Goal: Task Accomplishment & Management: Manage account settings

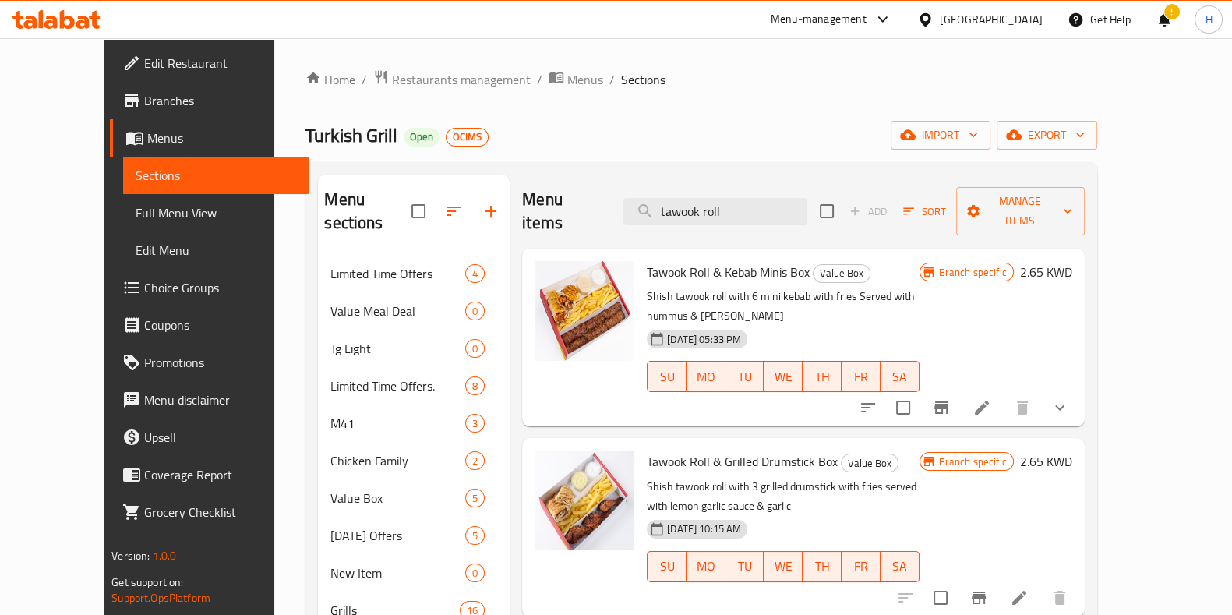
drag, startPoint x: 772, startPoint y: 203, endPoint x: 638, endPoint y: 196, distance: 134.2
click at [638, 196] on div "Menu items tawook roll Add Sort Manage items" at bounding box center [803, 212] width 563 height 74
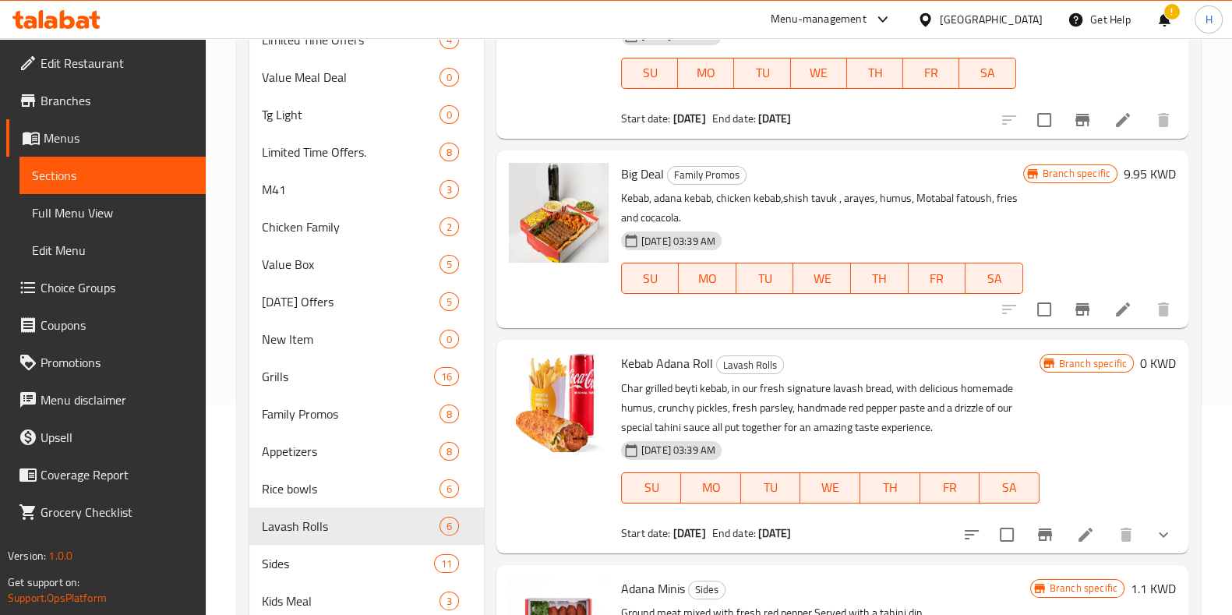
scroll to position [376, 0]
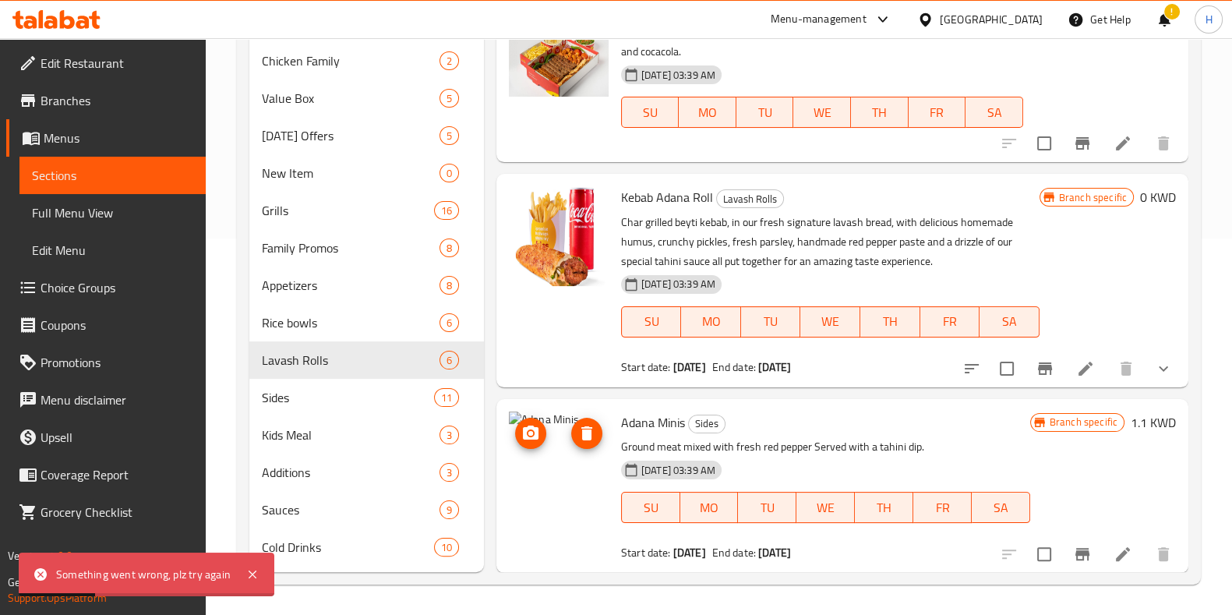
click at [588, 439] on icon "delete image" at bounding box center [586, 433] width 19 height 19
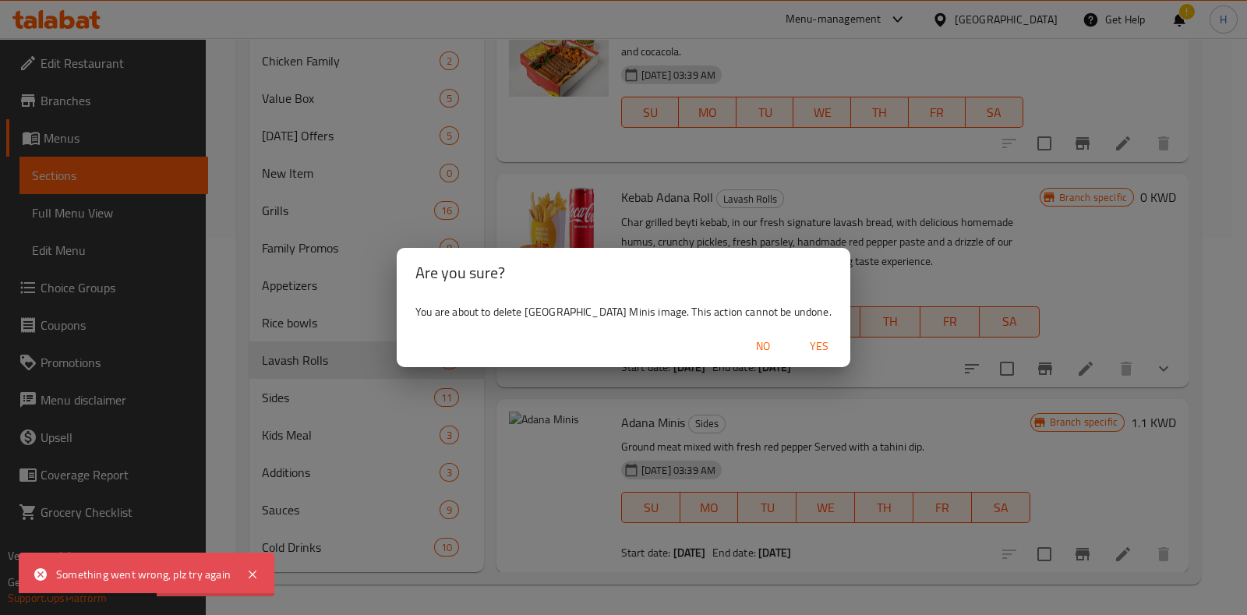
click at [800, 340] on span "Yes" at bounding box center [818, 346] width 37 height 19
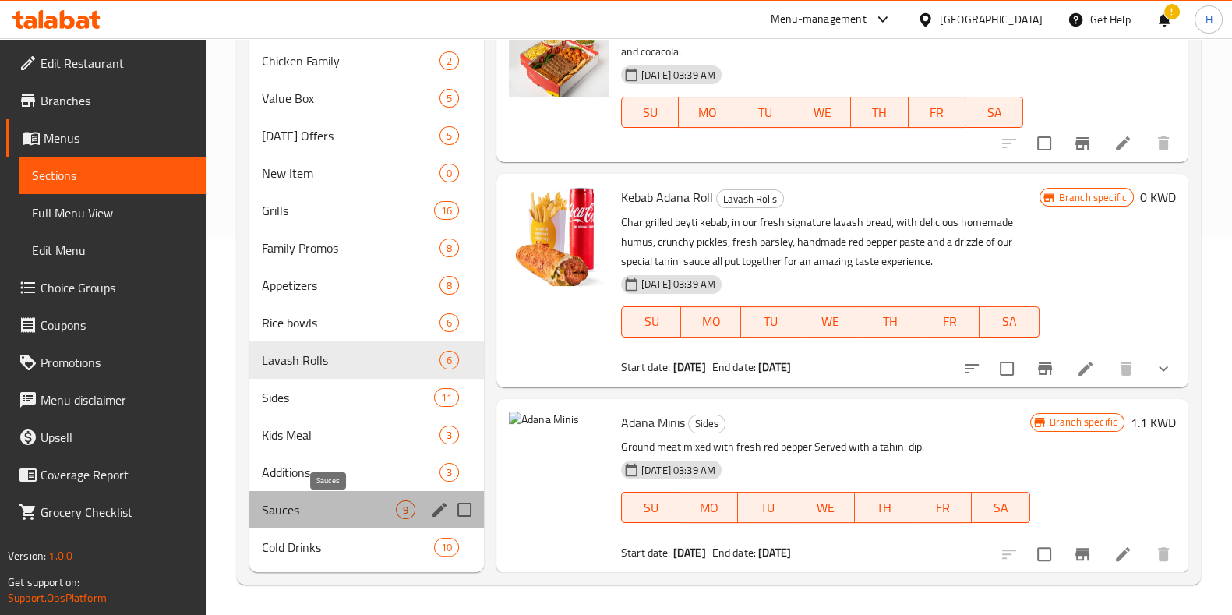
click at [318, 504] on span "Sauces" at bounding box center [329, 509] width 134 height 19
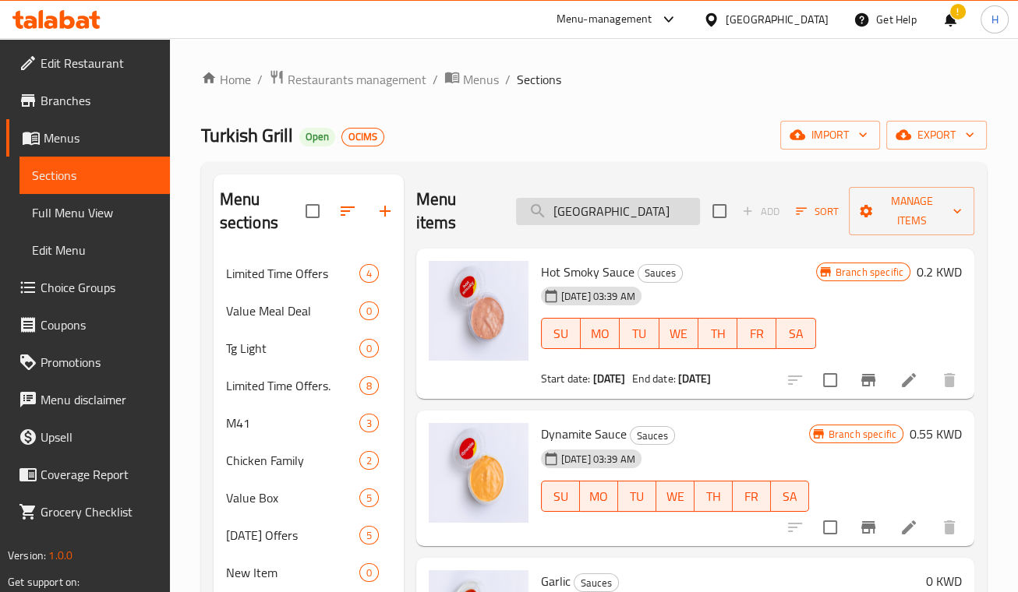
click at [602, 210] on input "adana" at bounding box center [608, 211] width 184 height 27
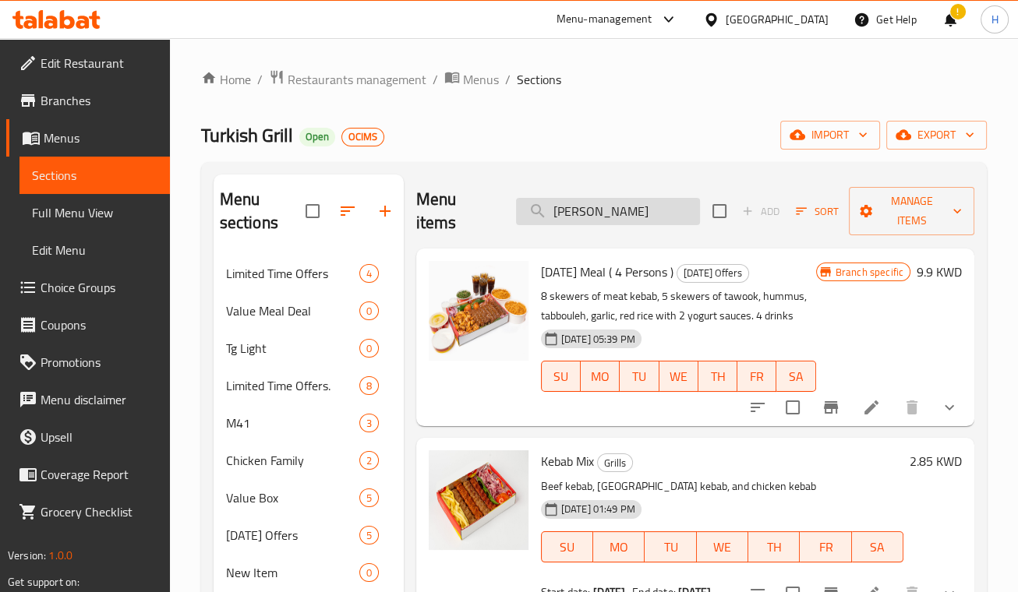
type input "adana"
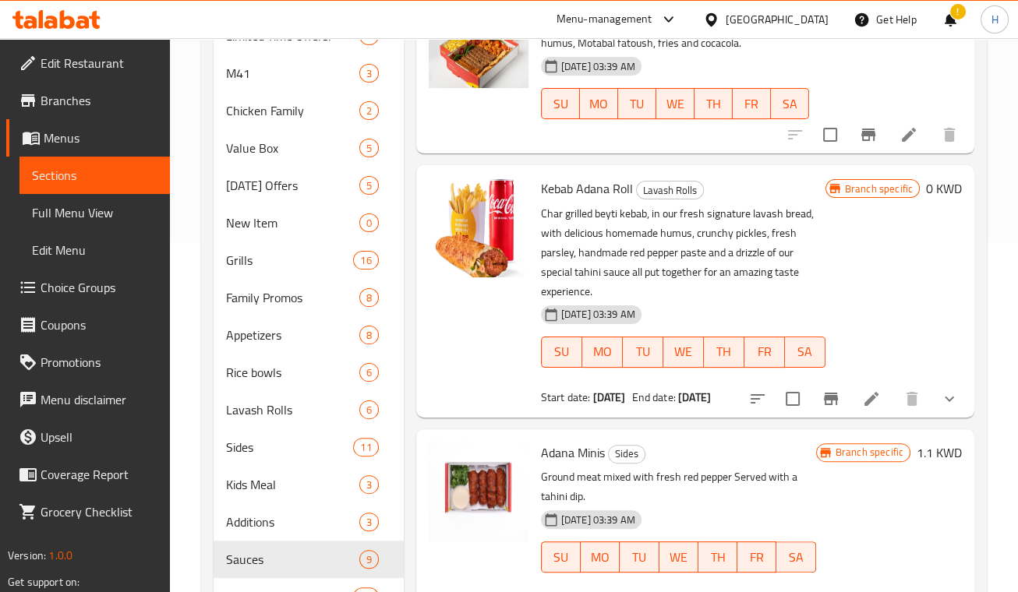
scroll to position [422, 0]
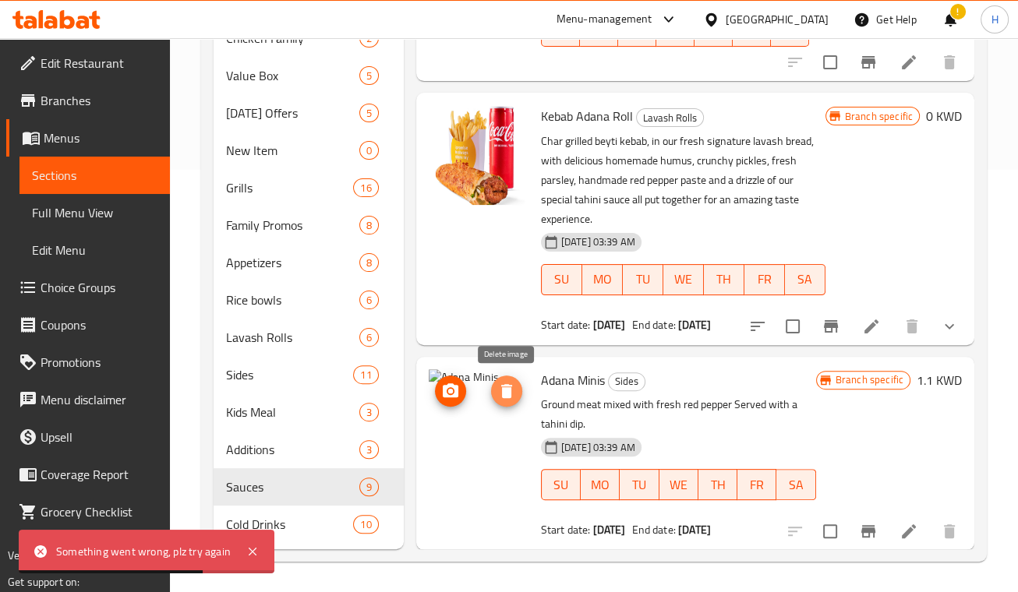
click at [511, 390] on icon "delete image" at bounding box center [506, 391] width 19 height 19
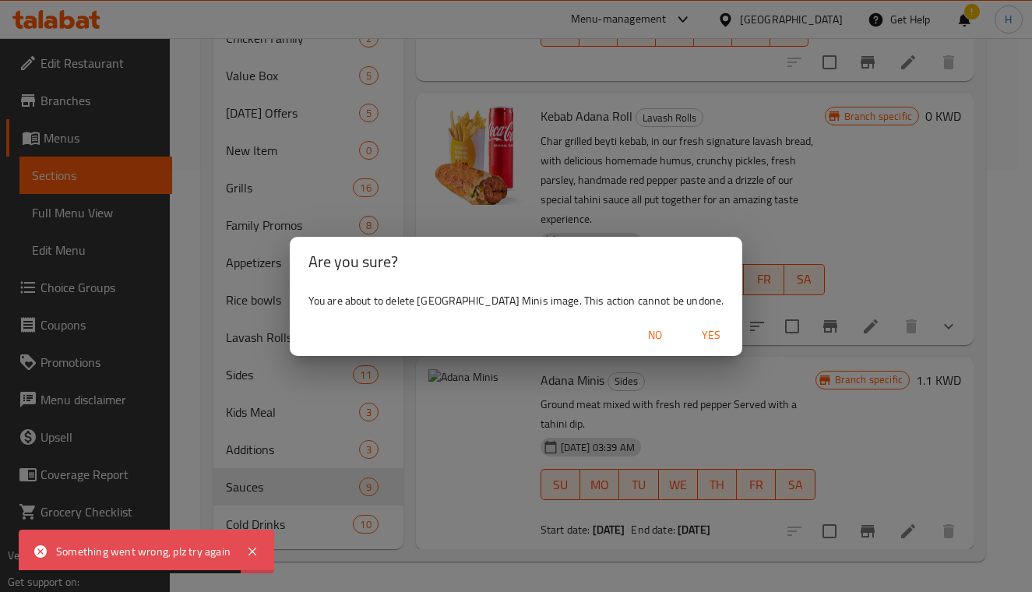
click at [693, 330] on span "Yes" at bounding box center [711, 335] width 37 height 19
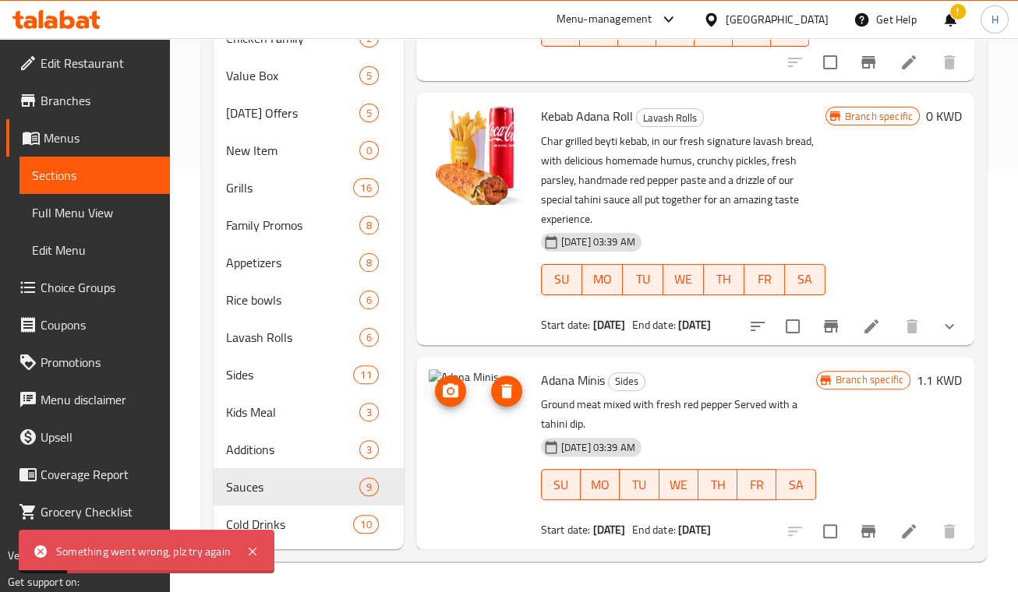
click at [505, 388] on icon "delete image" at bounding box center [506, 391] width 11 height 14
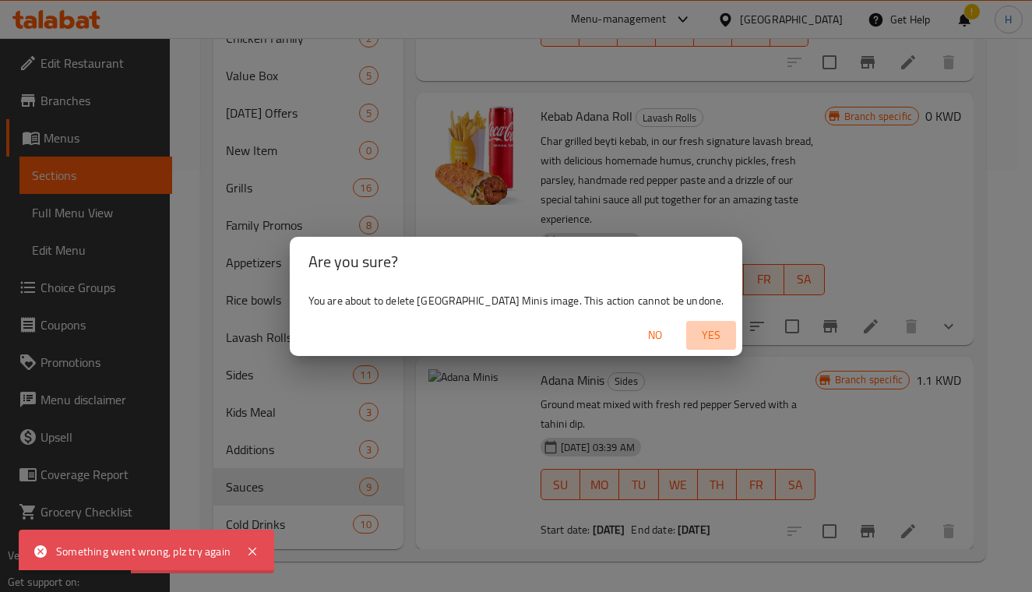
click at [693, 330] on span "Yes" at bounding box center [711, 335] width 37 height 19
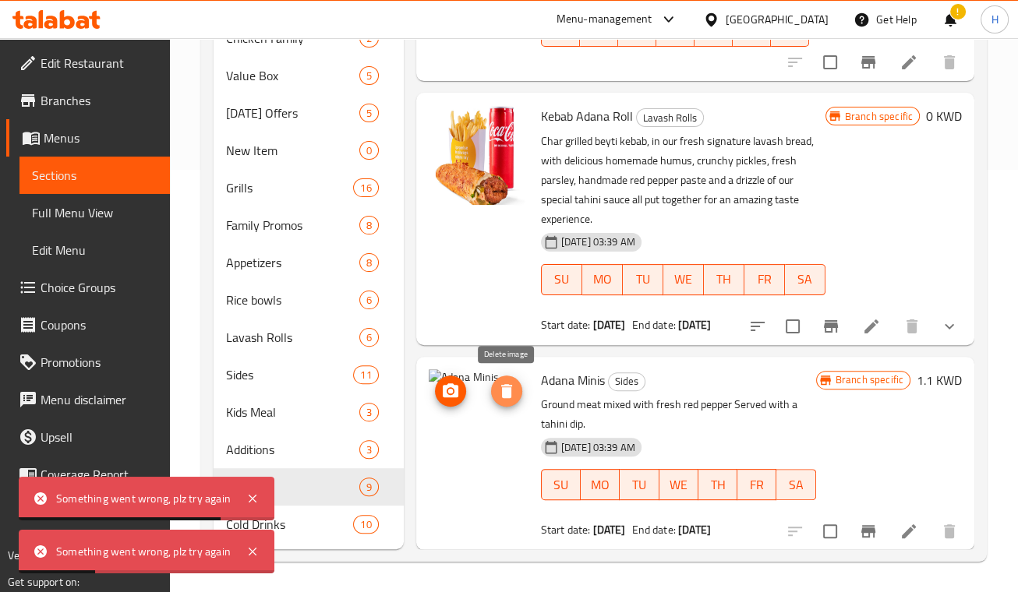
click at [503, 386] on icon "delete image" at bounding box center [506, 391] width 11 height 14
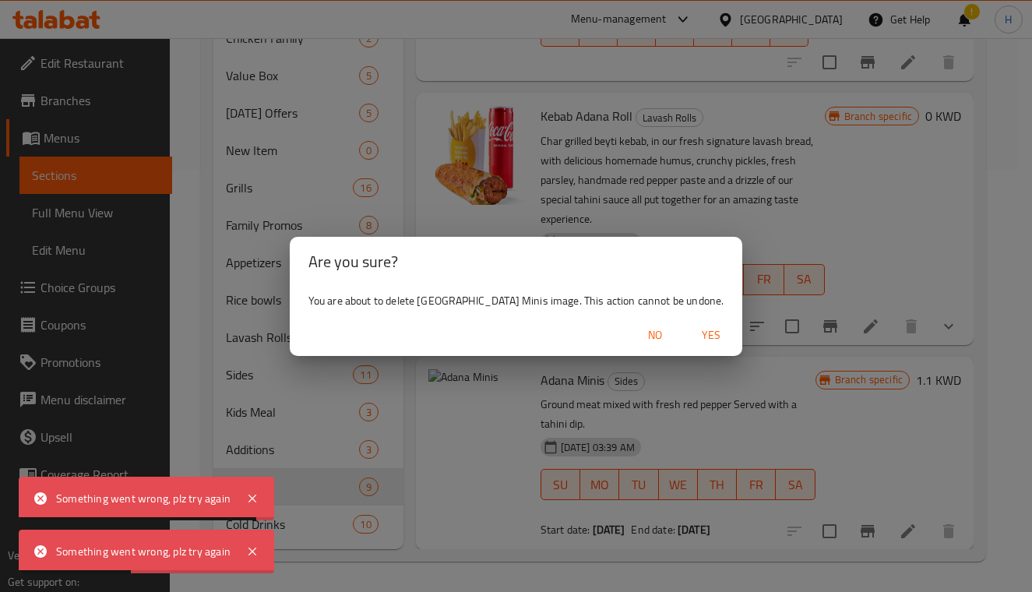
click at [693, 335] on span "Yes" at bounding box center [711, 335] width 37 height 19
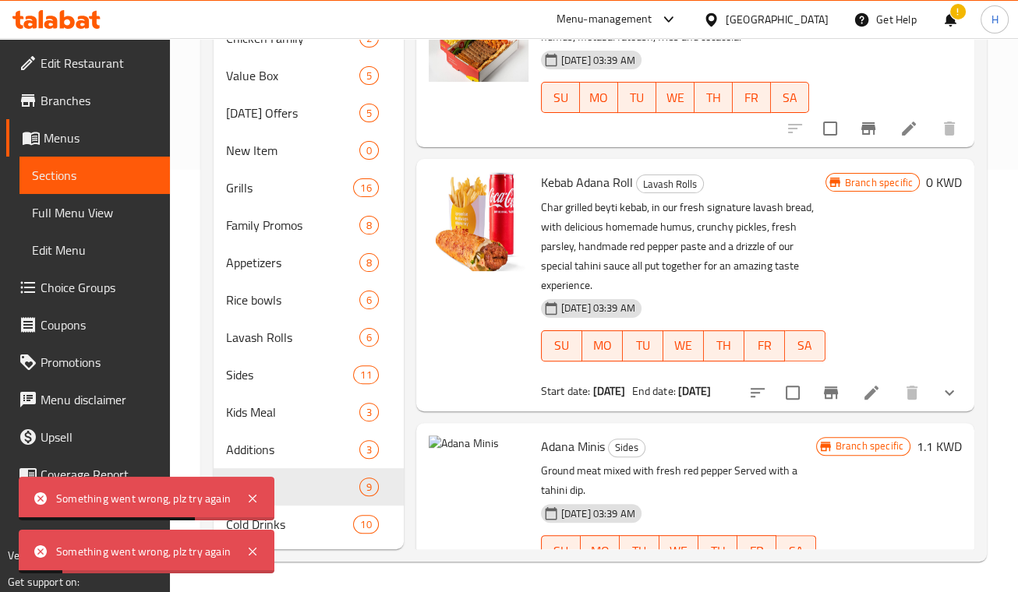
scroll to position [715, 0]
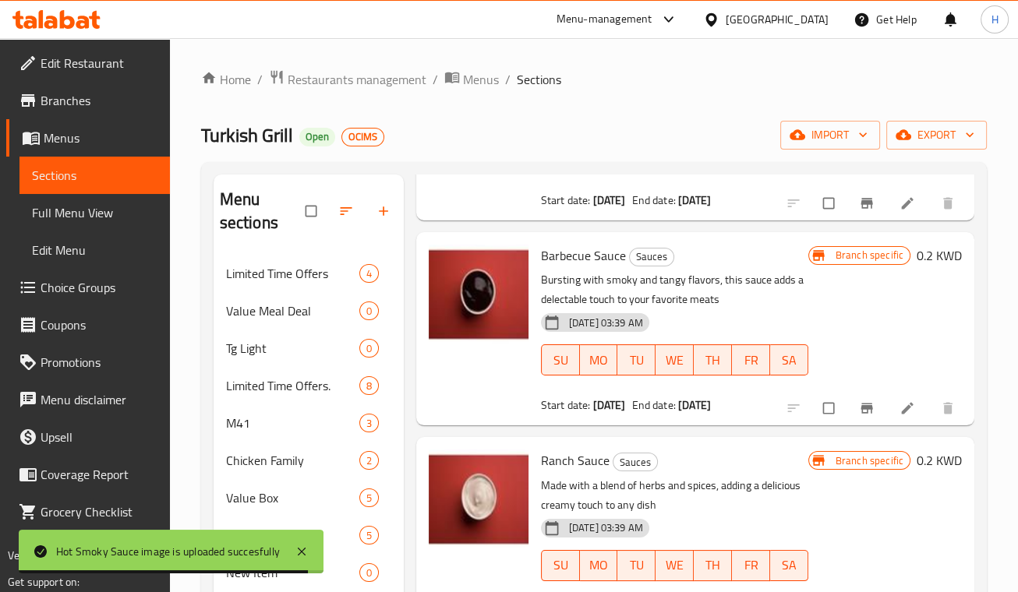
scroll to position [422, 0]
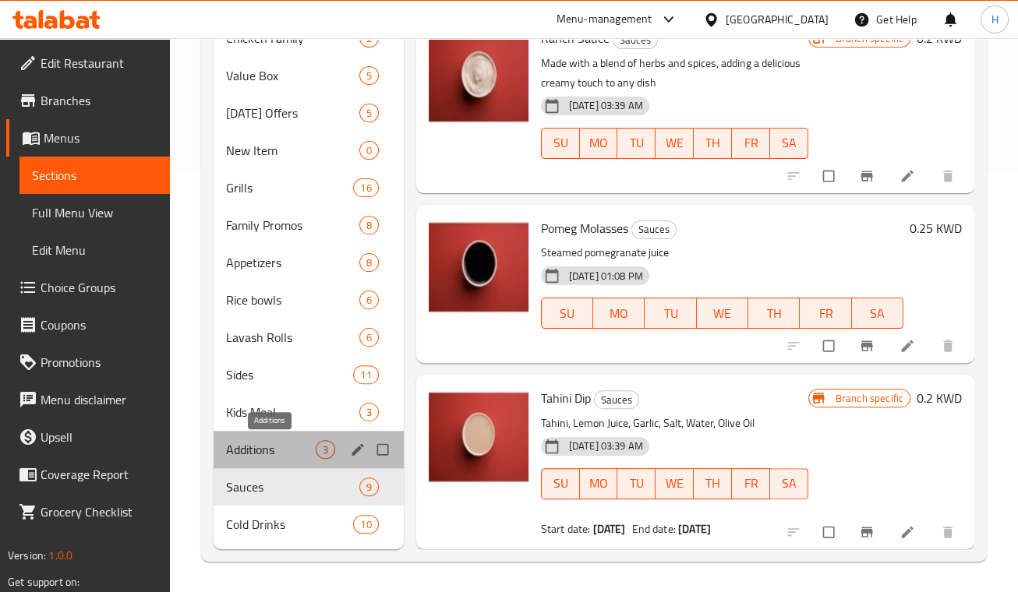
click at [268, 450] on span "Additions" at bounding box center [271, 449] width 90 height 19
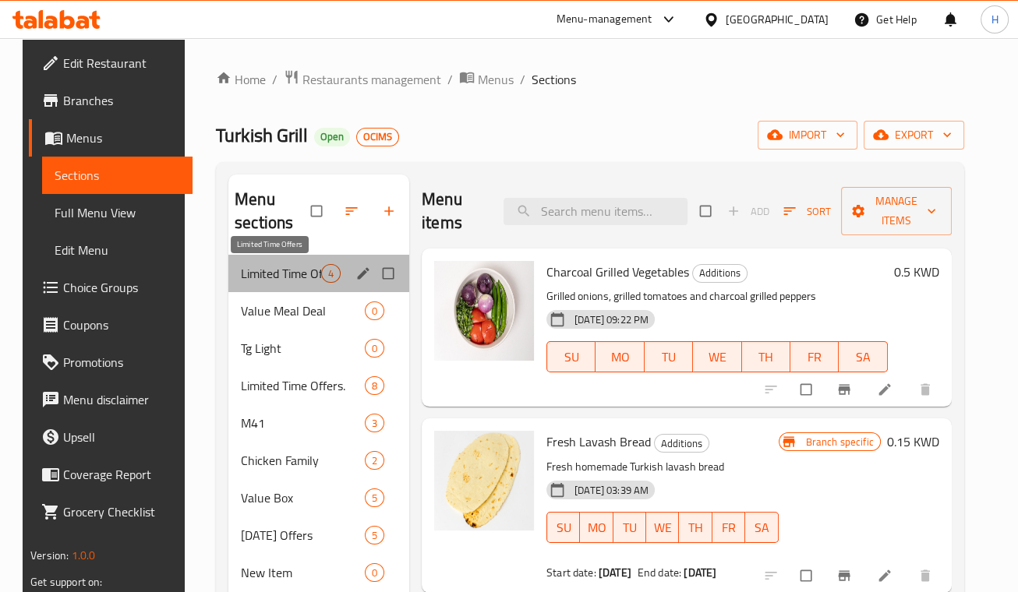
click at [270, 270] on span "Limited Time Offers" at bounding box center [281, 273] width 80 height 19
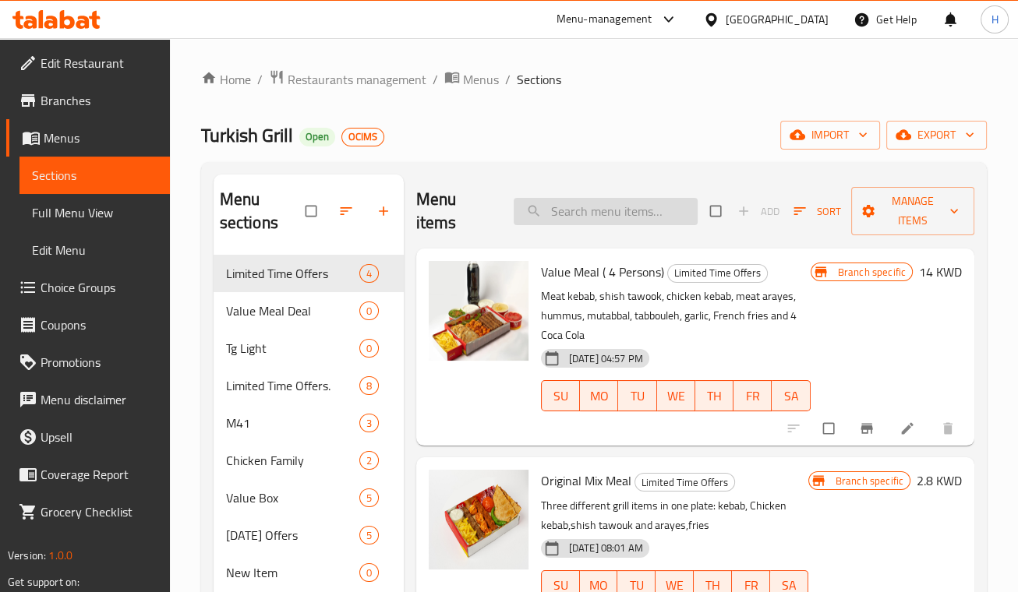
click at [577, 210] on input "search" at bounding box center [605, 211] width 184 height 27
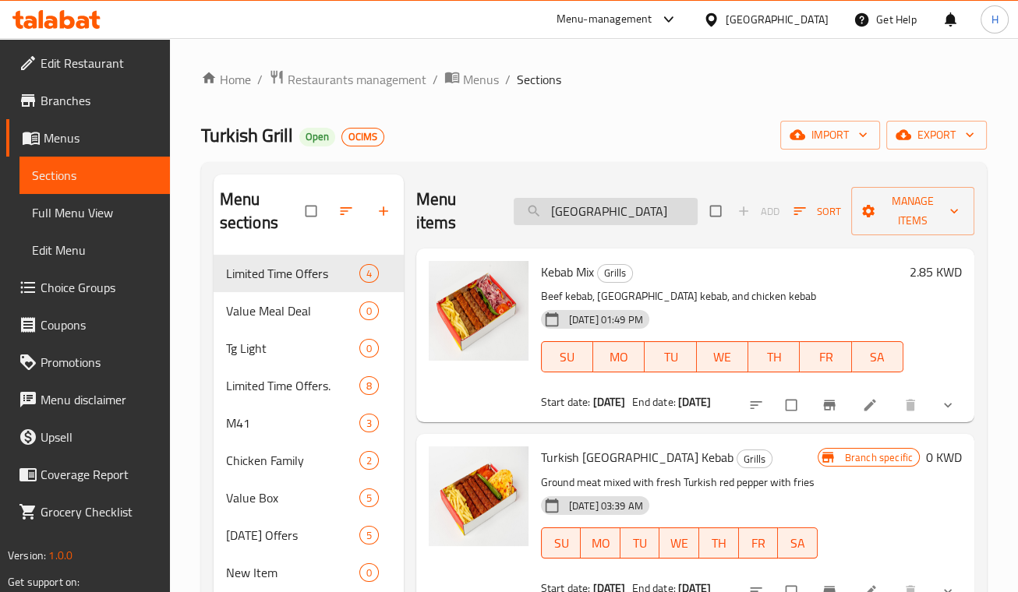
click at [599, 222] on div "Menu items adana Add Sort Manage items" at bounding box center [695, 212] width 558 height 74
drag, startPoint x: 599, startPoint y: 222, endPoint x: 503, endPoint y: 216, distance: 96.0
click at [503, 216] on div "Menu items adana Add Sort Manage items" at bounding box center [695, 212] width 558 height 74
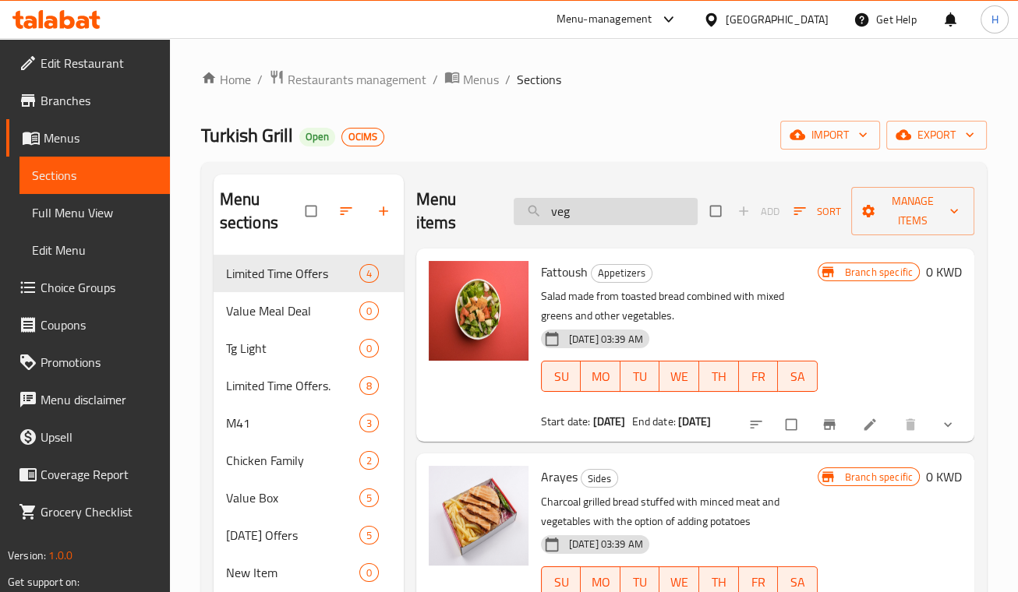
scroll to position [1, 0]
drag, startPoint x: 531, startPoint y: 223, endPoint x: 457, endPoint y: 228, distance: 74.2
click at [457, 228] on div "Menu items veg Add Sort Manage items" at bounding box center [695, 211] width 558 height 74
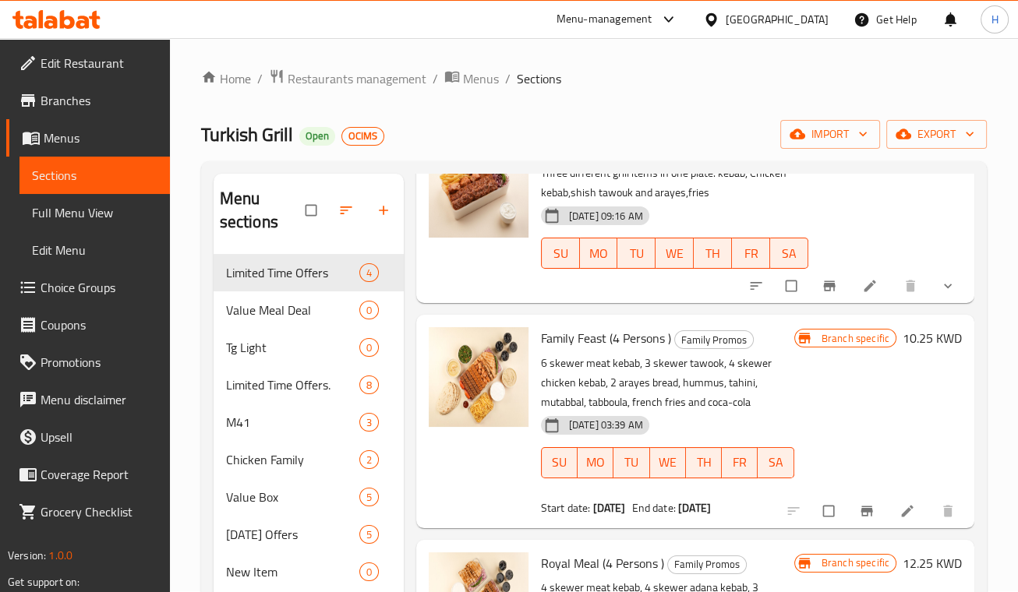
scroll to position [933, 0]
click at [256, 307] on span "Value Meal Deal" at bounding box center [271, 310] width 90 height 19
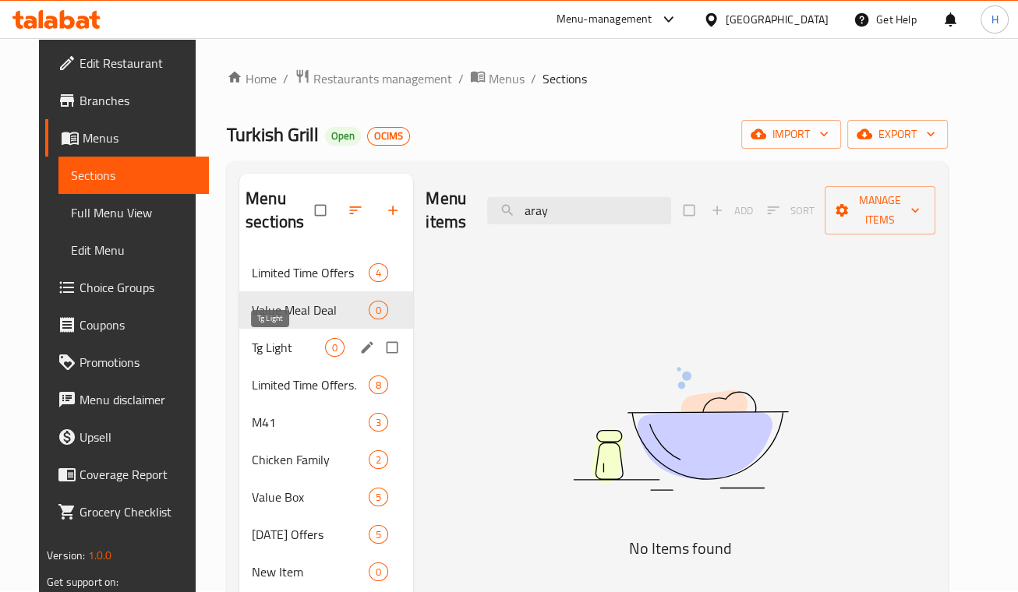
click at [261, 348] on span "Tg Light" at bounding box center [288, 347] width 73 height 19
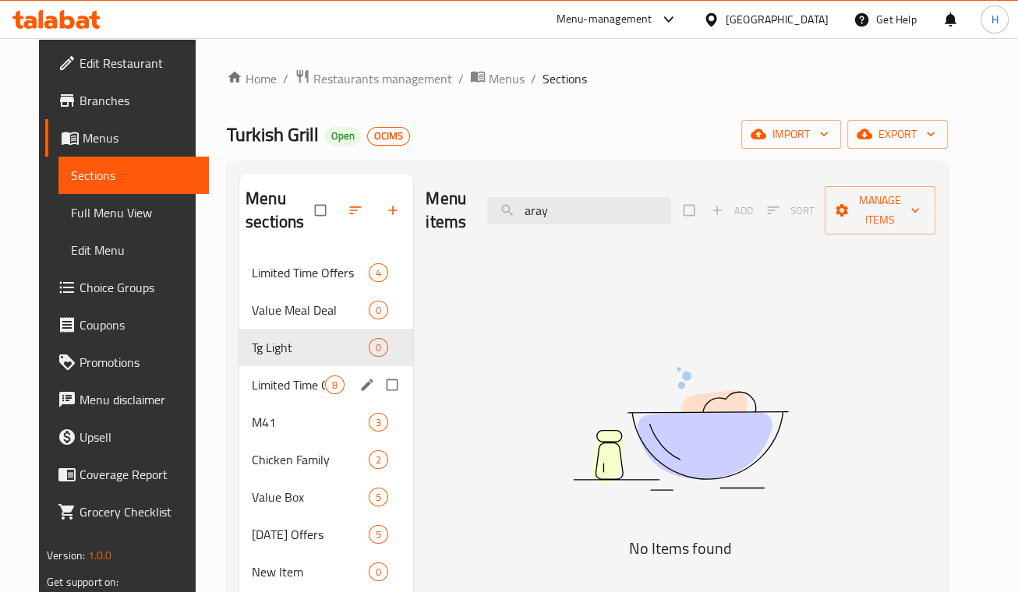
click at [260, 390] on span "Limited Time Offers." at bounding box center [288, 385] width 73 height 19
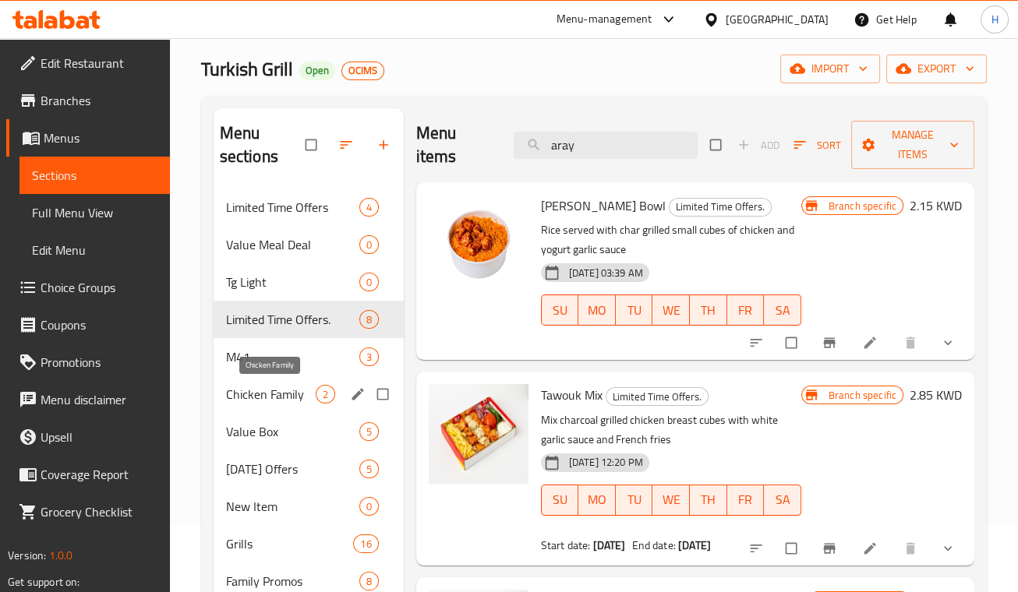
scroll to position [67, 0]
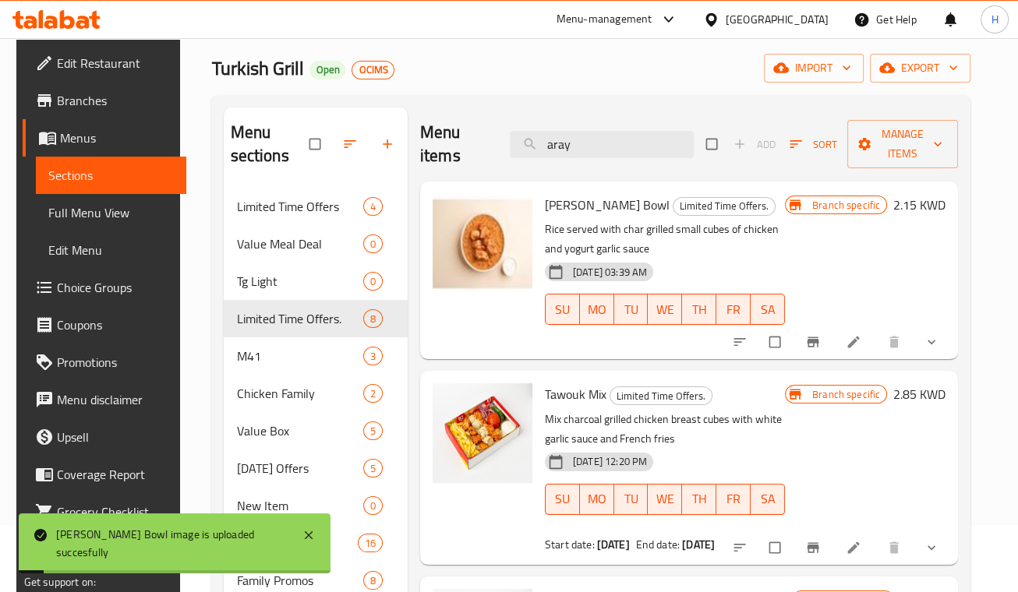
drag, startPoint x: 602, startPoint y: 147, endPoint x: 458, endPoint y: 147, distance: 143.4
click at [458, 147] on div "Menu items aray Add Sort Manage items" at bounding box center [689, 145] width 538 height 74
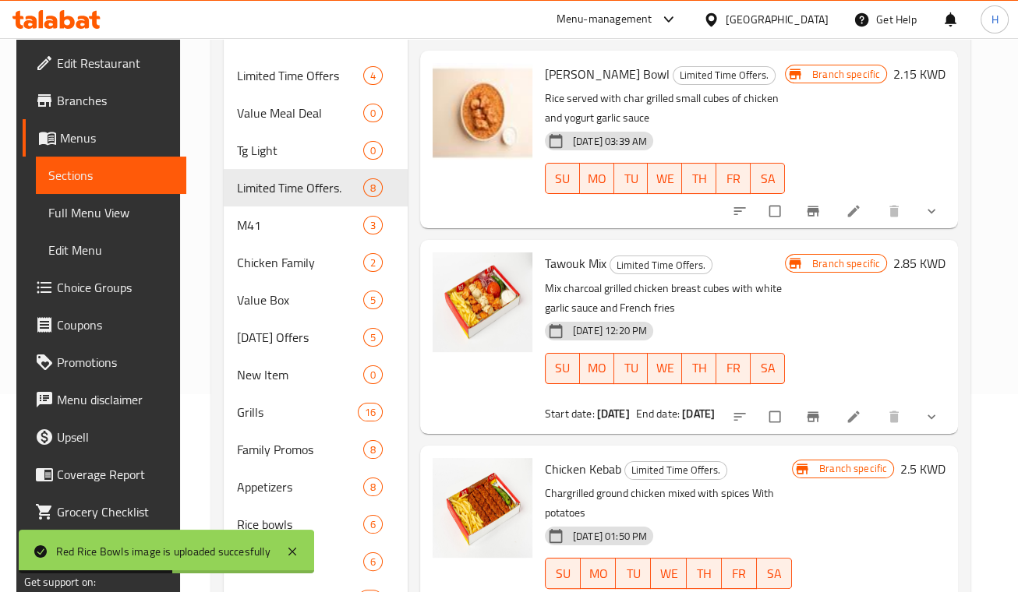
scroll to position [0, 0]
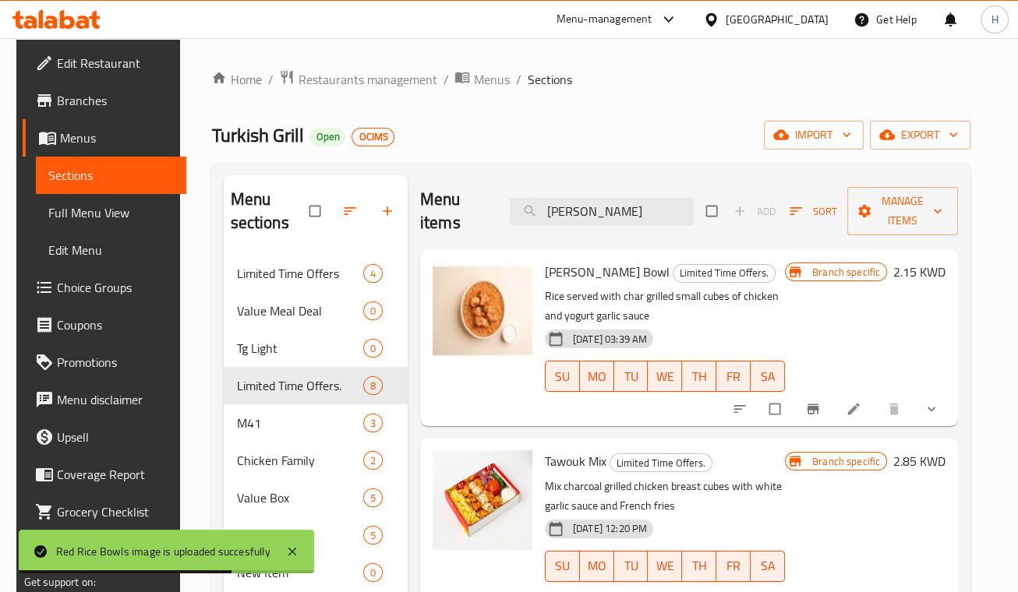
drag, startPoint x: 478, startPoint y: 235, endPoint x: 365, endPoint y: 251, distance: 114.8
click at [365, 251] on div "Menu sections Limited Time Offers 4 Value Meal Deal 0 Tg Light 0 Limited Time O…" at bounding box center [591, 573] width 734 height 797
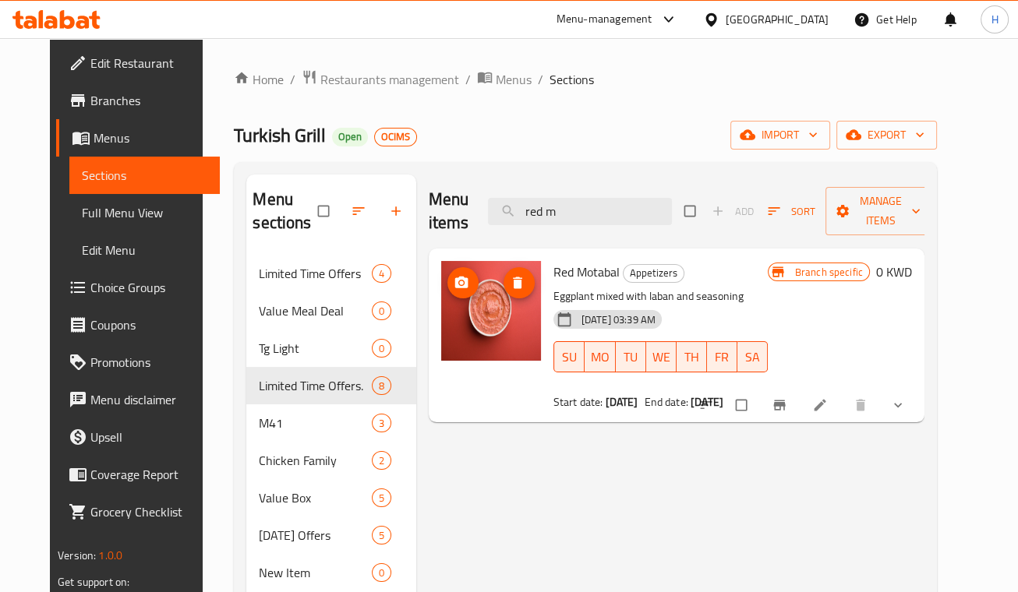
type input "red m"
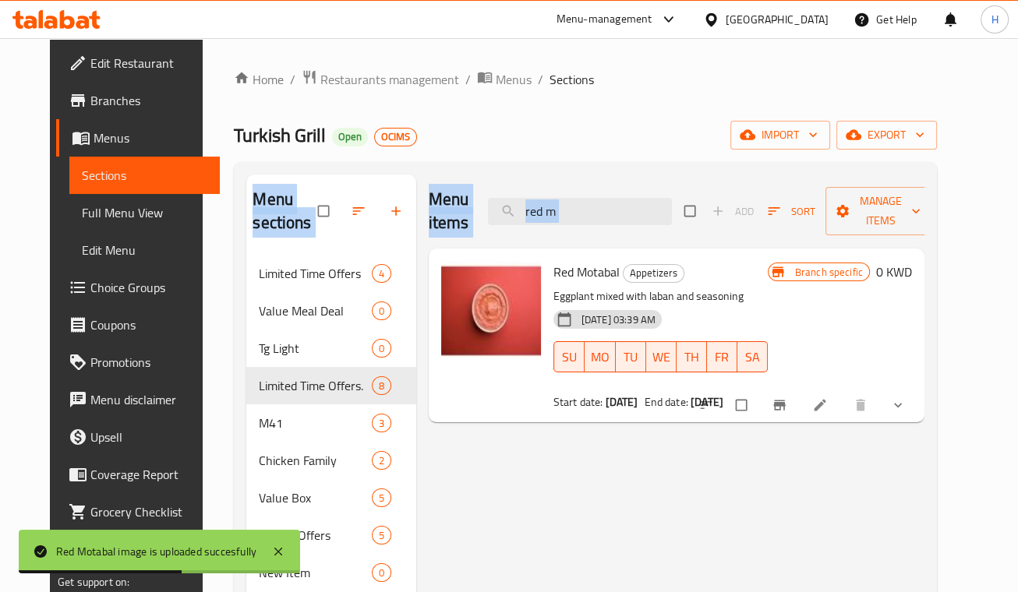
drag, startPoint x: 740, startPoint y: 228, endPoint x: 390, endPoint y: 212, distance: 351.0
click at [390, 212] on div "Menu sections Limited Time Offers 4 Value Meal Deal 0 Tg Light 0 Limited Time O…" at bounding box center [585, 573] width 678 height 797
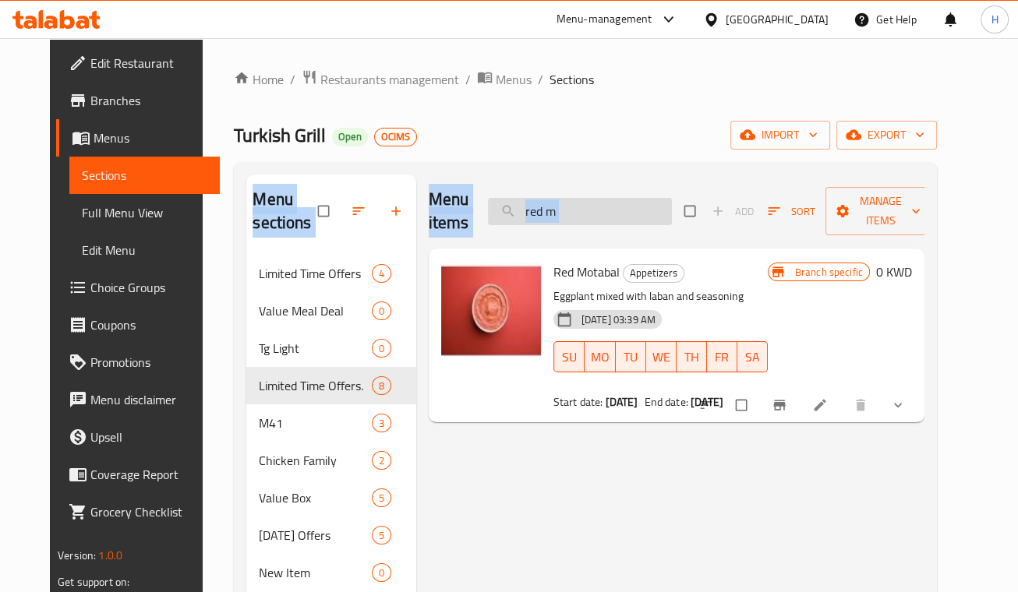
click at [587, 219] on input "red m" at bounding box center [580, 211] width 184 height 27
click at [587, 221] on input "red m" at bounding box center [580, 211] width 184 height 27
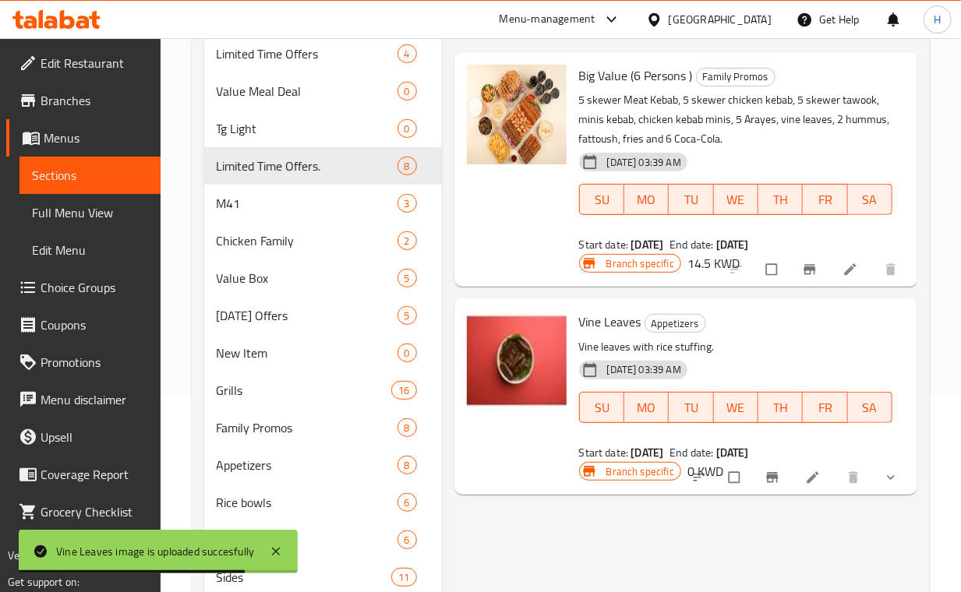
scroll to position [206, 0]
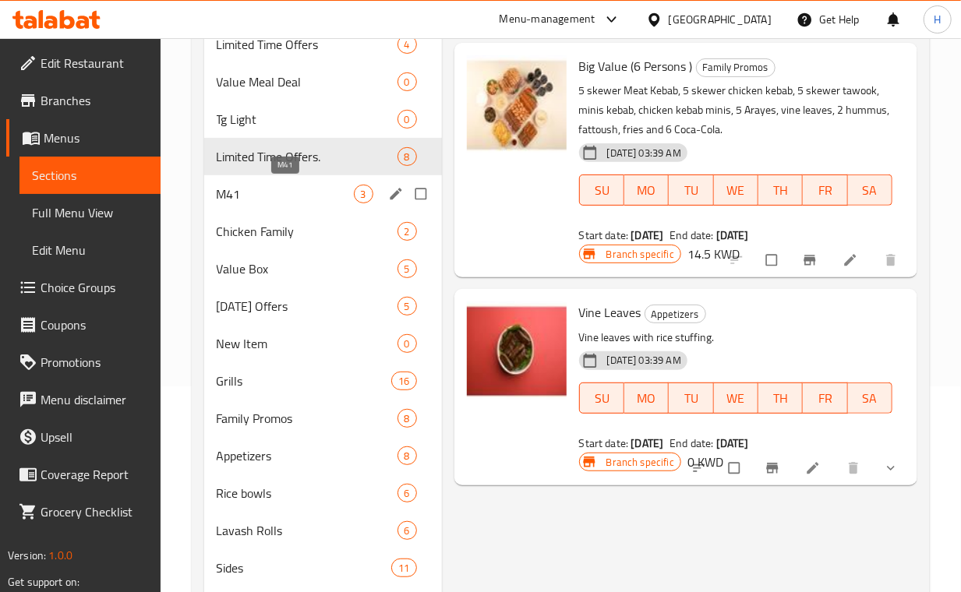
click at [299, 189] on span "M41" at bounding box center [285, 194] width 137 height 19
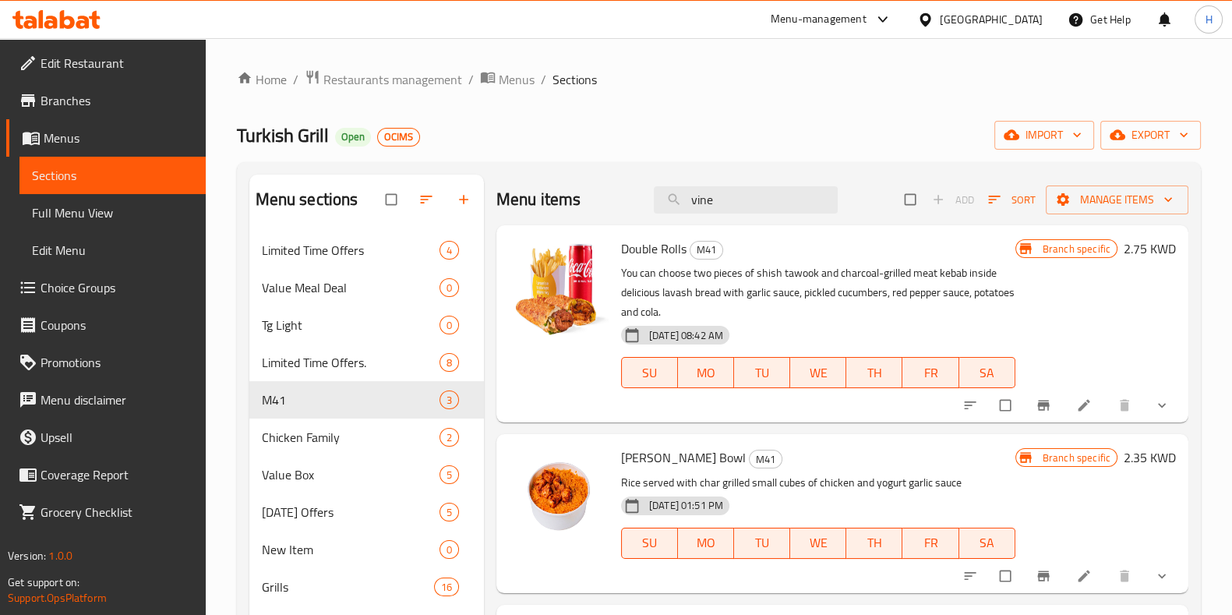
drag, startPoint x: 725, startPoint y: 205, endPoint x: 626, endPoint y: 211, distance: 99.1
click at [626, 211] on div "Menu items vine Add Sort Manage items" at bounding box center [842, 200] width 692 height 51
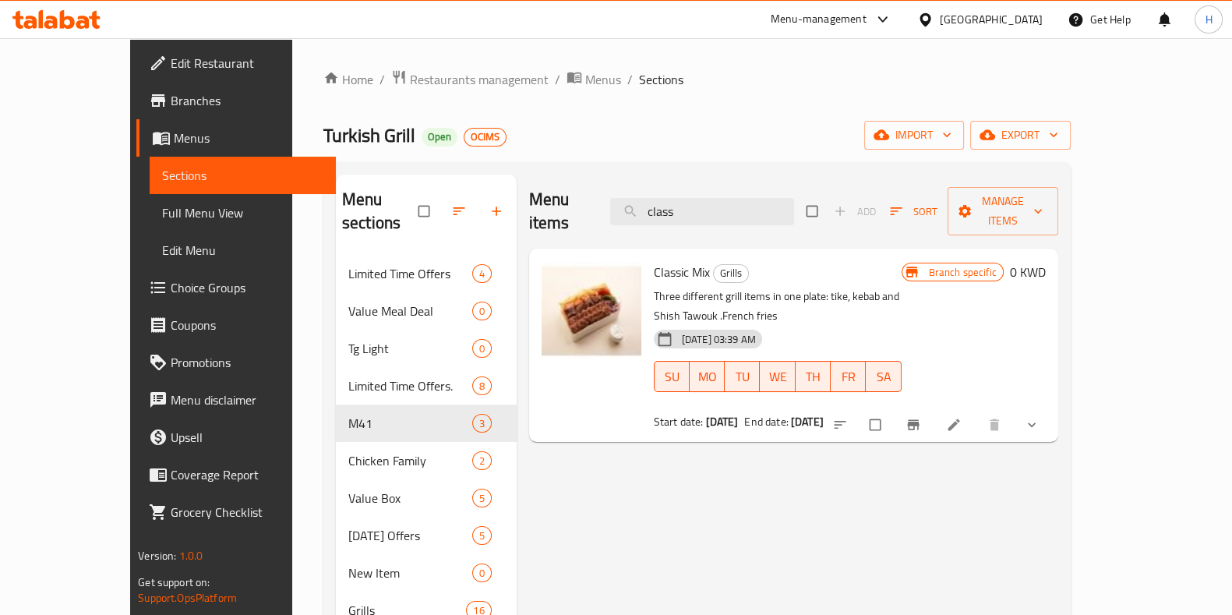
drag, startPoint x: 767, startPoint y: 199, endPoint x: 556, endPoint y: 204, distance: 211.2
click at [556, 204] on div "Menu items class Add Sort Manage items" at bounding box center [793, 212] width 529 height 74
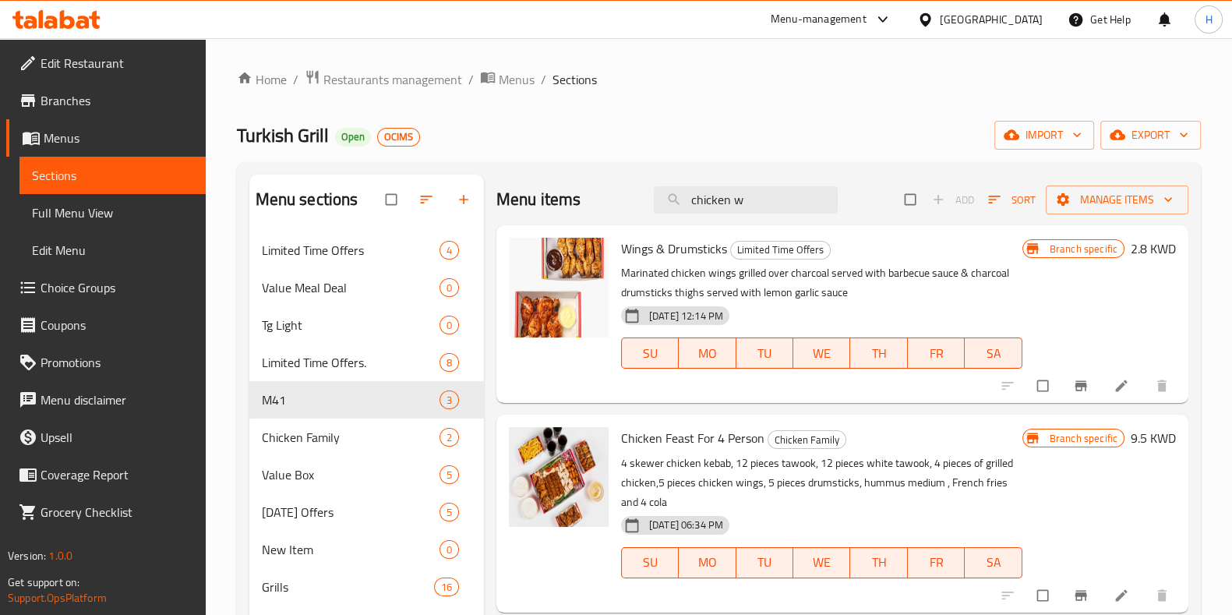
drag, startPoint x: 747, startPoint y: 197, endPoint x: 535, endPoint y: 198, distance: 212.7
click at [535, 198] on div "Menu items chicken w Add Sort Manage items" at bounding box center [842, 200] width 692 height 51
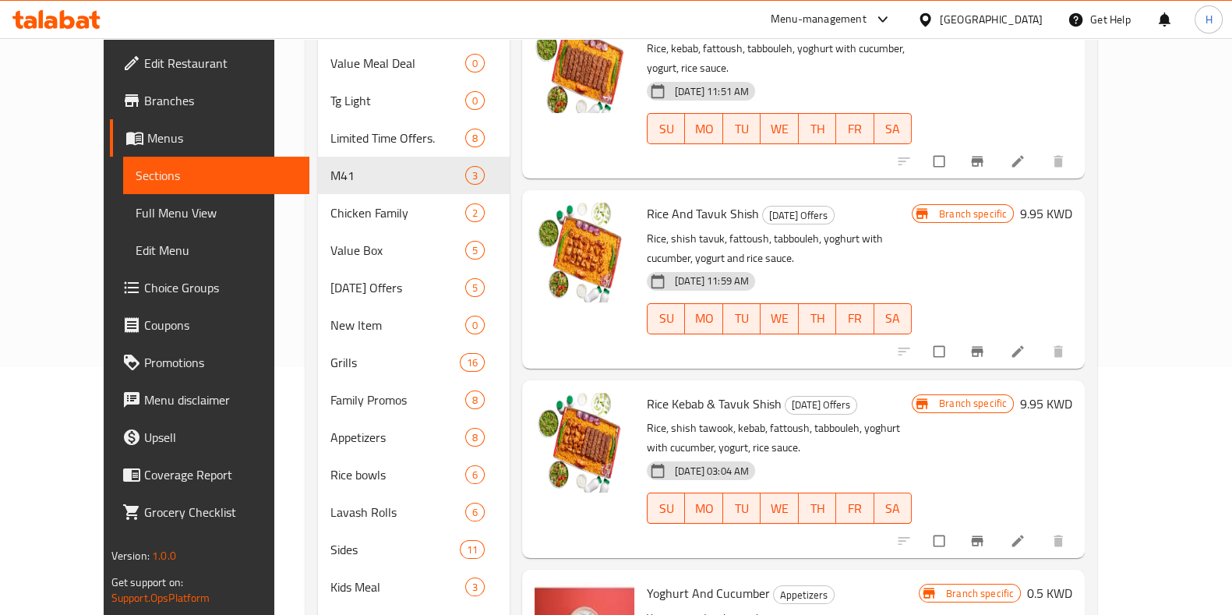
scroll to position [234, 0]
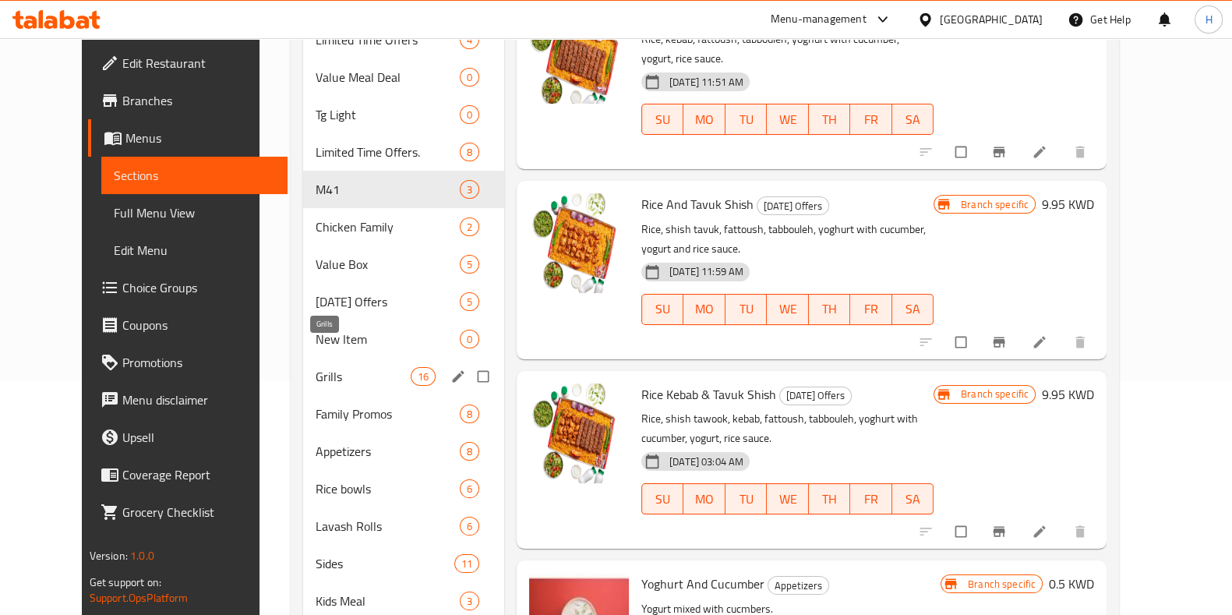
click at [316, 367] on span "Grills" at bounding box center [363, 376] width 94 height 19
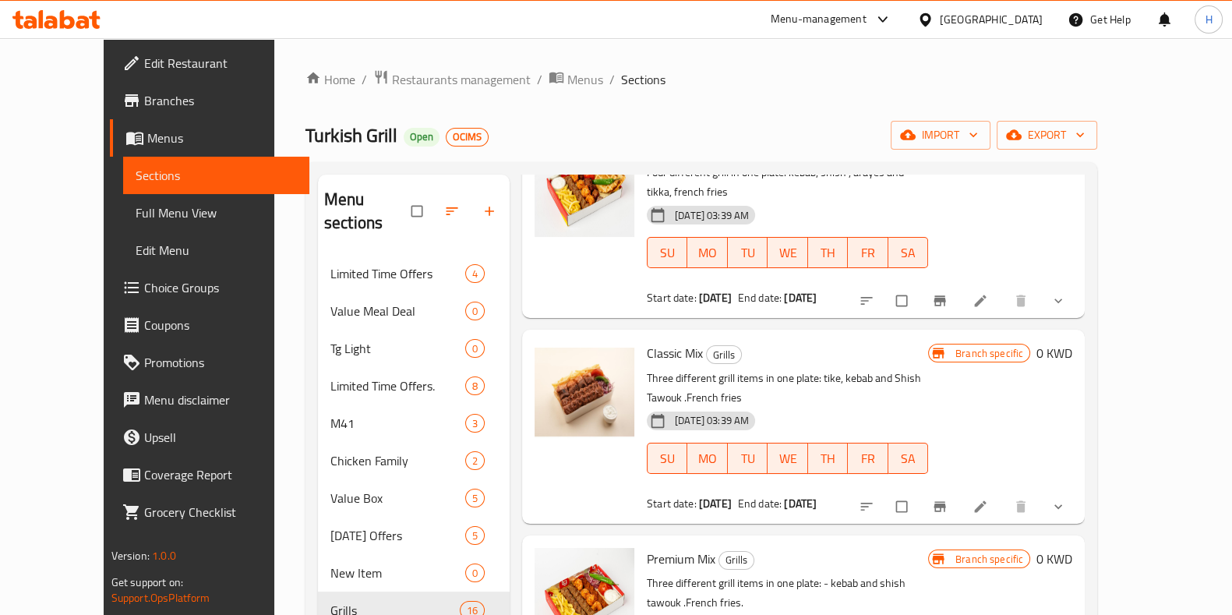
scroll to position [159, 0]
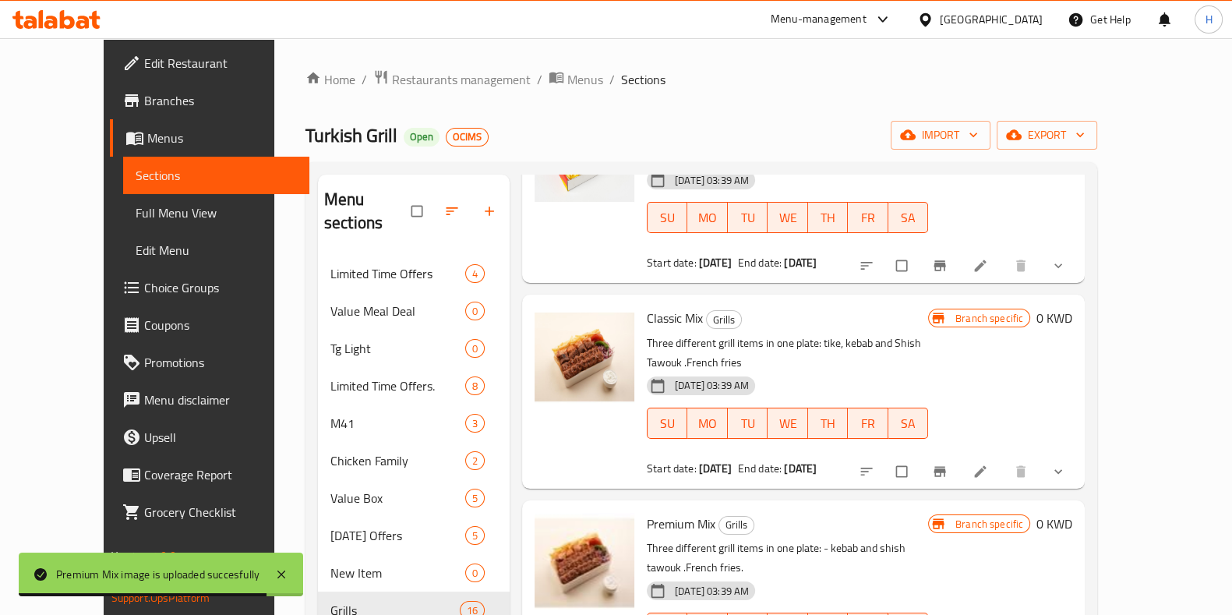
click at [640, 575] on div "07-09-2023 03:39 AM SU MO TU WE TH FR SA" at bounding box center [787, 617] width 294 height 84
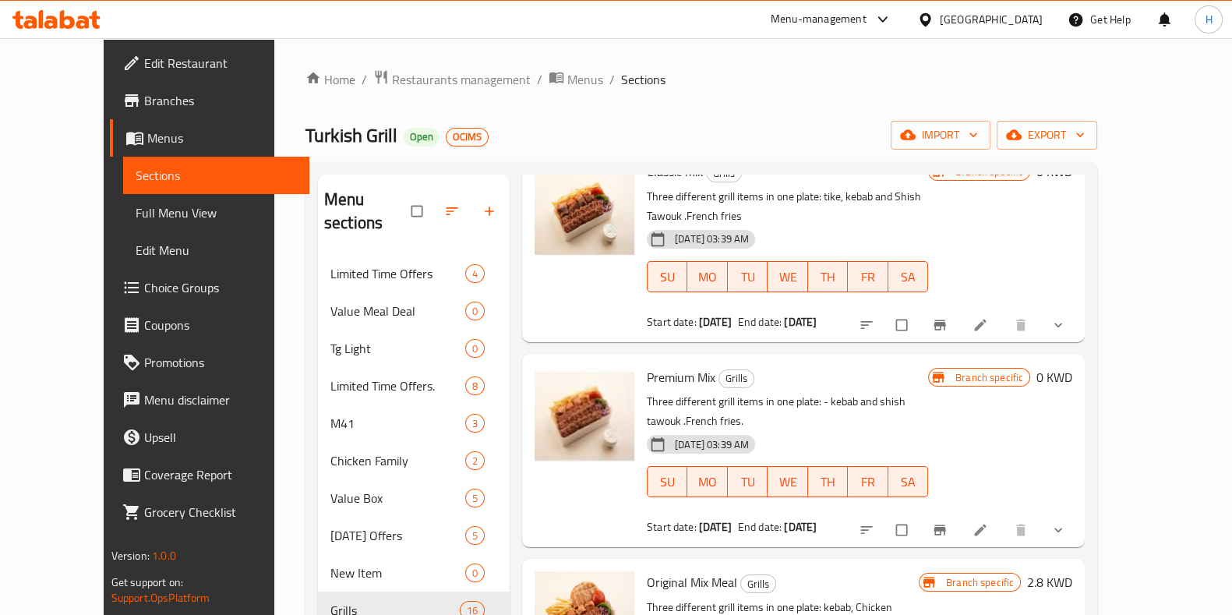
scroll to position [0, 0]
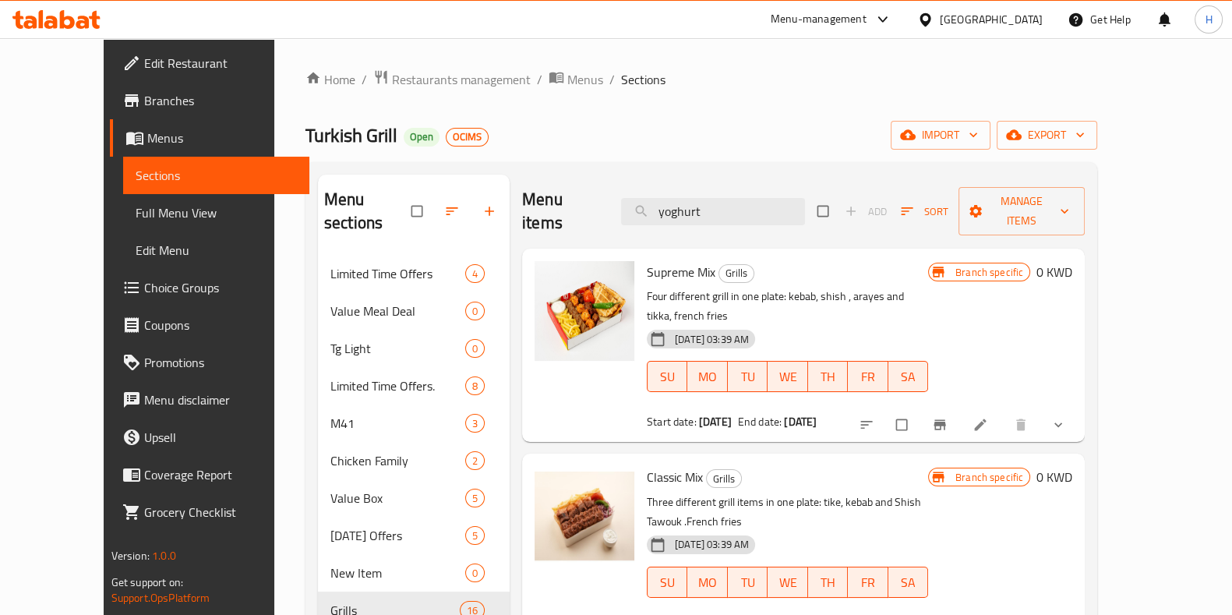
drag, startPoint x: 659, startPoint y: 208, endPoint x: 565, endPoint y: 197, distance: 94.9
click at [565, 197] on div "Menu items yoghurt Add Sort Manage items" at bounding box center [803, 212] width 563 height 74
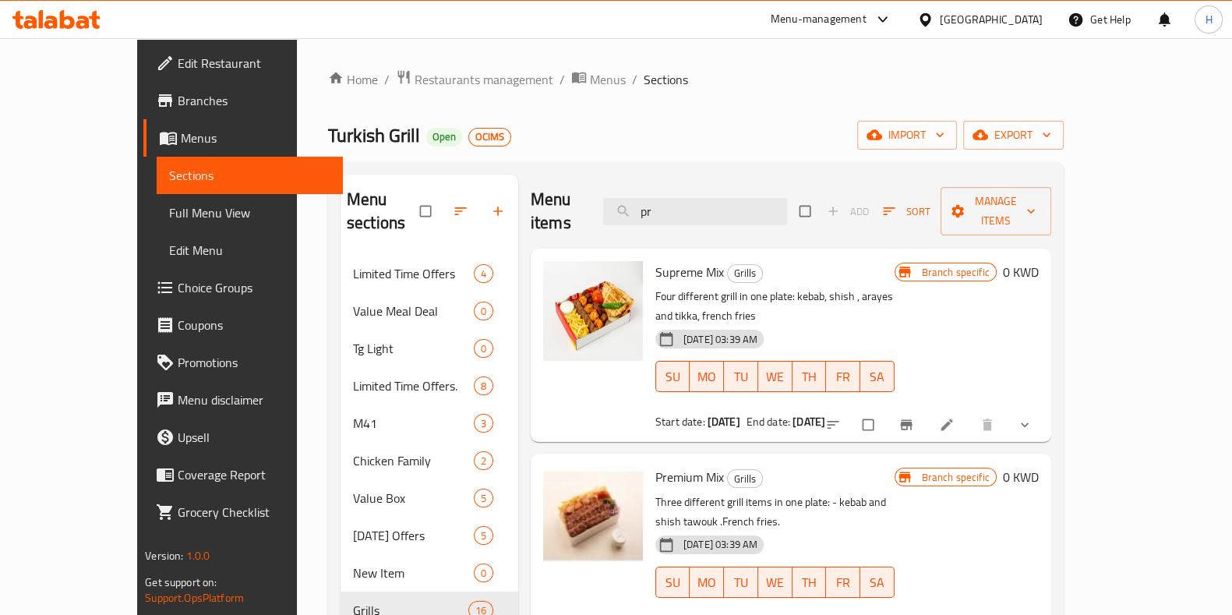
type input "p"
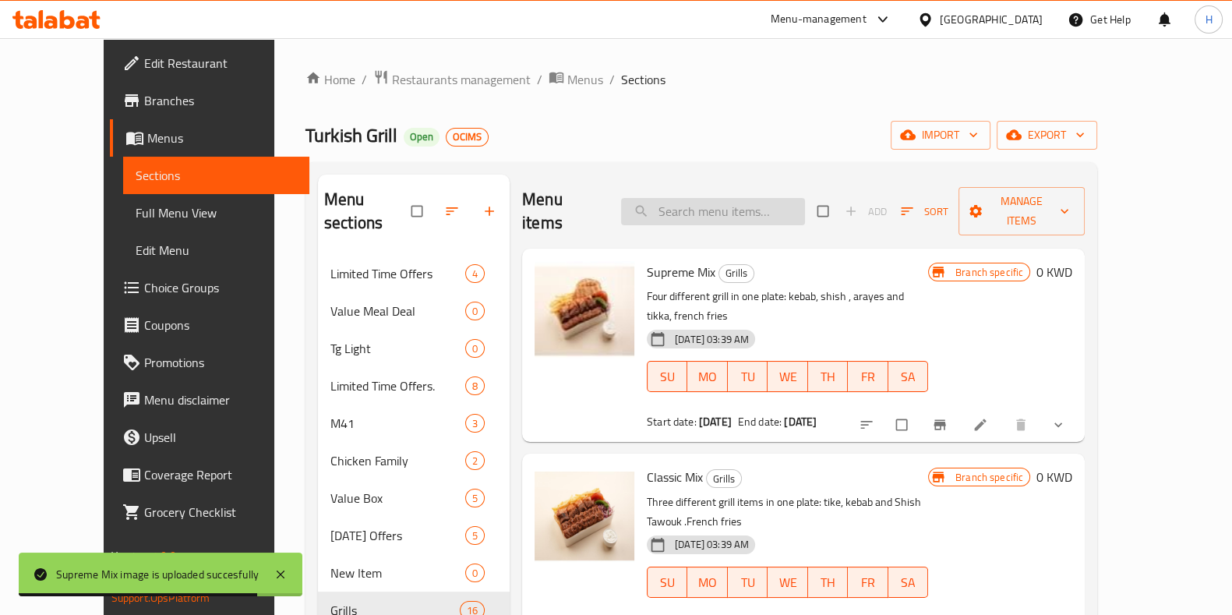
click at [700, 200] on input "search" at bounding box center [713, 211] width 184 height 27
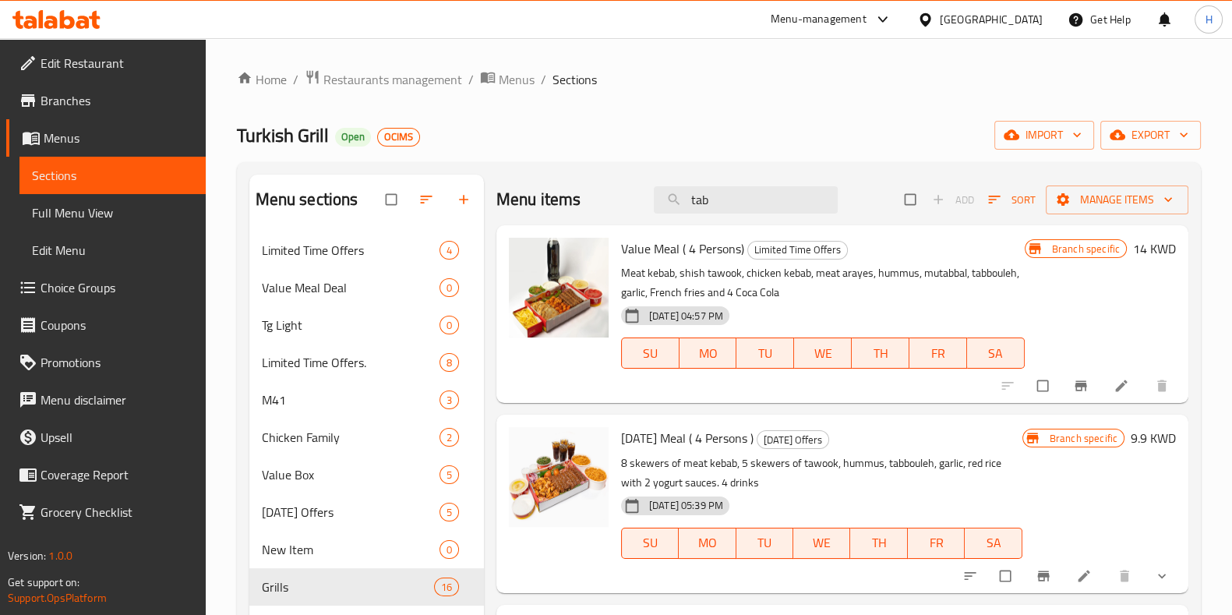
drag, startPoint x: 709, startPoint y: 196, endPoint x: 620, endPoint y: 196, distance: 88.8
click at [620, 196] on div "Menu items tab Add Sort Manage items" at bounding box center [842, 200] width 692 height 51
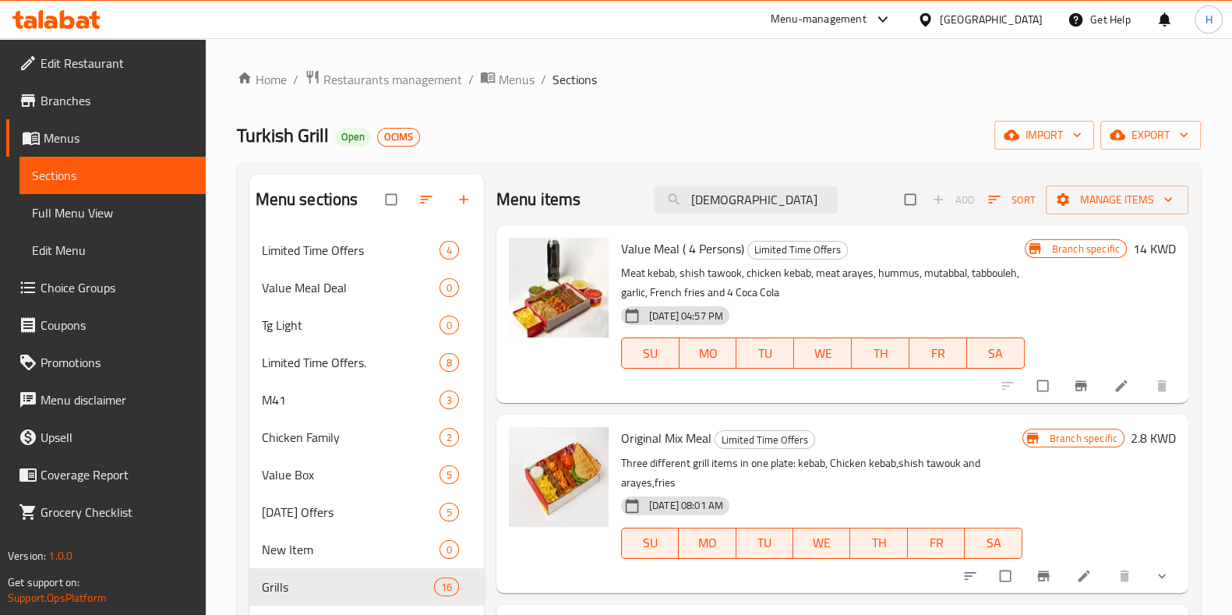
drag, startPoint x: 770, startPoint y: 199, endPoint x: 588, endPoint y: 208, distance: 181.8
click at [588, 208] on div "Menu items chick Add Sort Manage items" at bounding box center [842, 200] width 692 height 51
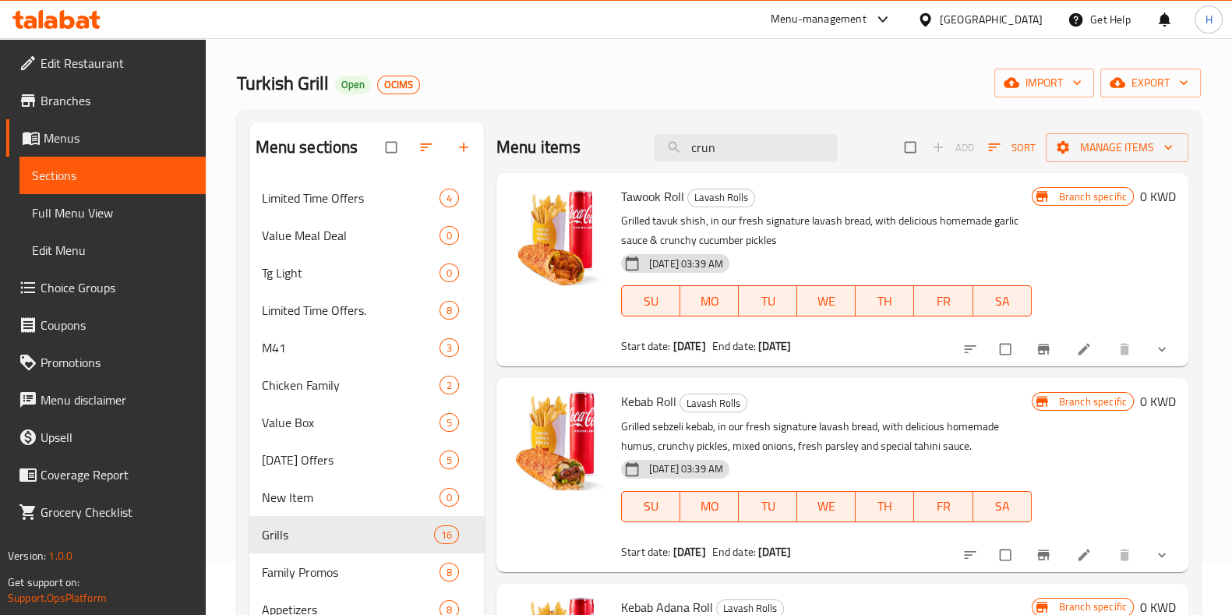
drag, startPoint x: 684, startPoint y: 153, endPoint x: 621, endPoint y: 153, distance: 63.1
click at [621, 153] on div "Menu items crun Add Sort Manage items" at bounding box center [842, 147] width 692 height 51
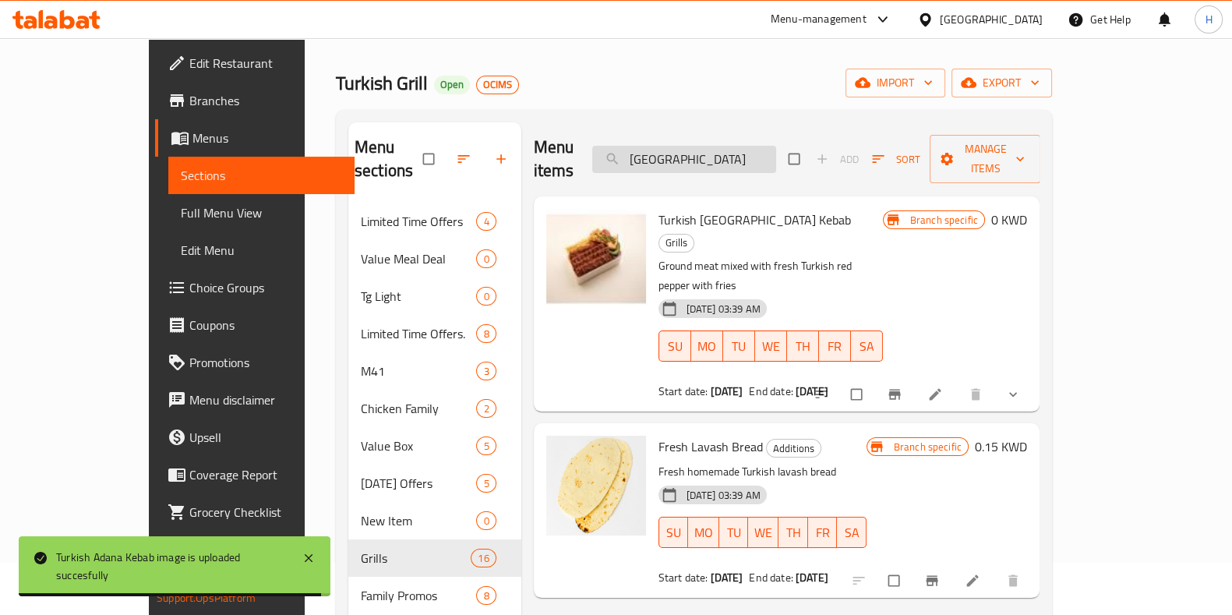
drag, startPoint x: 756, startPoint y: 141, endPoint x: 654, endPoint y: 133, distance: 101.6
click at [654, 146] on input "turki" at bounding box center [684, 159] width 184 height 27
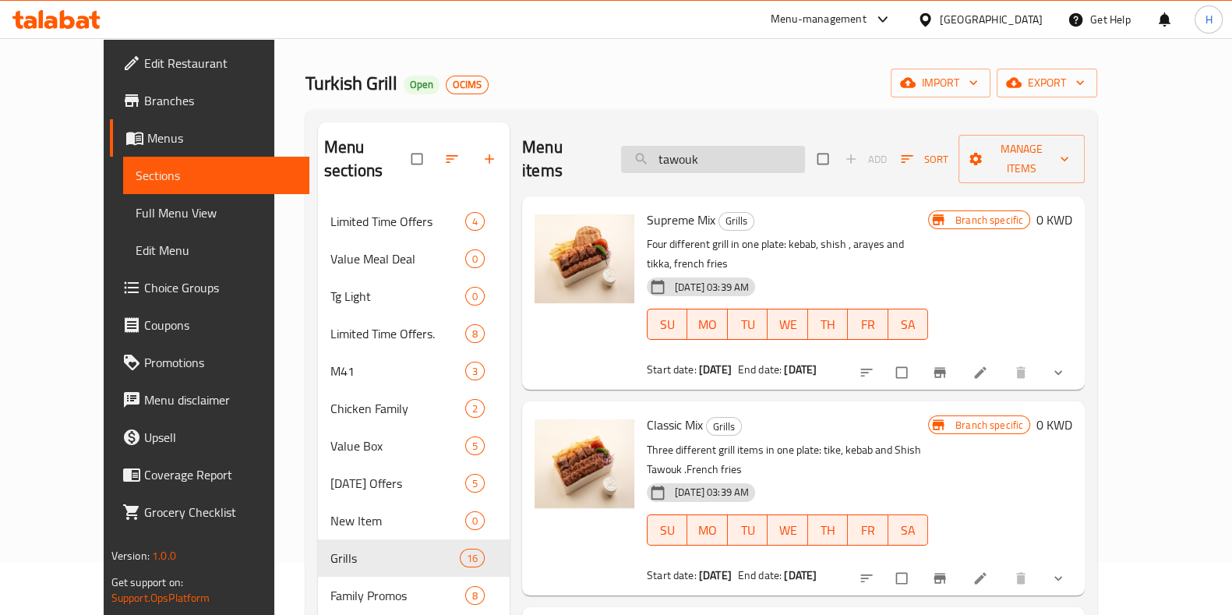
click at [758, 161] on input "tawouk" at bounding box center [713, 159] width 184 height 27
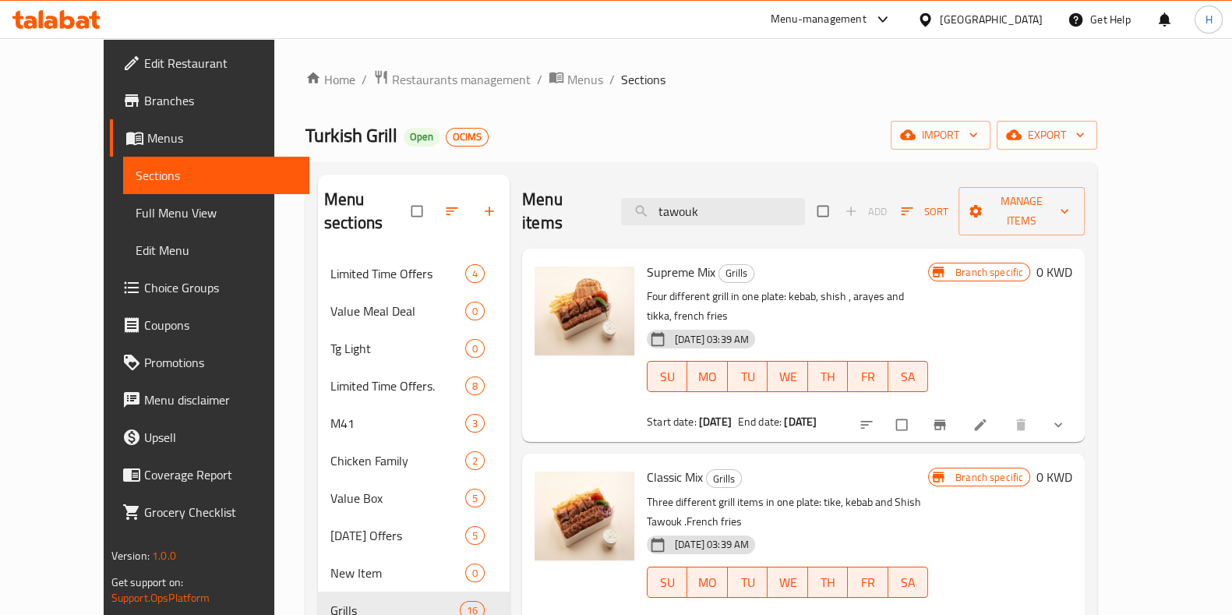
drag, startPoint x: 651, startPoint y: 206, endPoint x: 587, endPoint y: 204, distance: 63.9
click at [587, 204] on div "Menu items tawouk Add Sort Manage items" at bounding box center [803, 212] width 563 height 74
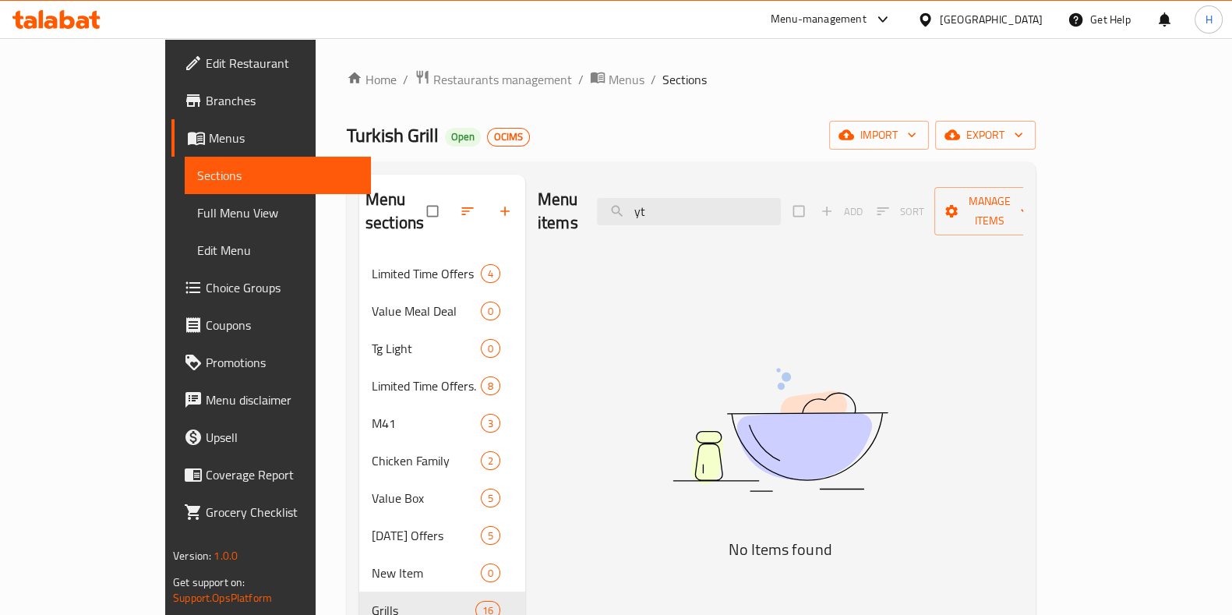
type input "y"
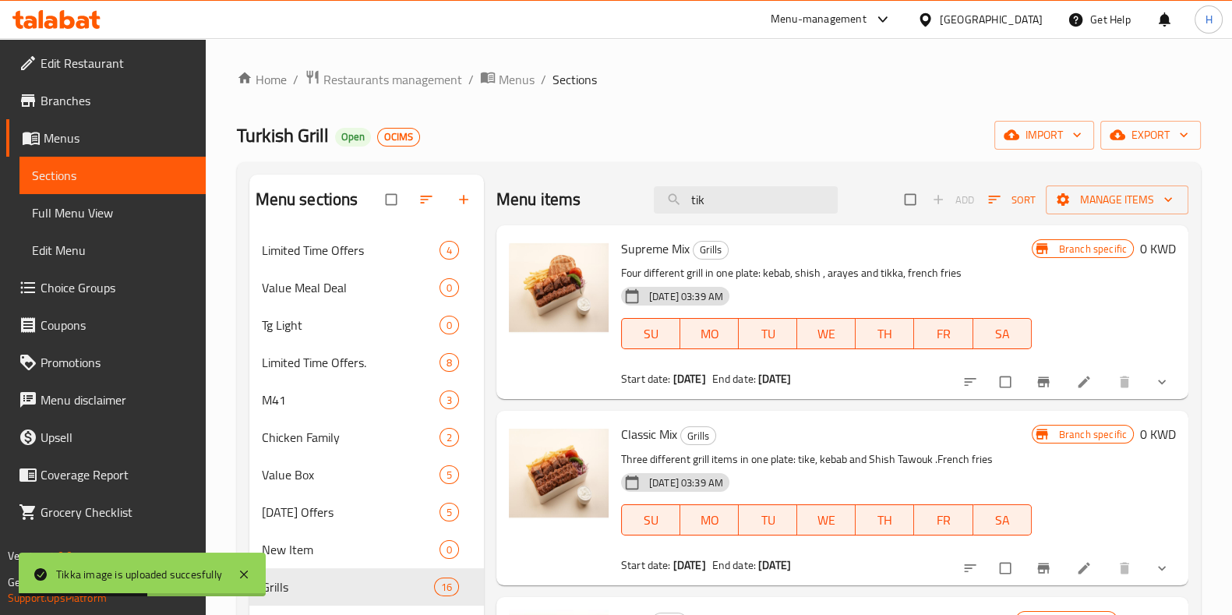
drag, startPoint x: 612, startPoint y: 196, endPoint x: 581, endPoint y: 180, distance: 35.2
click at [581, 180] on div "Menu items tik Add Sort Manage items" at bounding box center [842, 200] width 692 height 51
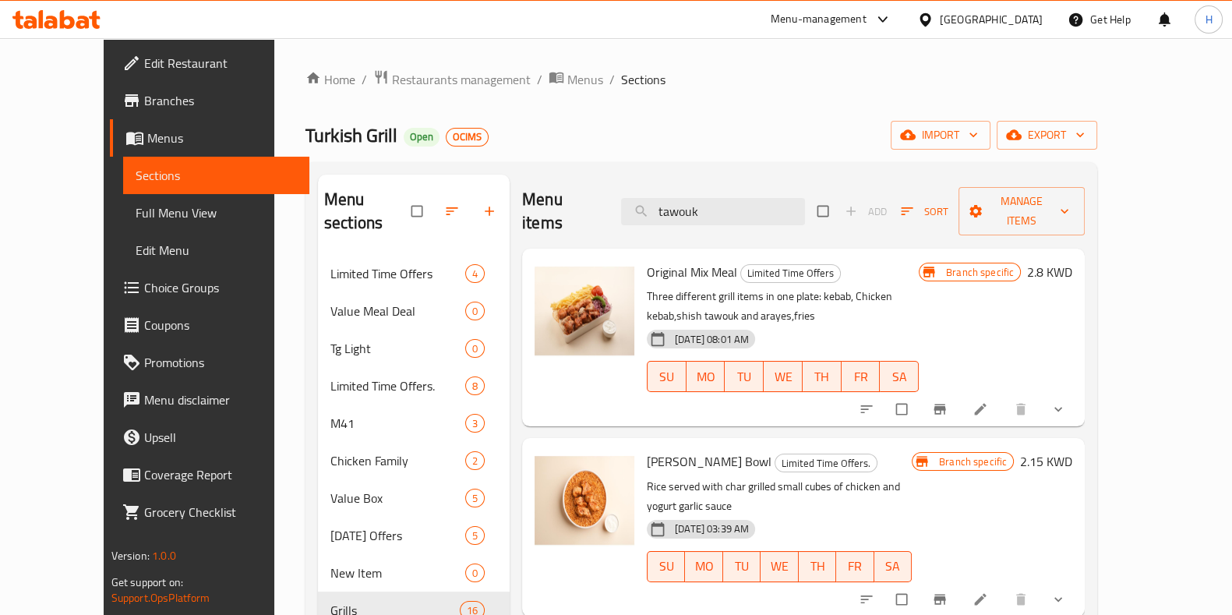
drag, startPoint x: 707, startPoint y: 196, endPoint x: 576, endPoint y: 200, distance: 131.7
click at [576, 200] on div "Menu items tawouk Add Sort Manage items" at bounding box center [803, 212] width 563 height 74
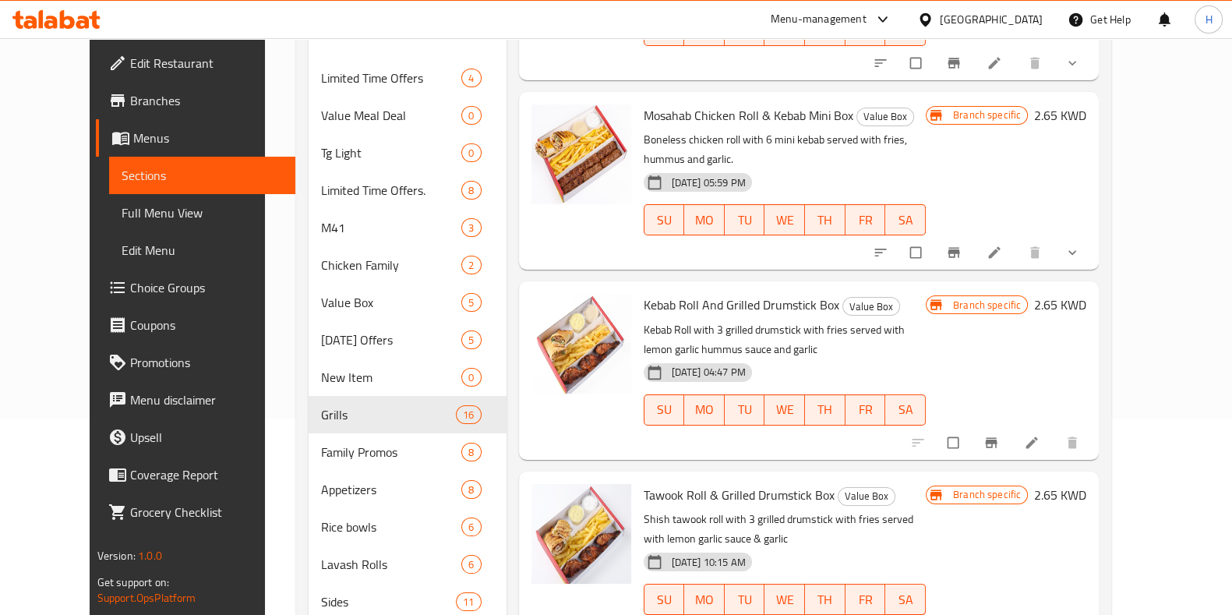
scroll to position [376, 0]
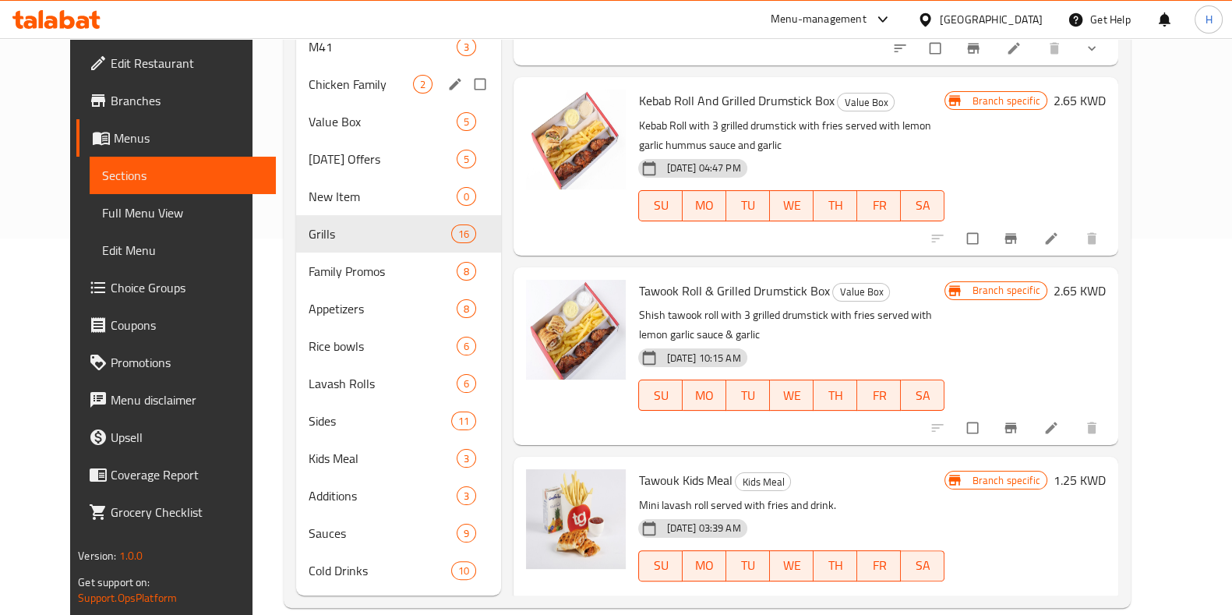
click at [316, 69] on div "Chicken Family 2" at bounding box center [399, 83] width 206 height 37
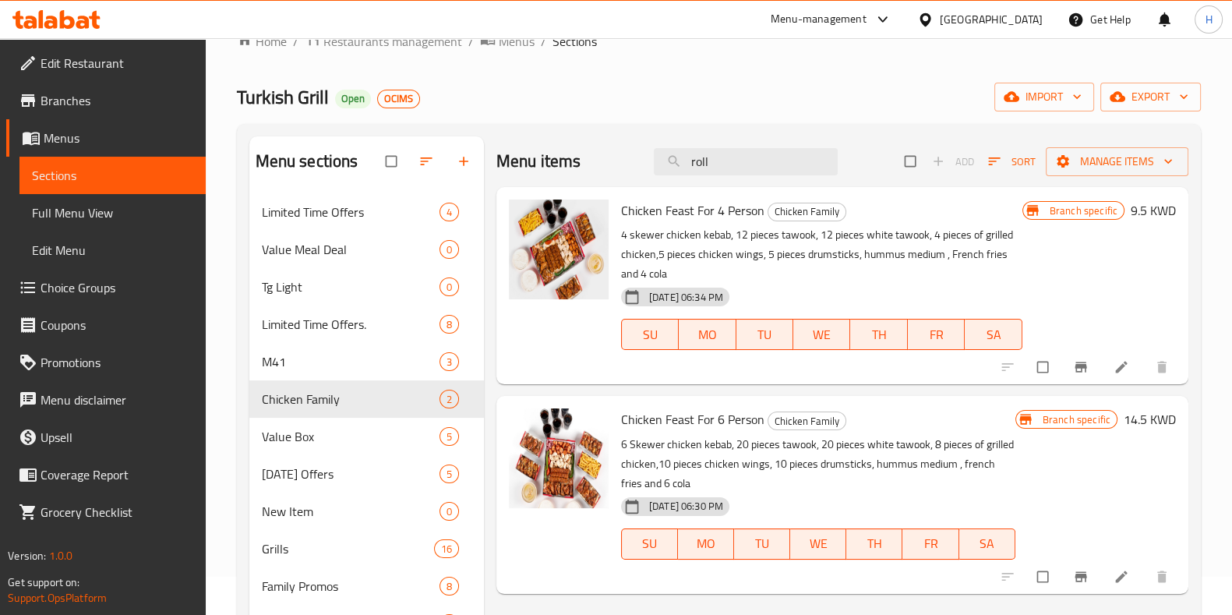
scroll to position [29, 0]
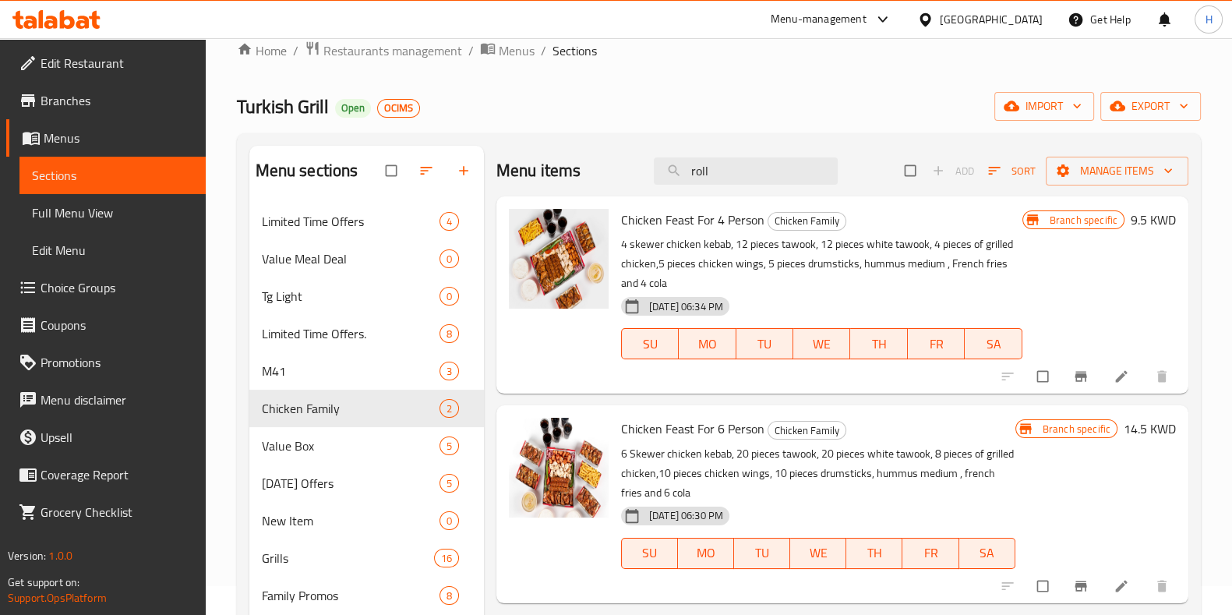
drag, startPoint x: 645, startPoint y: 171, endPoint x: 592, endPoint y: 150, distance: 56.7
click at [592, 150] on div "Menu items roll Add Sort Manage items" at bounding box center [842, 171] width 692 height 51
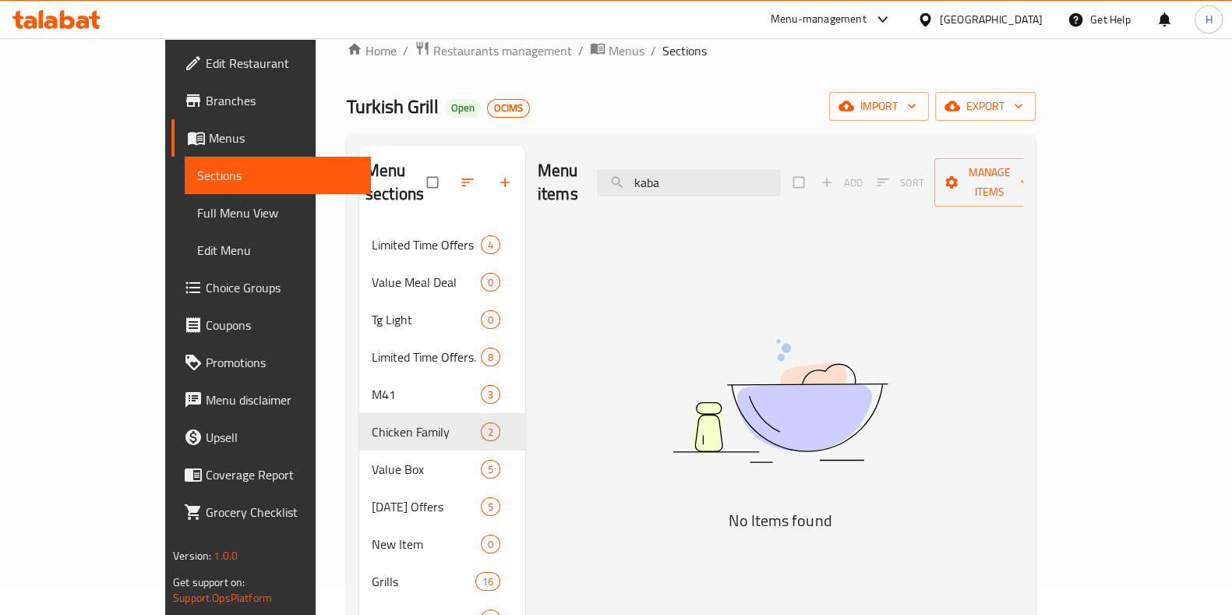
drag, startPoint x: 651, startPoint y: 182, endPoint x: 600, endPoint y: 181, distance: 50.7
click at [600, 181] on div "Menu items kaba Add Sort Manage items" at bounding box center [780, 183] width 485 height 74
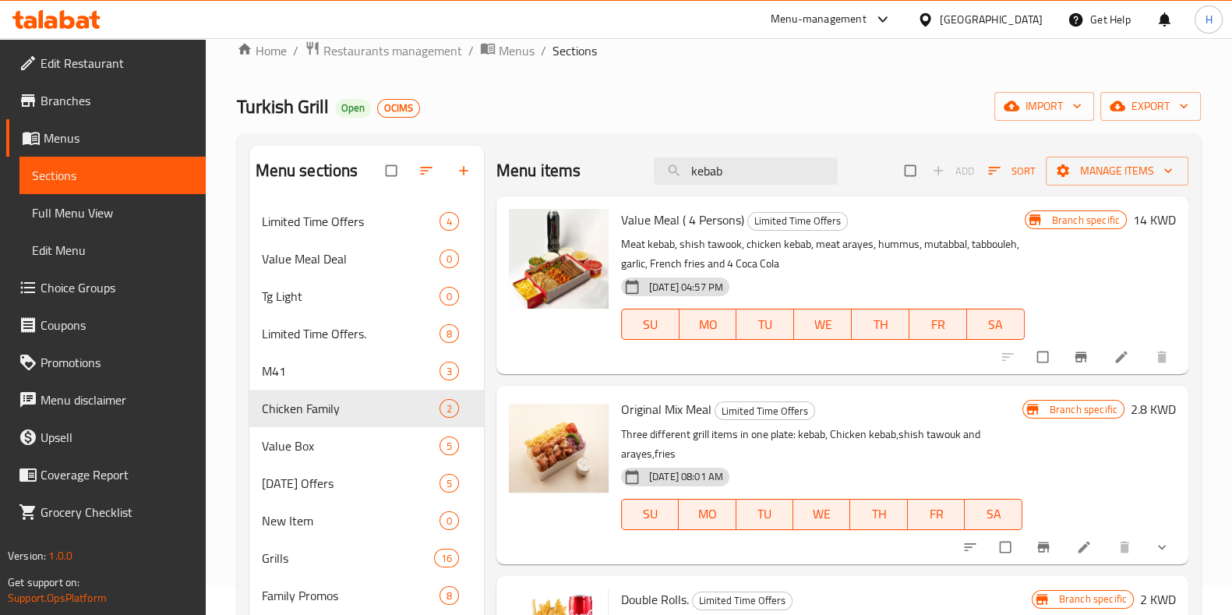
click at [600, 181] on div "Menu items kebab Add Sort Manage items" at bounding box center [842, 171] width 692 height 51
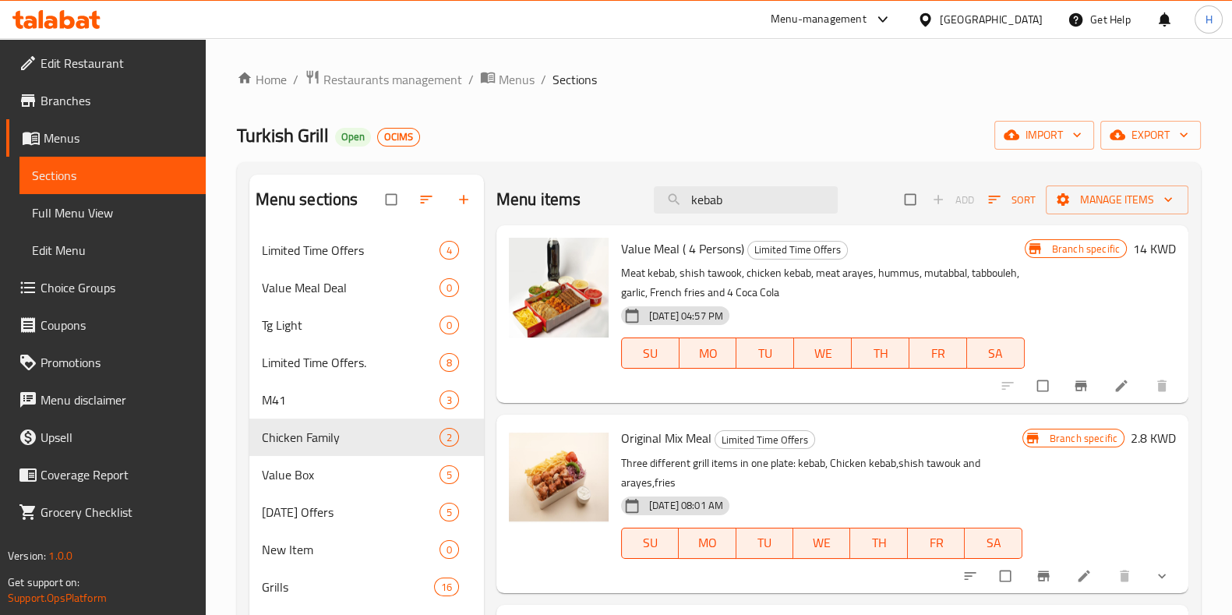
drag, startPoint x: 748, startPoint y: 201, endPoint x: 608, endPoint y: 196, distance: 140.3
click at [608, 196] on div "Menu items kebab Add Sort Manage items" at bounding box center [842, 200] width 692 height 51
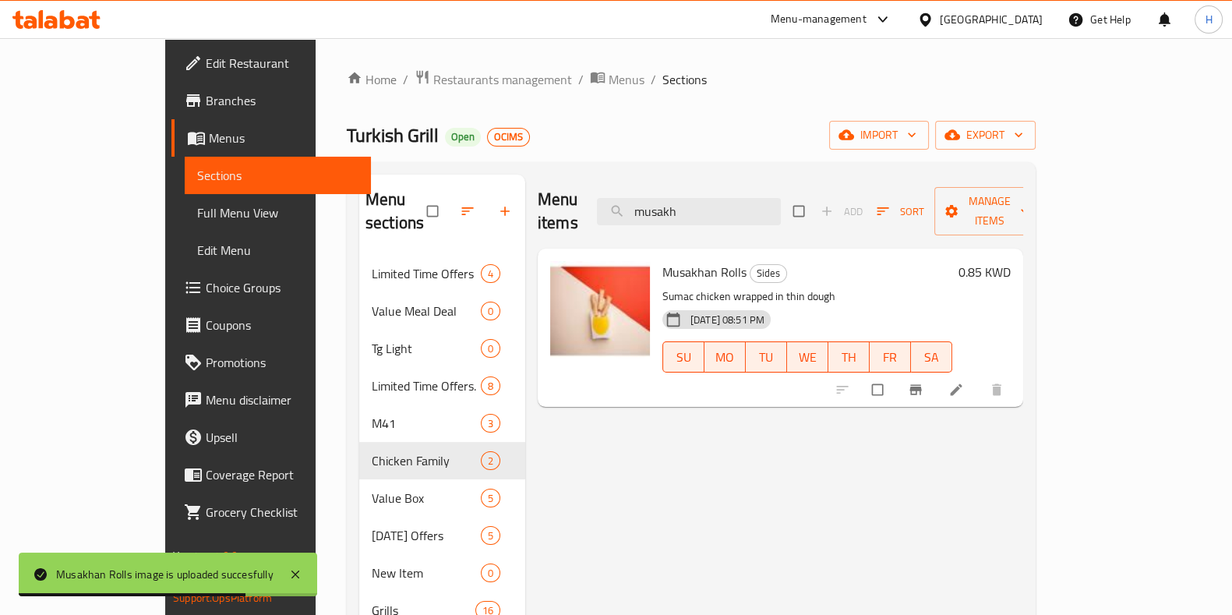
drag, startPoint x: 762, startPoint y: 204, endPoint x: 597, endPoint y: 203, distance: 165.2
click at [597, 203] on div "Menu items musakh Add Sort Manage items" at bounding box center [780, 212] width 485 height 74
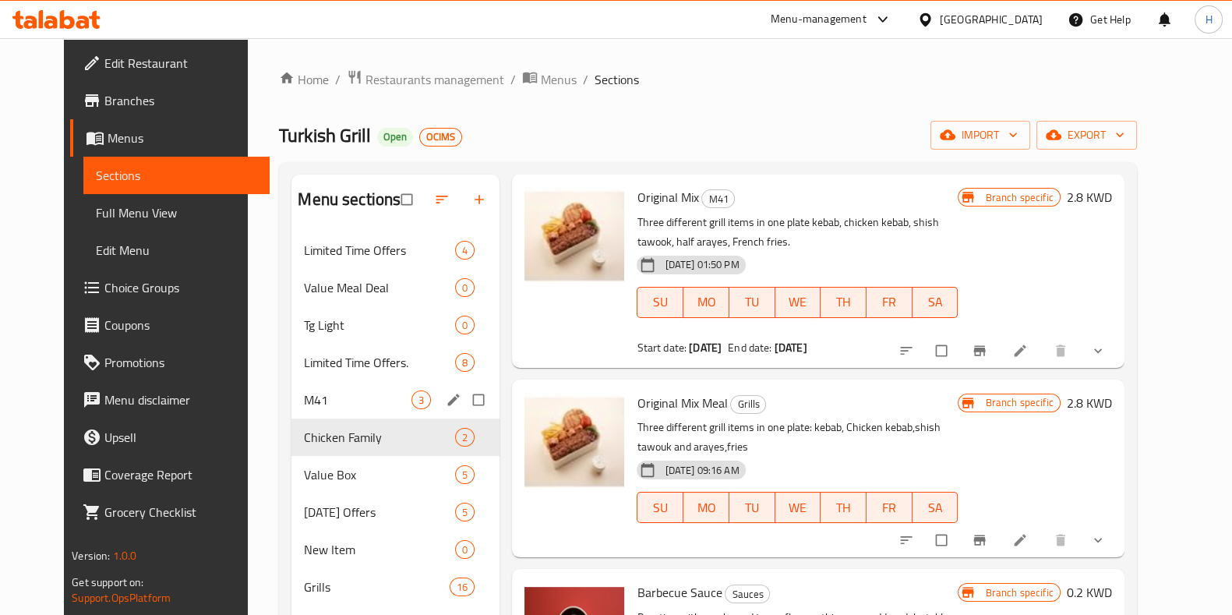
click at [330, 388] on div "M41 3" at bounding box center [395, 399] width 208 height 37
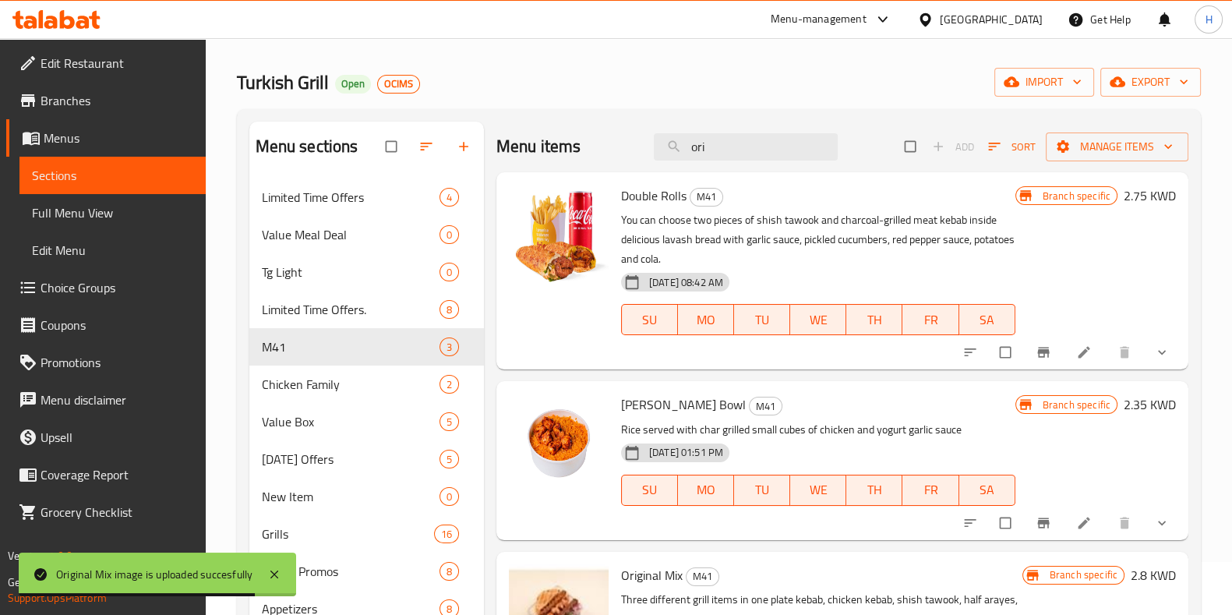
scroll to position [51, 0]
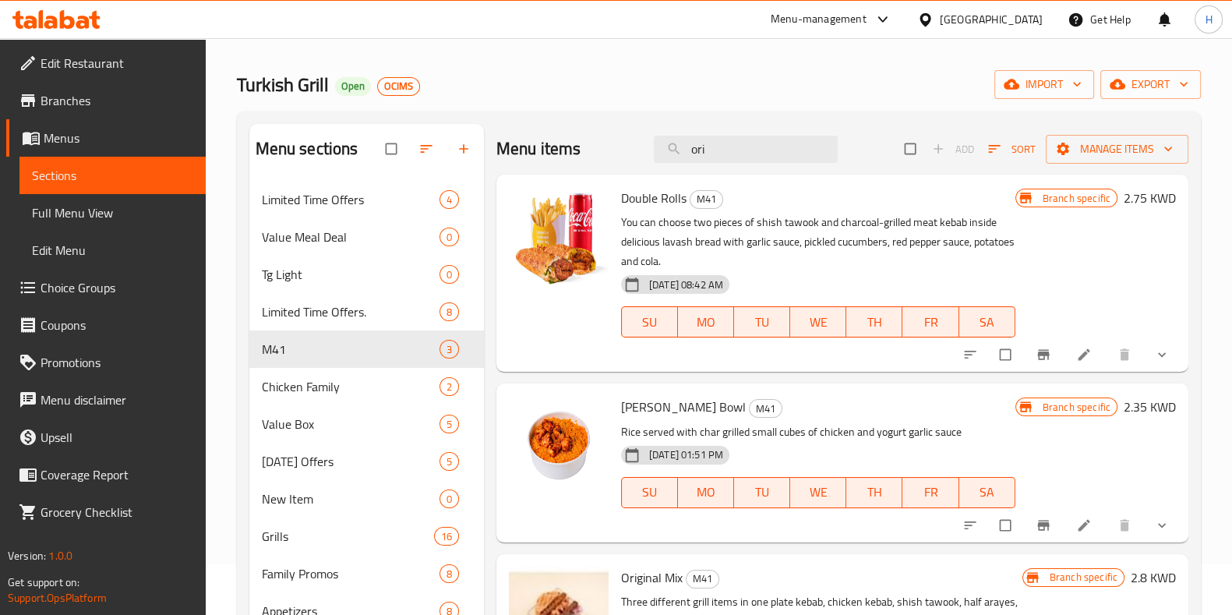
drag, startPoint x: 733, startPoint y: 153, endPoint x: 623, endPoint y: 155, distance: 109.9
click at [623, 155] on div "Menu items ori Add Sort Manage items" at bounding box center [842, 149] width 692 height 51
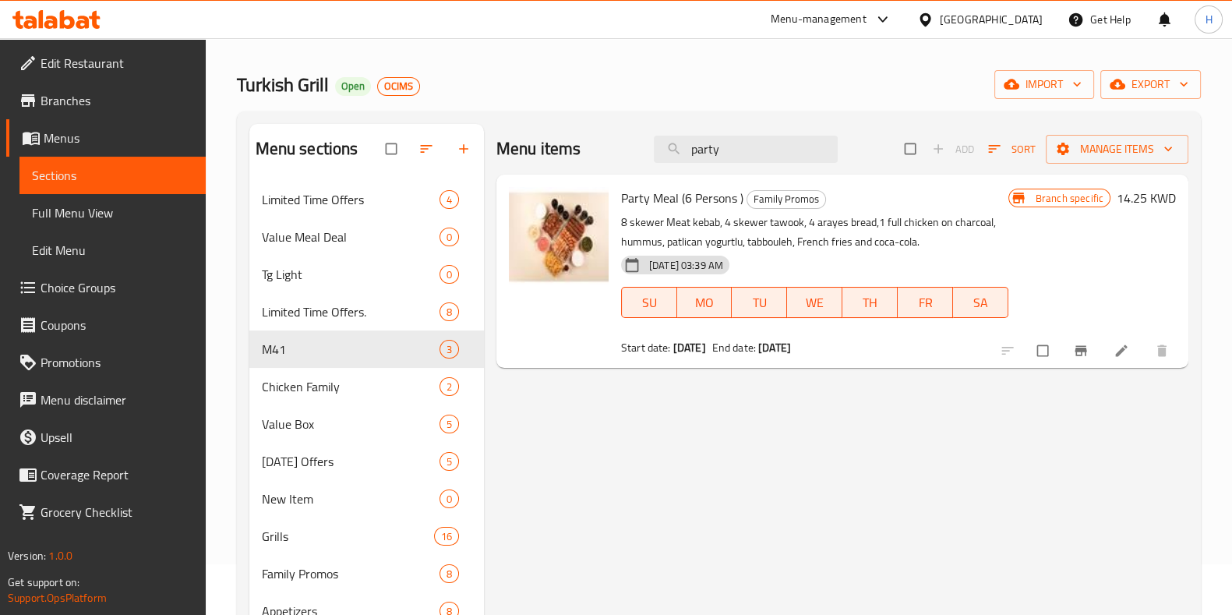
drag, startPoint x: 745, startPoint y: 147, endPoint x: 589, endPoint y: 151, distance: 155.9
click at [589, 151] on div "Menu items party Add Sort Manage items" at bounding box center [842, 149] width 692 height 51
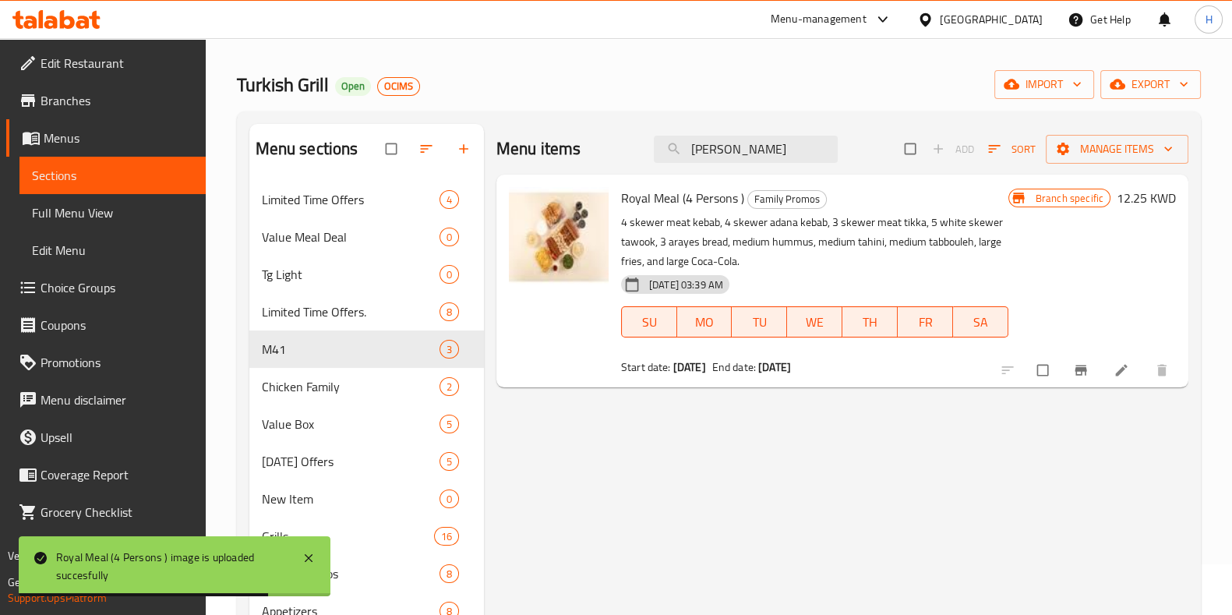
drag, startPoint x: 714, startPoint y: 153, endPoint x: 618, endPoint y: 136, distance: 97.4
click at [618, 136] on div "Menu items roy Add Sort Manage items" at bounding box center [842, 149] width 692 height 51
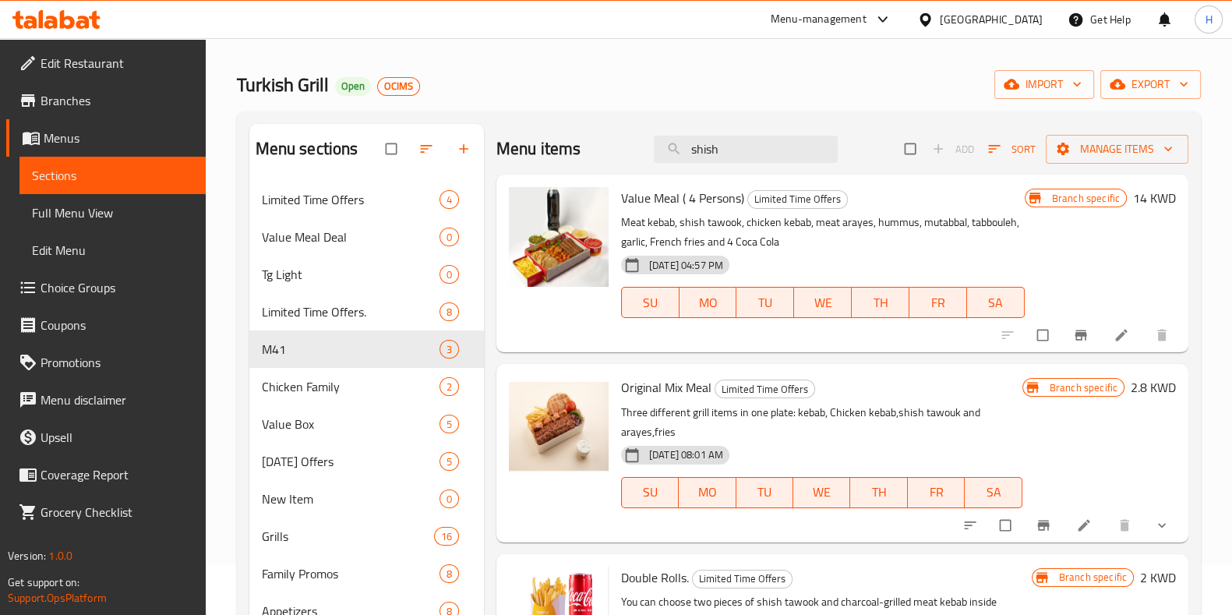
click at [644, 153] on div "Menu items shish Add Sort Manage items" at bounding box center [842, 149] width 692 height 51
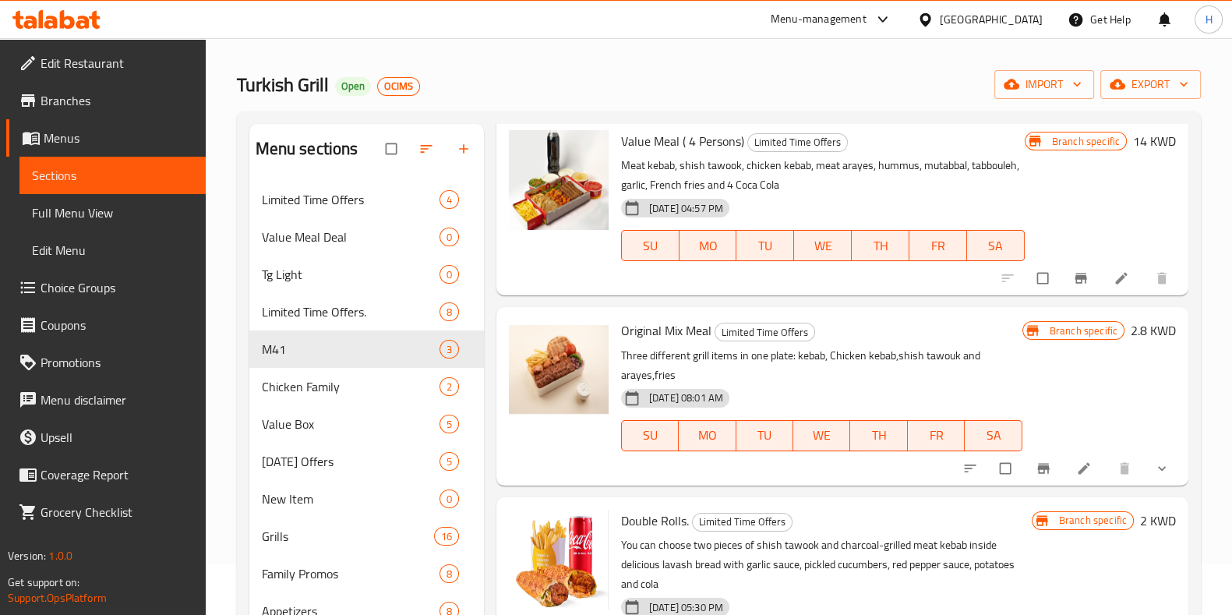
scroll to position [0, 0]
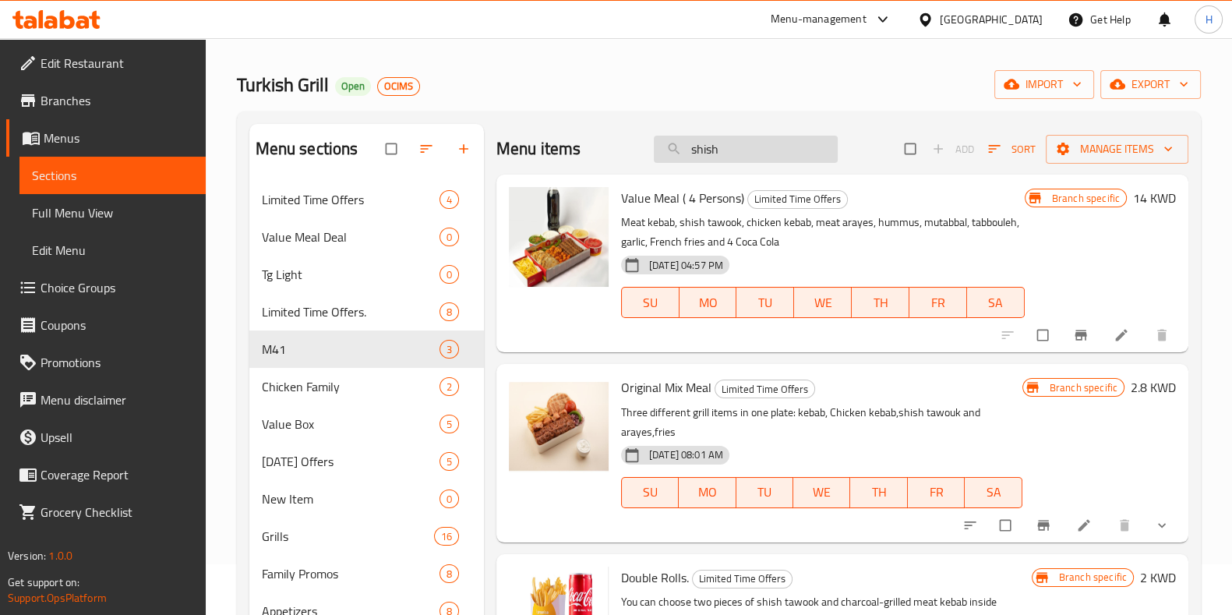
click at [740, 144] on input "shish" at bounding box center [746, 149] width 184 height 27
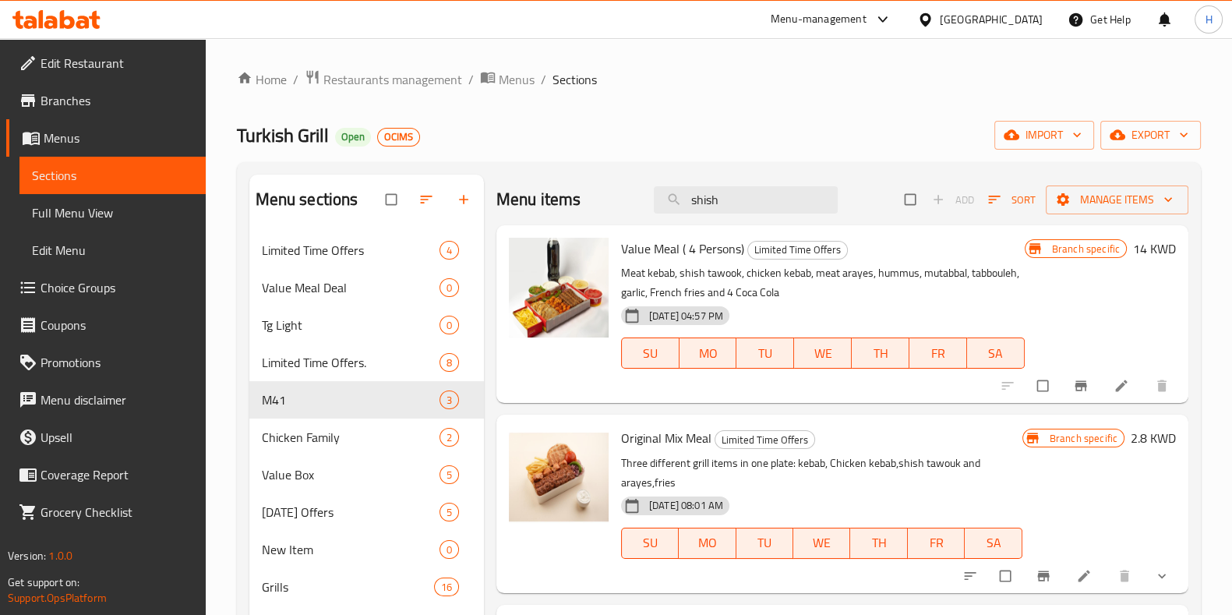
drag, startPoint x: 725, startPoint y: 198, endPoint x: 561, endPoint y: 201, distance: 164.4
click at [561, 201] on div "Menu items shish Add Sort Manage items" at bounding box center [842, 200] width 692 height 51
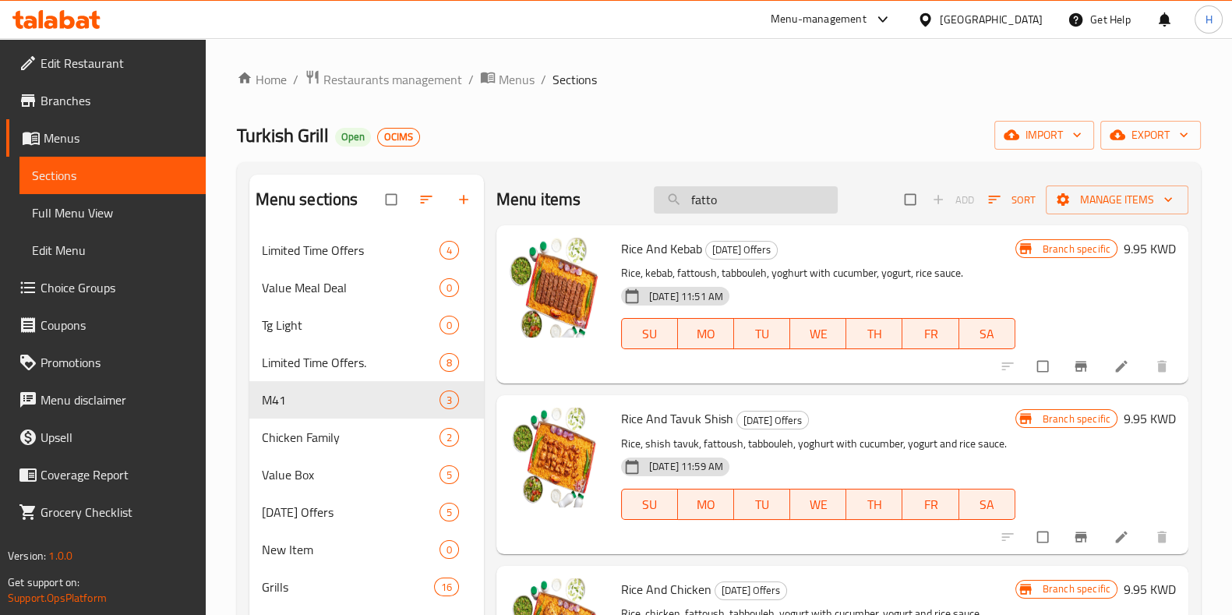
click at [747, 189] on input "fatto" at bounding box center [746, 199] width 184 height 27
drag, startPoint x: 654, startPoint y: 208, endPoint x: 634, endPoint y: 202, distance: 20.5
click at [634, 202] on div "Menu items fat Add Sort Manage items" at bounding box center [842, 200] width 692 height 51
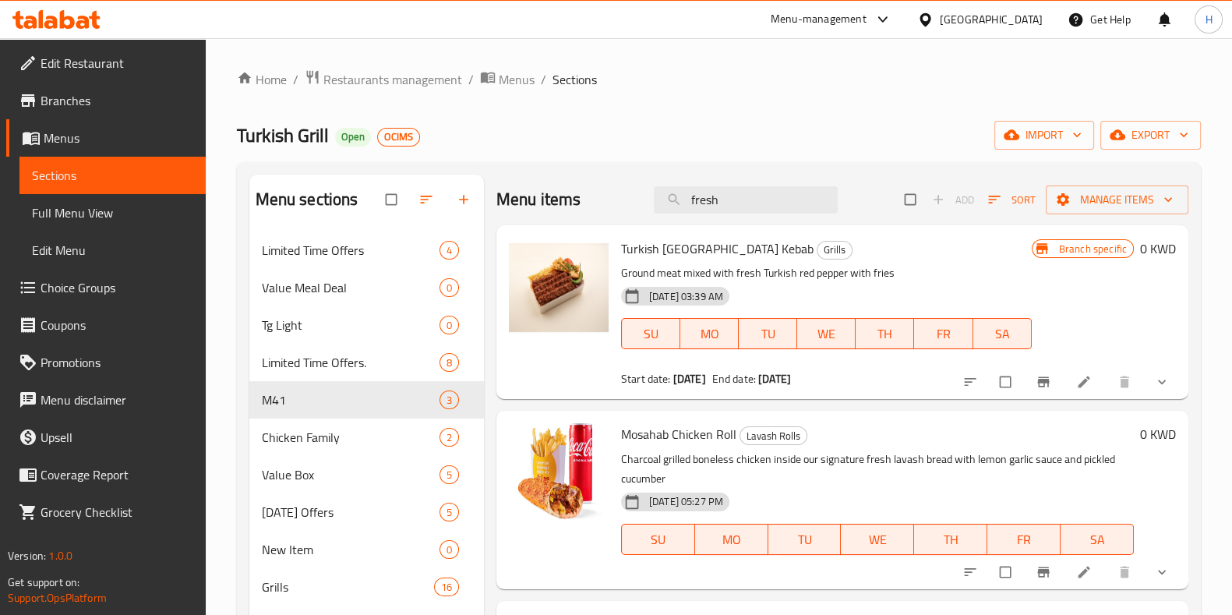
drag, startPoint x: 735, startPoint y: 205, endPoint x: 552, endPoint y: 209, distance: 182.4
click at [552, 209] on div "Menu items fresh Add Sort Manage items" at bounding box center [842, 200] width 692 height 51
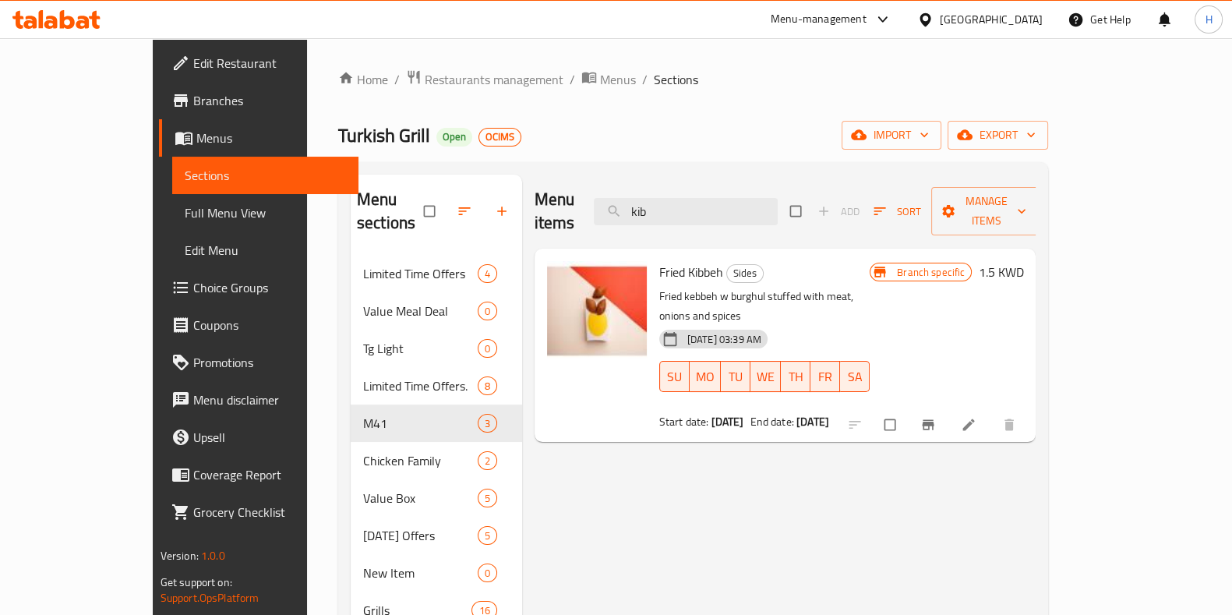
drag, startPoint x: 760, startPoint y: 205, endPoint x: 583, endPoint y: 199, distance: 177.0
click at [583, 199] on div "Menu items kib Add Sort Manage items" at bounding box center [786, 212] width 502 height 74
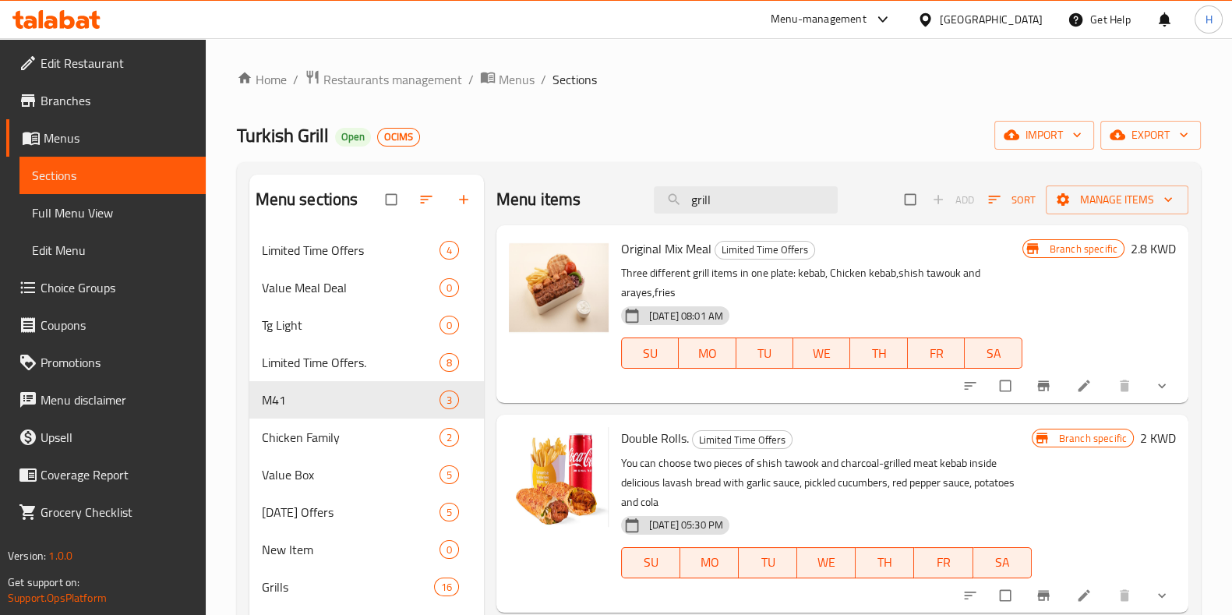
click at [739, 214] on div "Menu items grill Add Sort Manage items" at bounding box center [842, 200] width 692 height 51
click at [715, 199] on input "grill" at bounding box center [746, 199] width 184 height 27
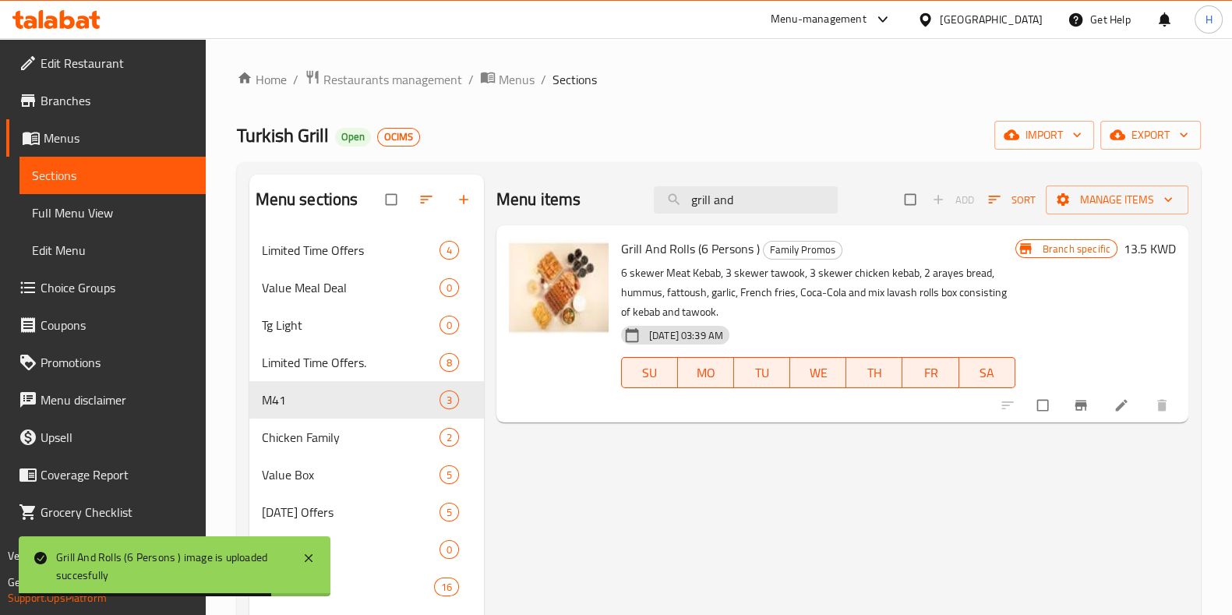
drag, startPoint x: 739, startPoint y: 201, endPoint x: 582, endPoint y: 197, distance: 157.4
click at [582, 197] on div "Menu items grill and Add Sort Manage items" at bounding box center [842, 200] width 692 height 51
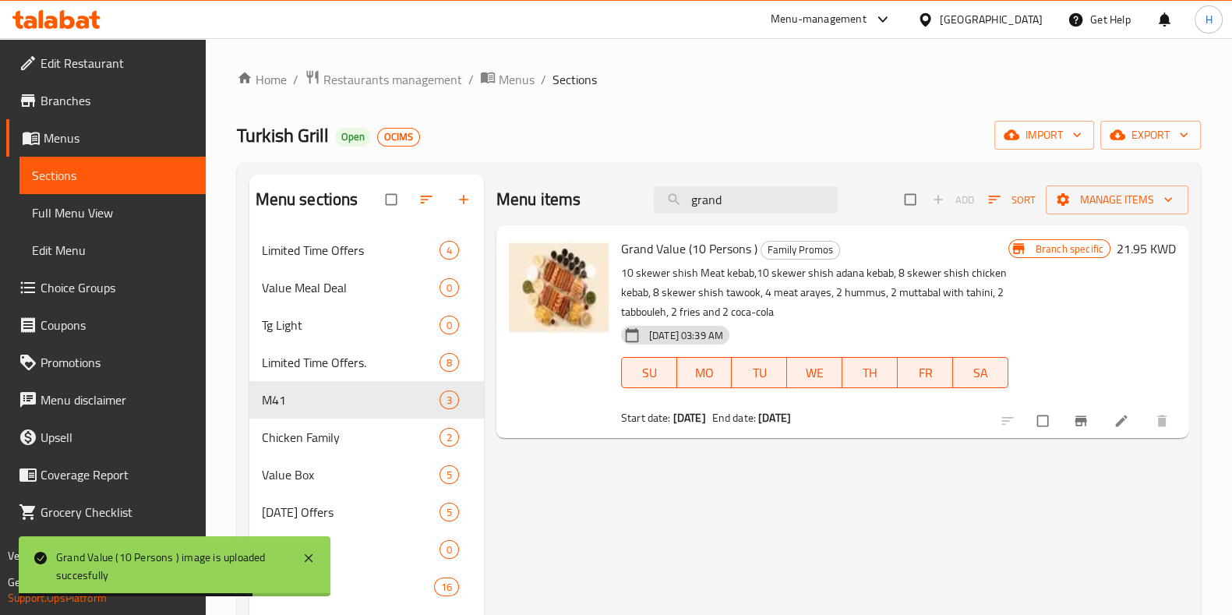
drag, startPoint x: 756, startPoint y: 196, endPoint x: 632, endPoint y: 198, distance: 123.9
click at [632, 198] on div "Menu items grand Add Sort Manage items" at bounding box center [842, 200] width 692 height 51
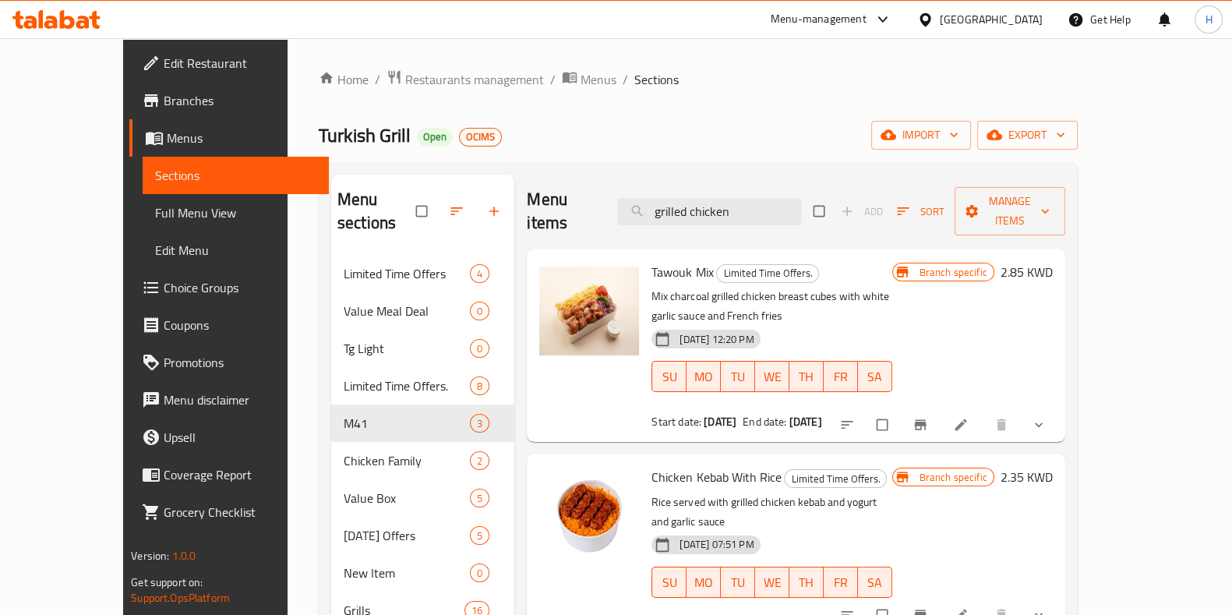
drag, startPoint x: 780, startPoint y: 198, endPoint x: 550, endPoint y: 212, distance: 230.3
click at [550, 212] on div "Menu items grilled chicken Add Sort Manage items" at bounding box center [796, 212] width 538 height 74
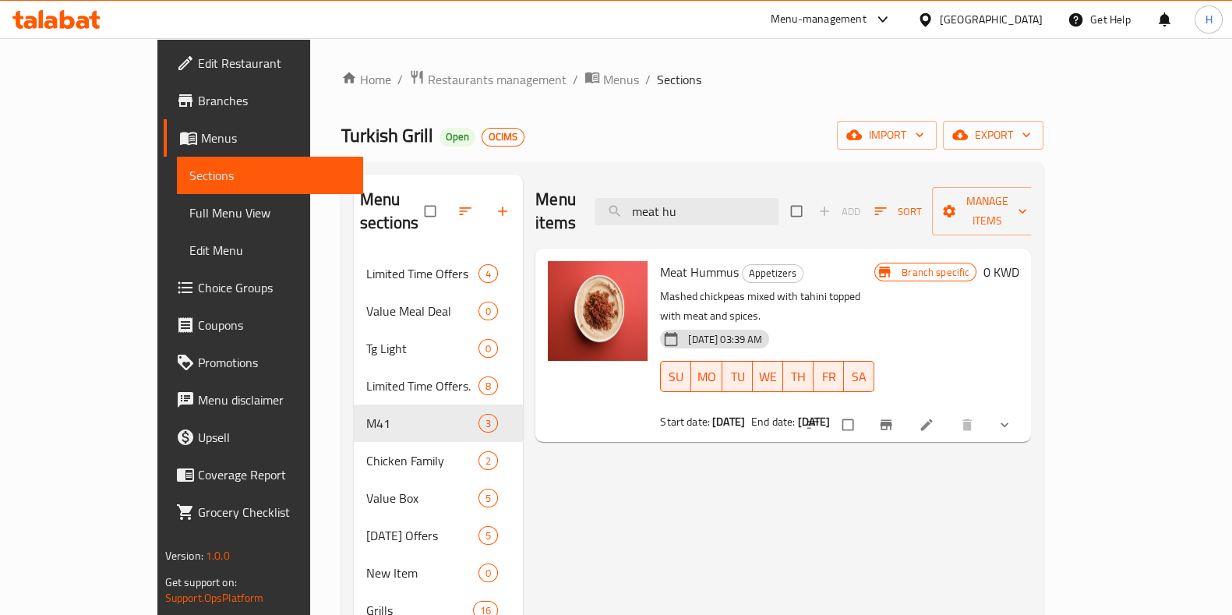
drag, startPoint x: 781, startPoint y: 190, endPoint x: 590, endPoint y: 189, distance: 190.9
click at [590, 189] on div "Menu items meat hu Add Sort Manage items" at bounding box center [783, 212] width 496 height 74
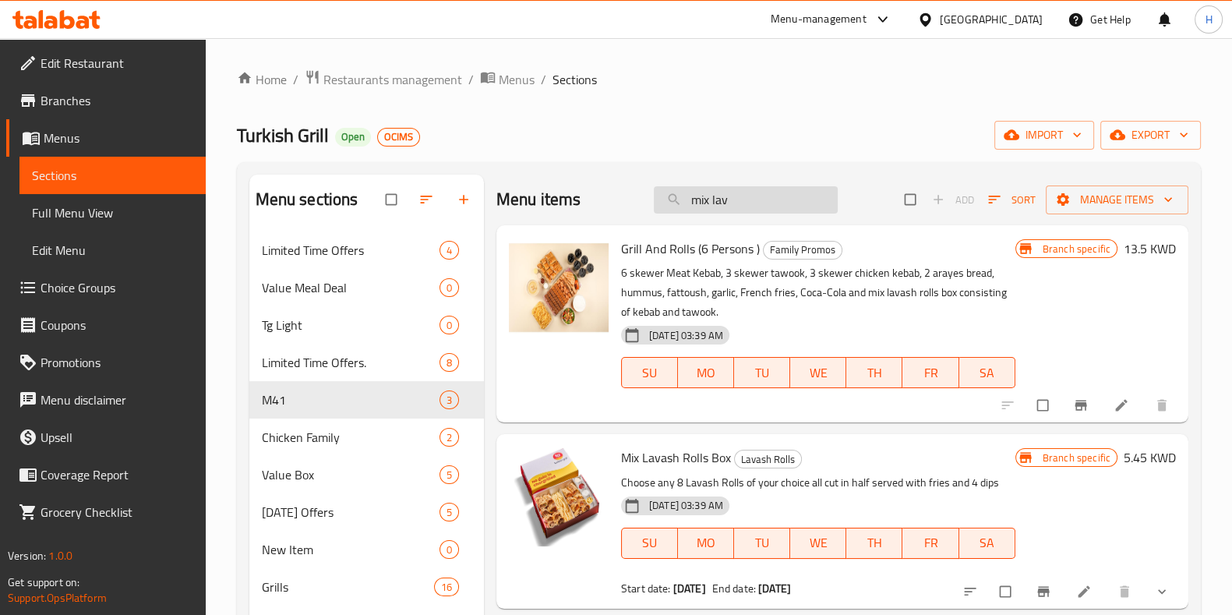
click at [746, 189] on input "mix lav" at bounding box center [746, 199] width 184 height 27
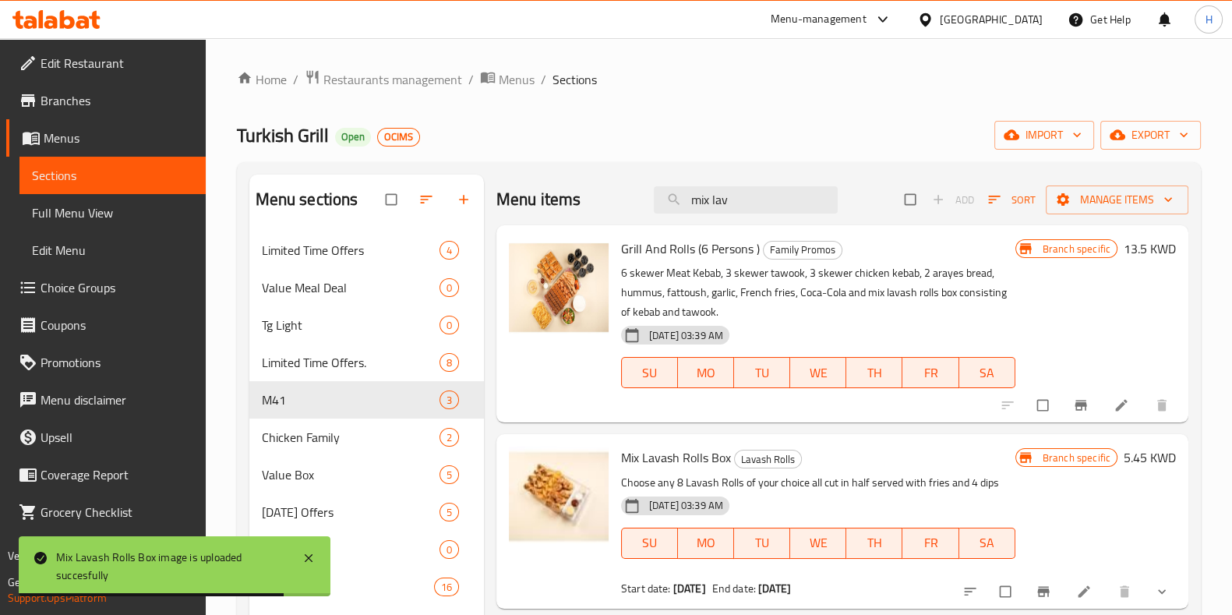
drag, startPoint x: 663, startPoint y: 217, endPoint x: 587, endPoint y: 214, distance: 75.6
click at [587, 214] on div "Menu items mix lav Add Sort Manage items" at bounding box center [842, 200] width 692 height 51
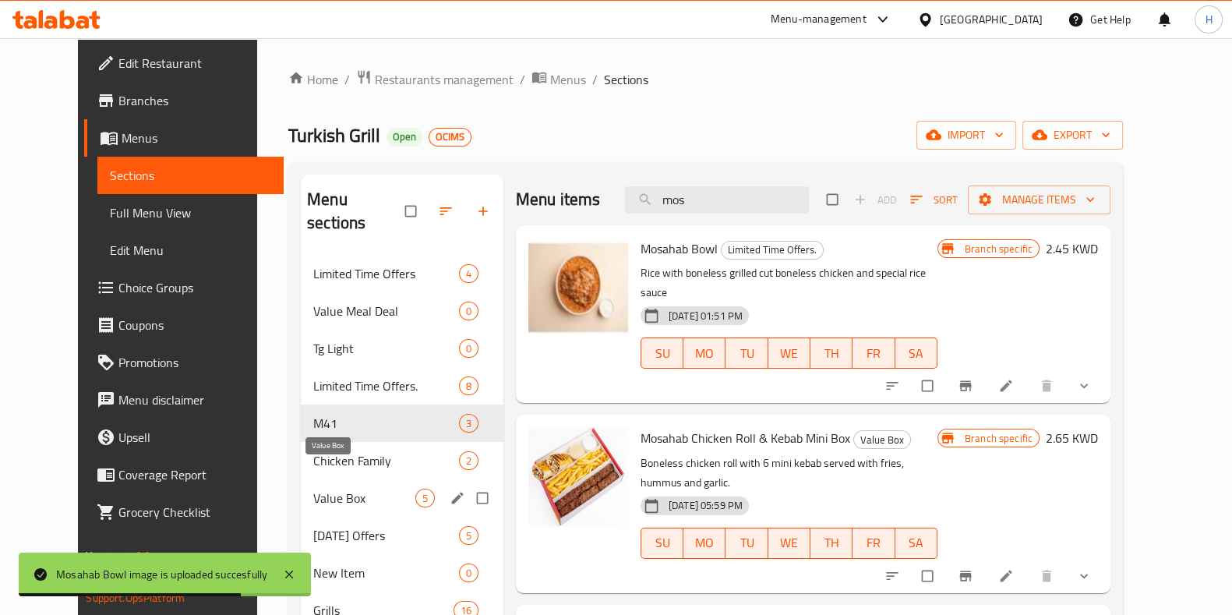
scroll to position [376, 0]
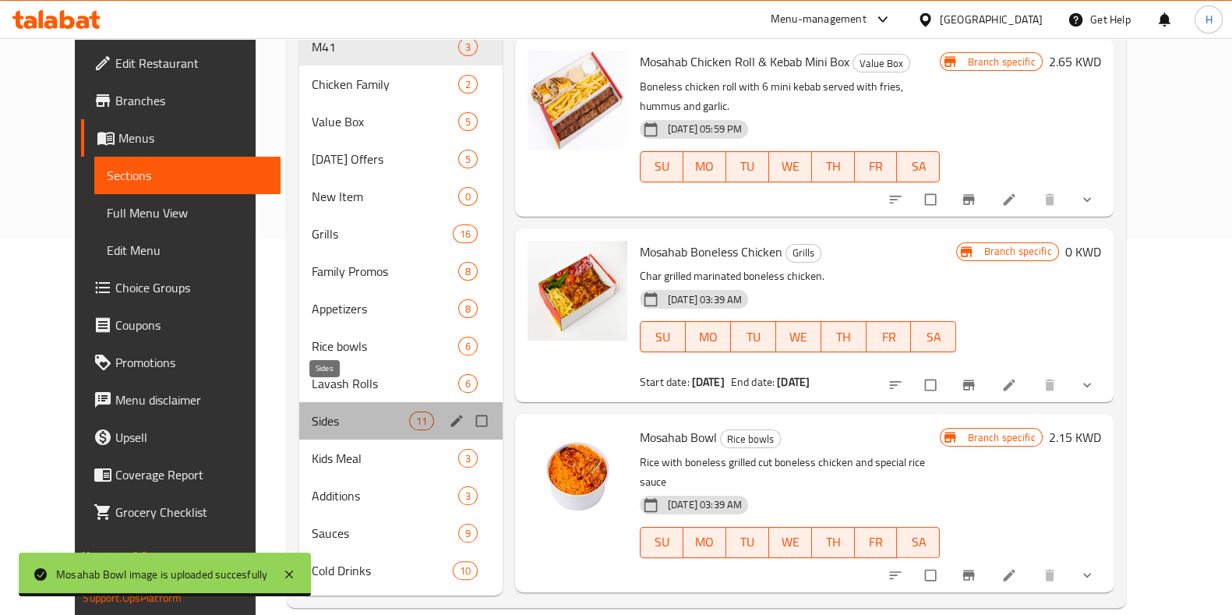
click at [331, 411] on span "Sides" at bounding box center [360, 420] width 97 height 19
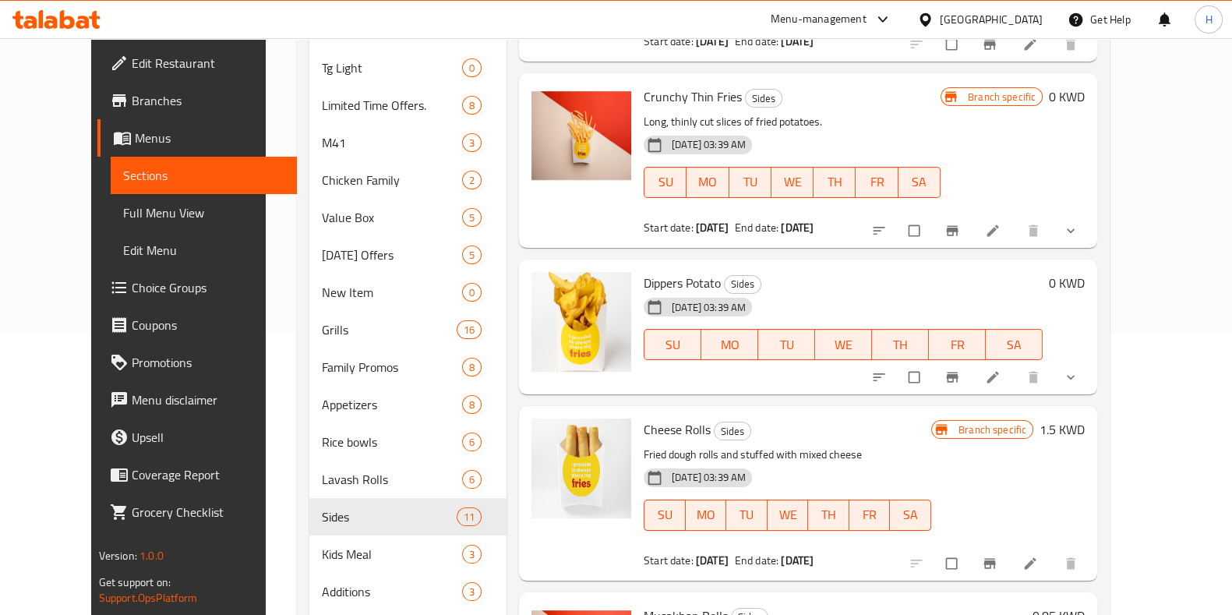
scroll to position [376, 0]
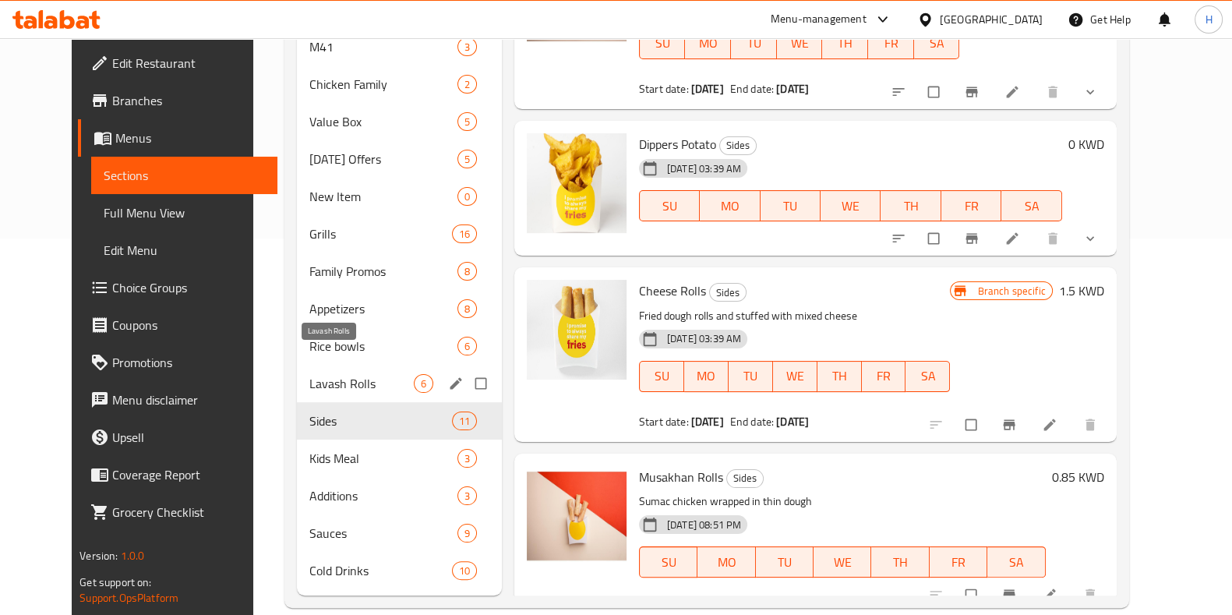
click at [321, 374] on span "Lavash Rolls" at bounding box center [361, 383] width 104 height 19
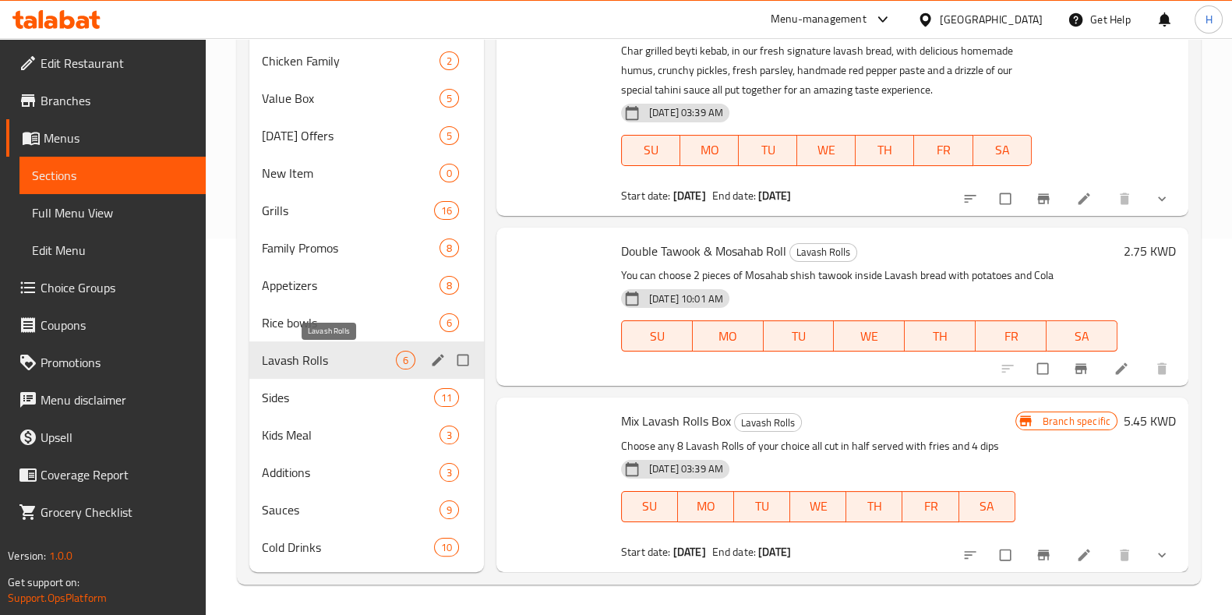
scroll to position [446, 0]
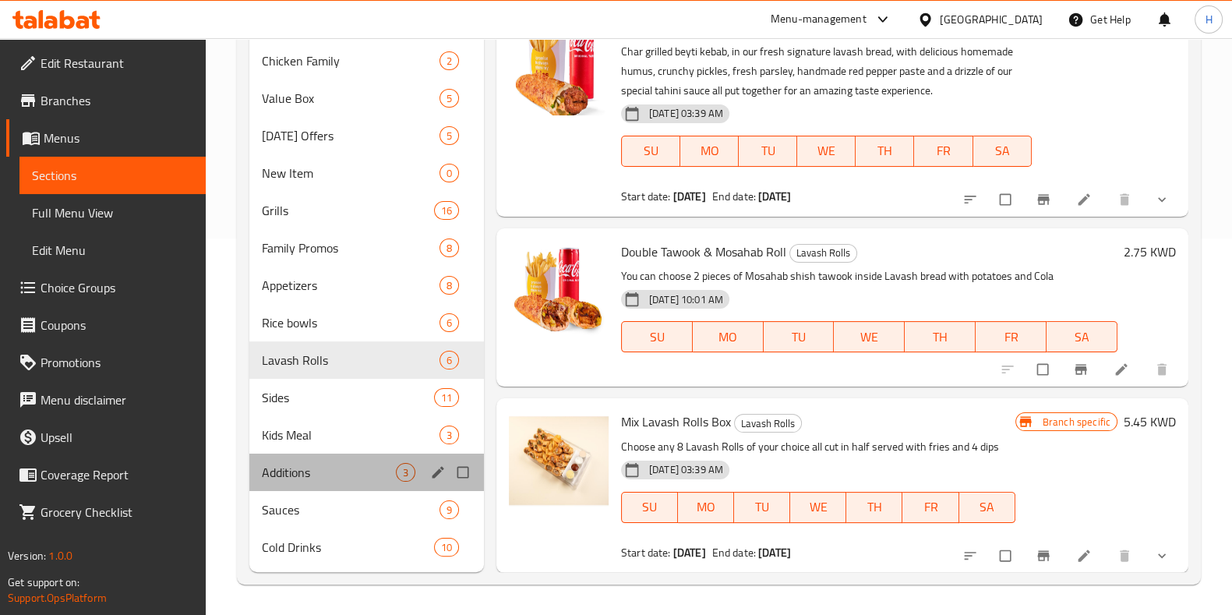
click at [343, 457] on div "Additions 3" at bounding box center [366, 471] width 235 height 37
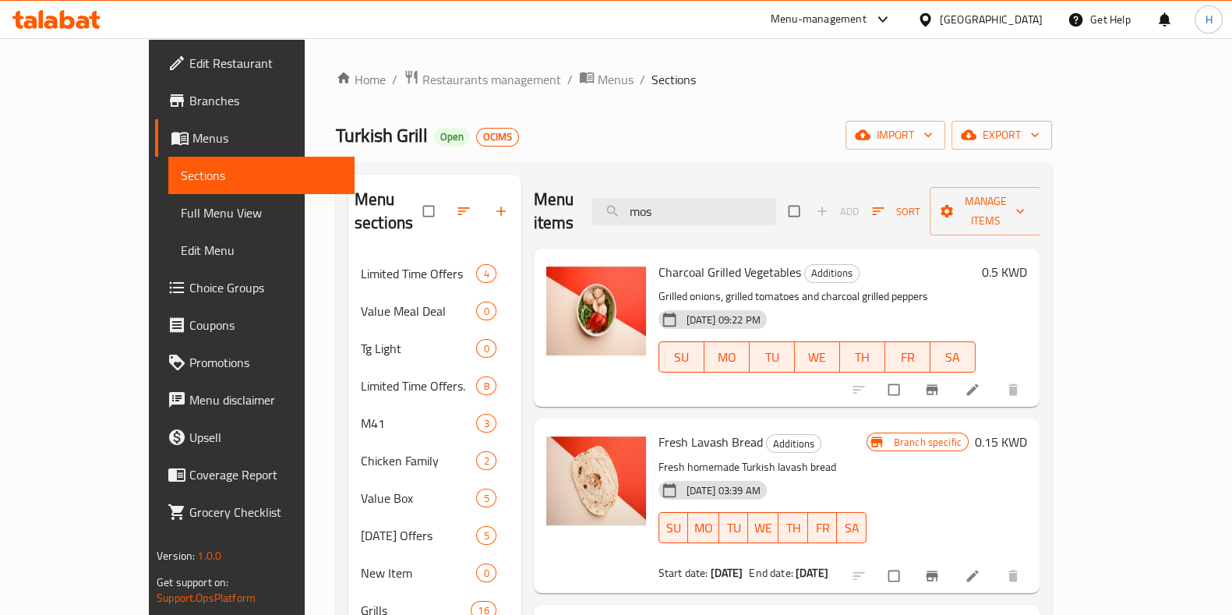
drag, startPoint x: 756, startPoint y: 210, endPoint x: 609, endPoint y: 208, distance: 146.5
click at [609, 208] on div "Menu items mos Add Sort Manage items" at bounding box center [787, 212] width 506 height 74
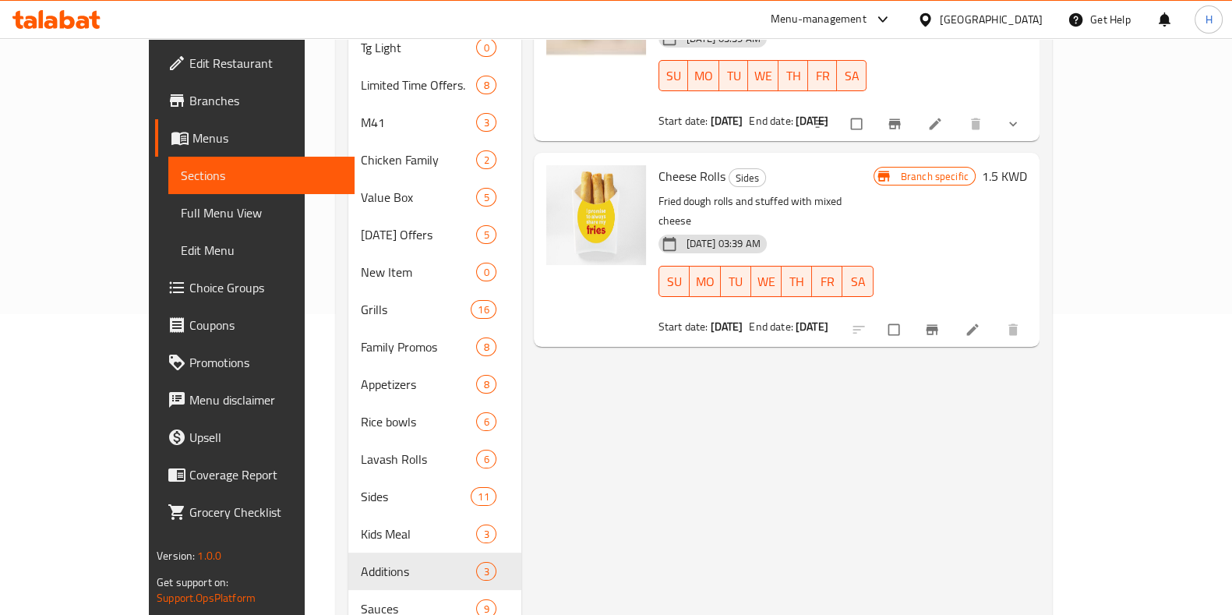
scroll to position [299, 0]
click at [658, 166] on span "Cheese Rolls" at bounding box center [691, 177] width 67 height 23
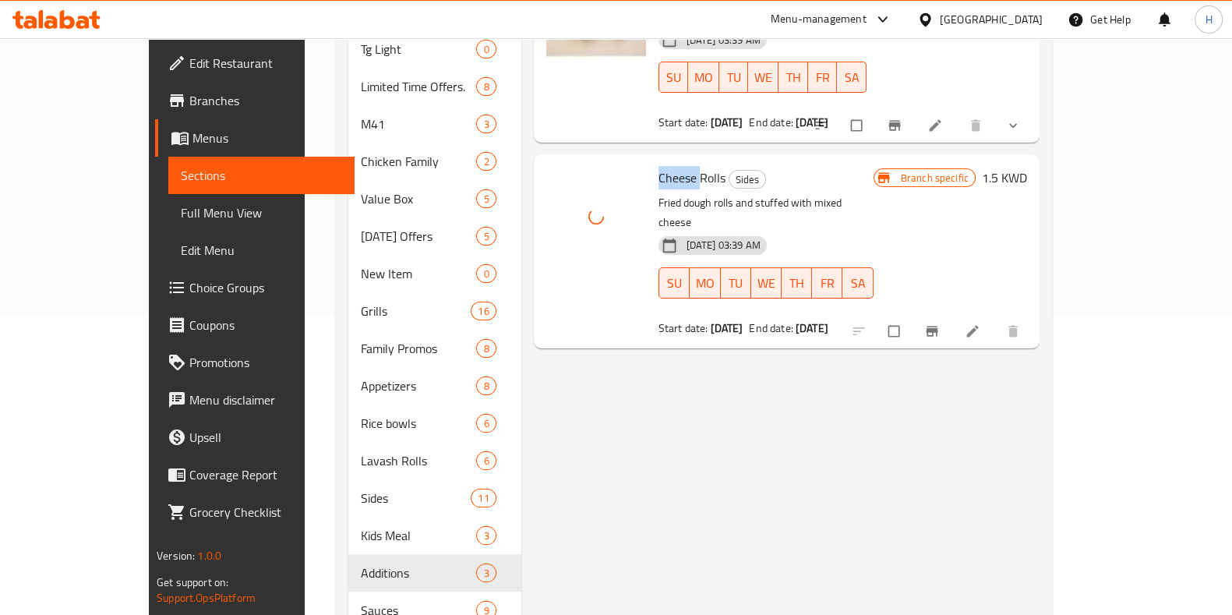
click at [658, 166] on span "Cheese Rolls" at bounding box center [691, 177] width 67 height 23
copy h6 "Cheese Rolls"
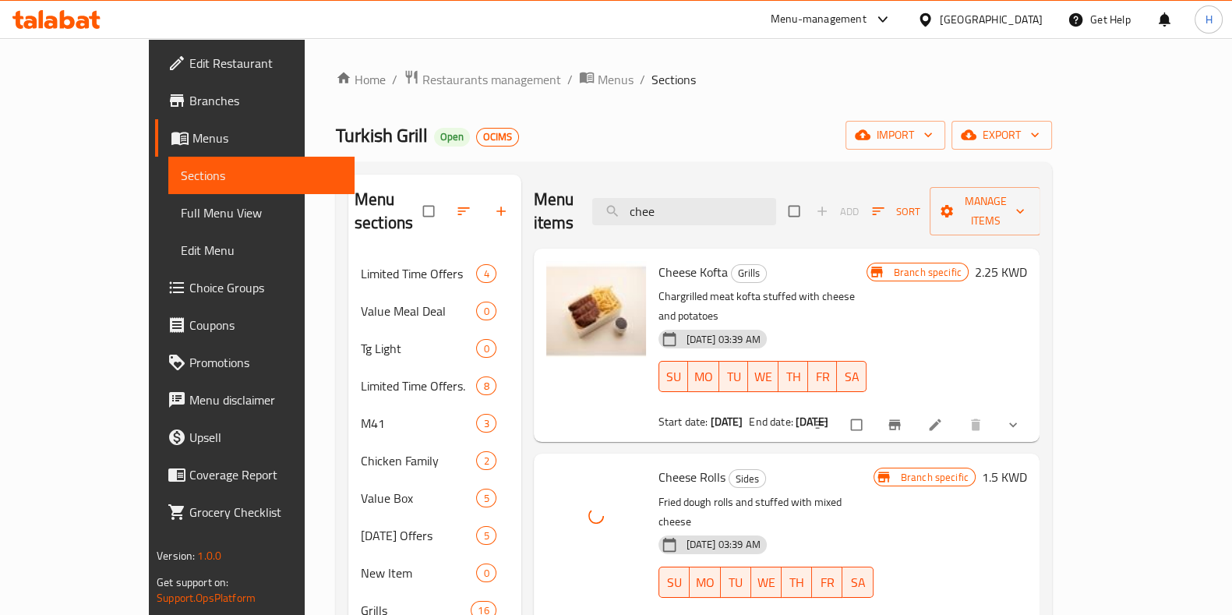
drag, startPoint x: 730, startPoint y: 203, endPoint x: 640, endPoint y: 203, distance: 89.6
click at [640, 203] on div "Menu items chee Add Sort Manage items" at bounding box center [787, 212] width 506 height 74
paste input "Cheese Rolls"
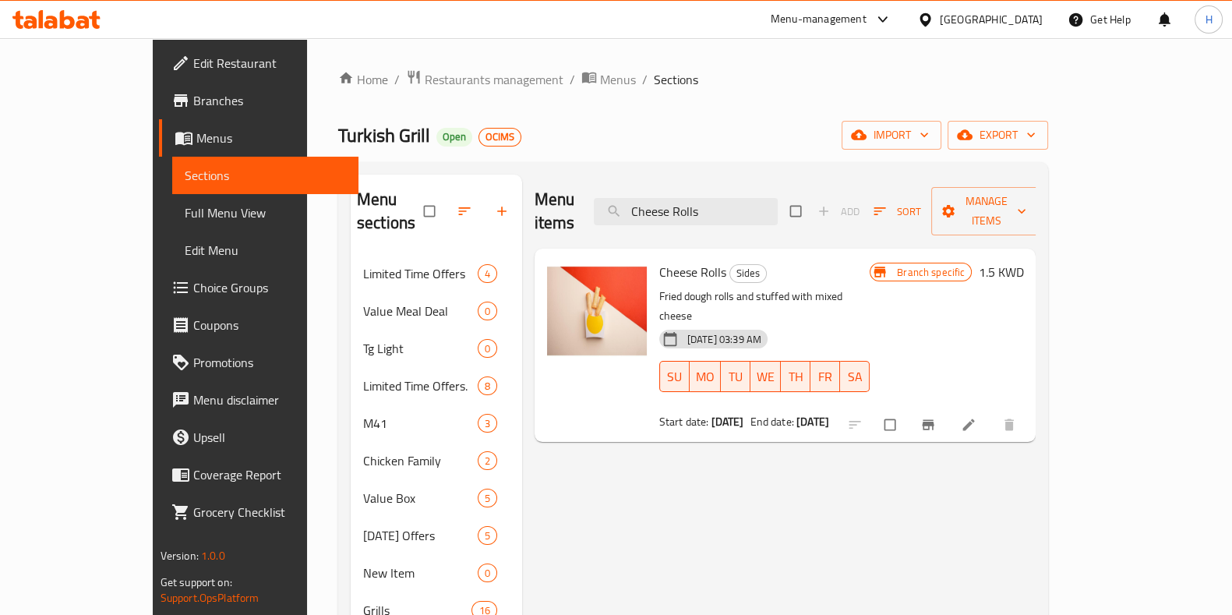
drag, startPoint x: 774, startPoint y: 196, endPoint x: 597, endPoint y: 187, distance: 177.9
click at [597, 187] on div "Menu items Cheese Rolls Add Sort Manage items" at bounding box center [786, 212] width 502 height 74
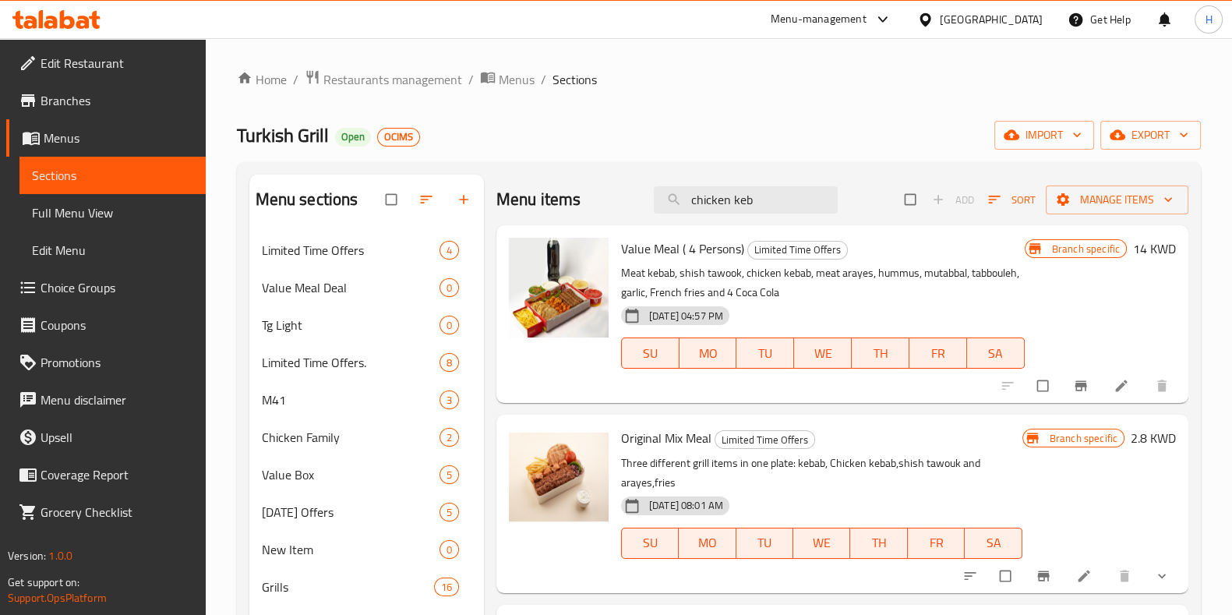
scroll to position [16, 0]
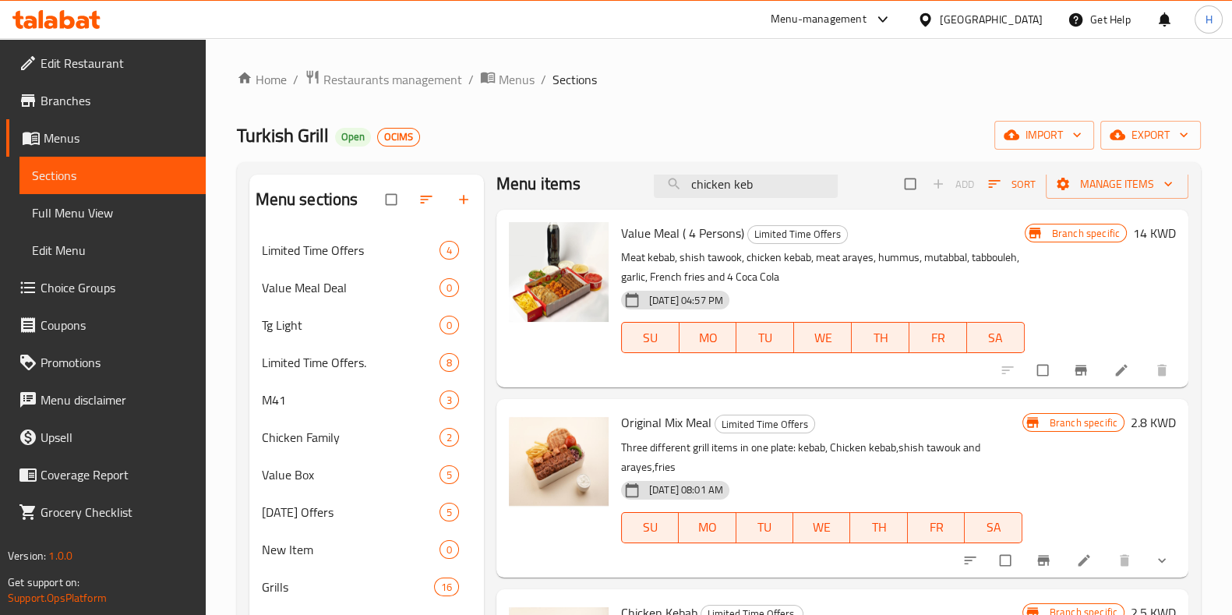
type input "chicken keb"
drag, startPoint x: 784, startPoint y: 189, endPoint x: 627, endPoint y: 184, distance: 156.7
click at [627, 184] on div "Menu items chicken keb Add Sort Manage items" at bounding box center [842, 184] width 692 height 51
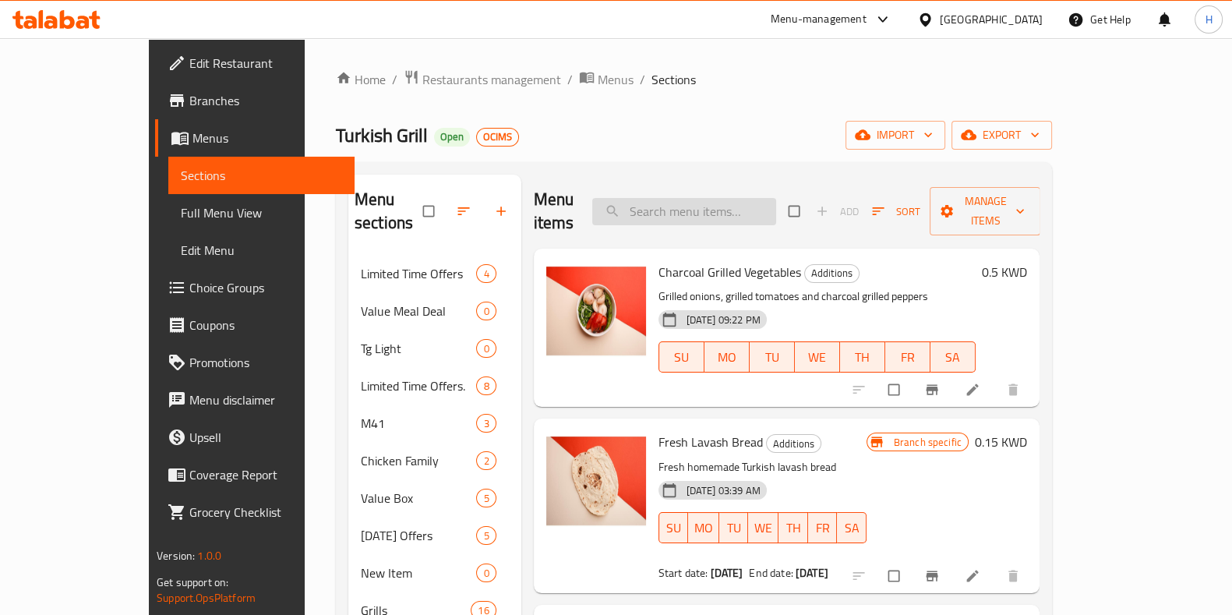
click at [697, 212] on input "search" at bounding box center [684, 211] width 184 height 27
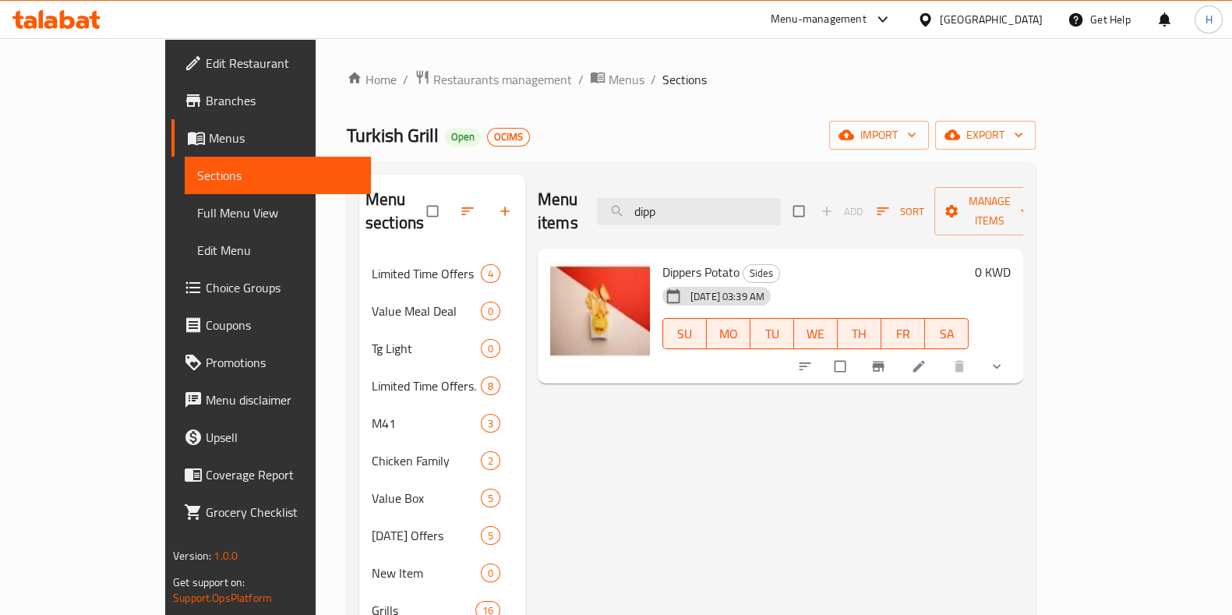
drag, startPoint x: 725, startPoint y: 206, endPoint x: 631, endPoint y: 198, distance: 94.7
click at [631, 198] on div "Menu items dipp Add Sort Manage items" at bounding box center [780, 212] width 485 height 74
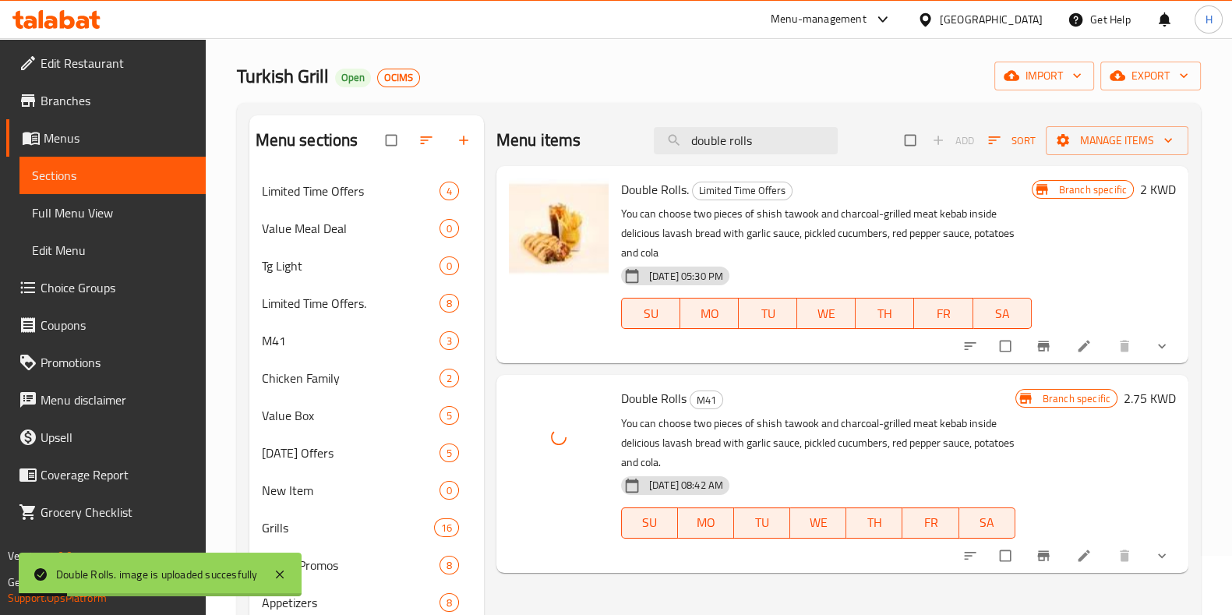
scroll to position [48, 0]
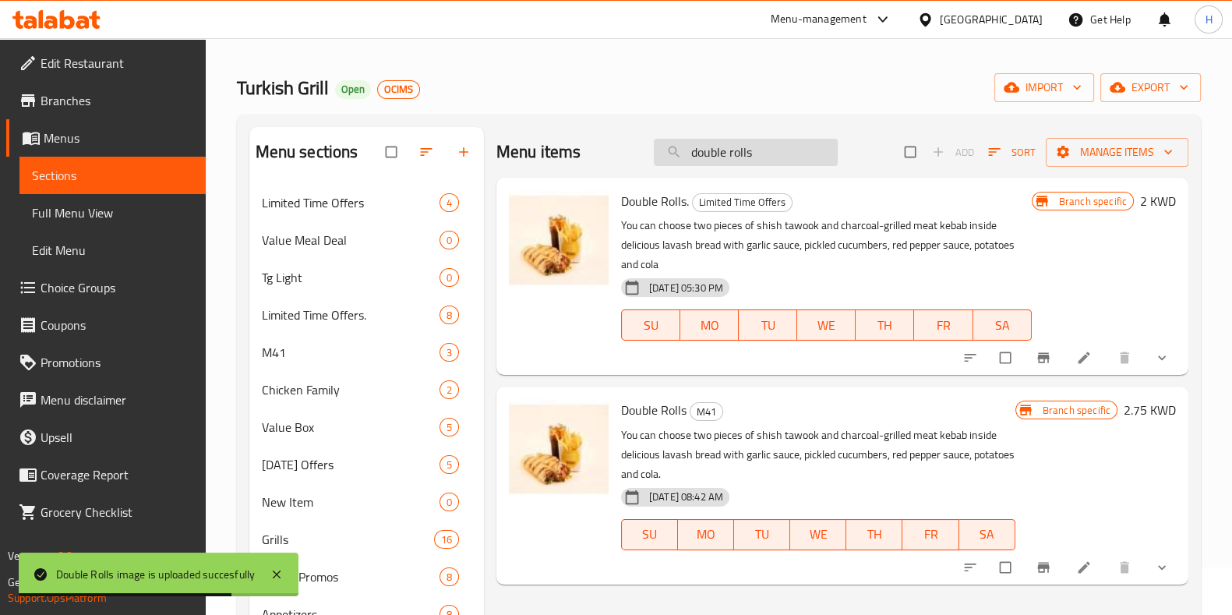
click at [764, 148] on input "double rolls" at bounding box center [746, 152] width 184 height 27
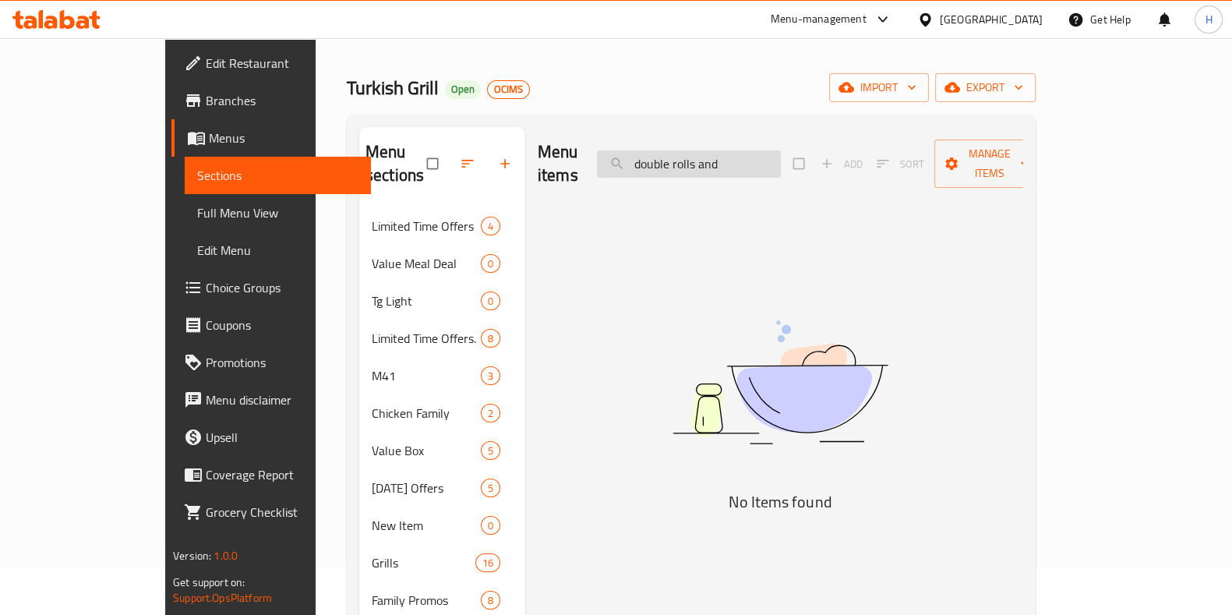
type input "double rolls and"
drag, startPoint x: 794, startPoint y: 159, endPoint x: 621, endPoint y: 162, distance: 173.0
click at [621, 162] on div "Menu items double rolls and Add Sort Manage items" at bounding box center [780, 164] width 485 height 74
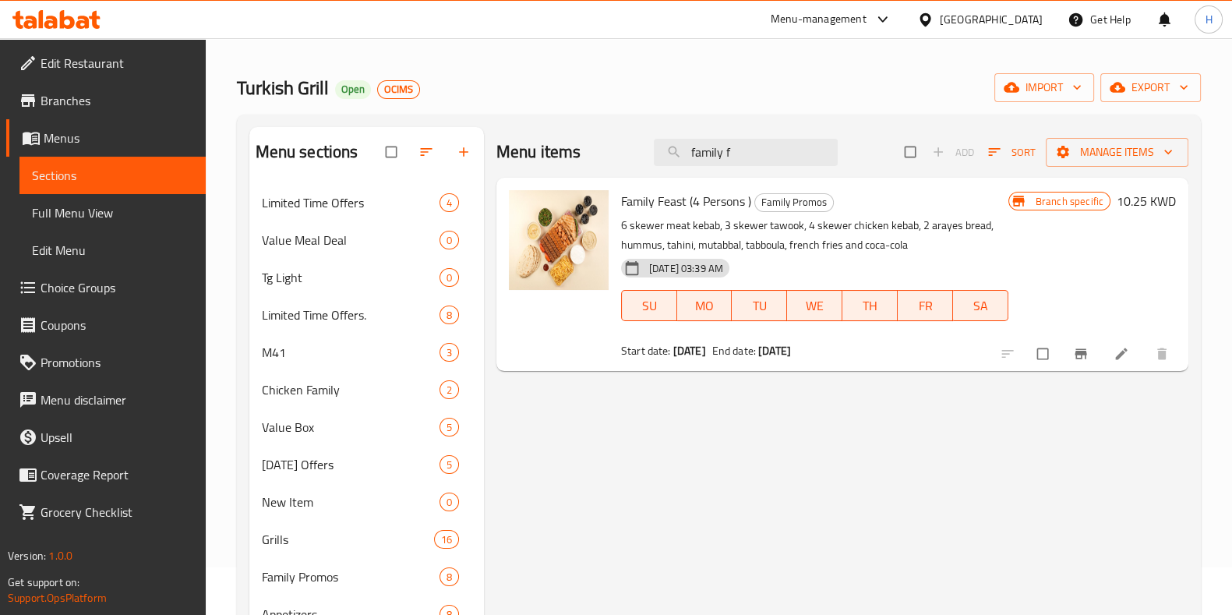
type input "family f"
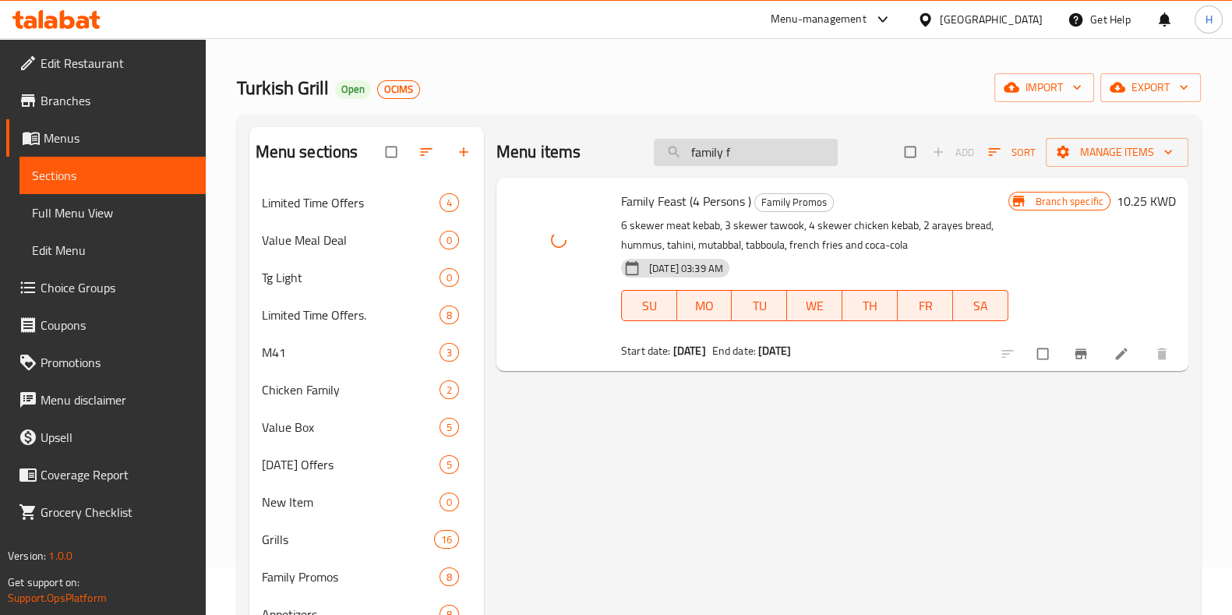
click at [717, 150] on input "family f" at bounding box center [746, 152] width 184 height 27
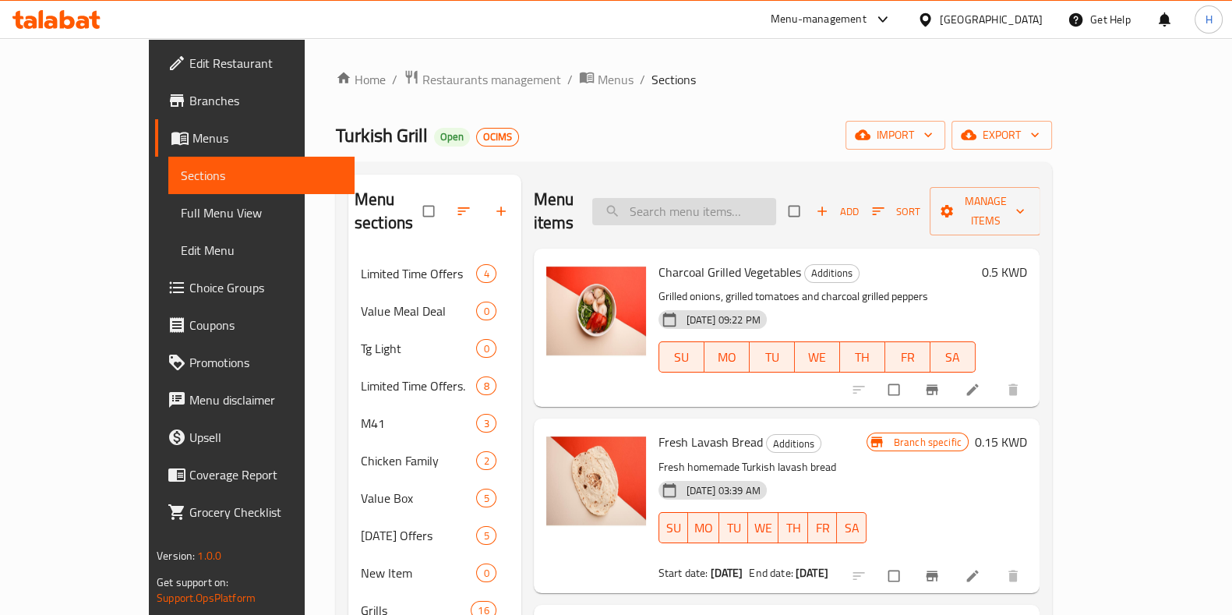
click at [725, 198] on input "search" at bounding box center [684, 211] width 184 height 27
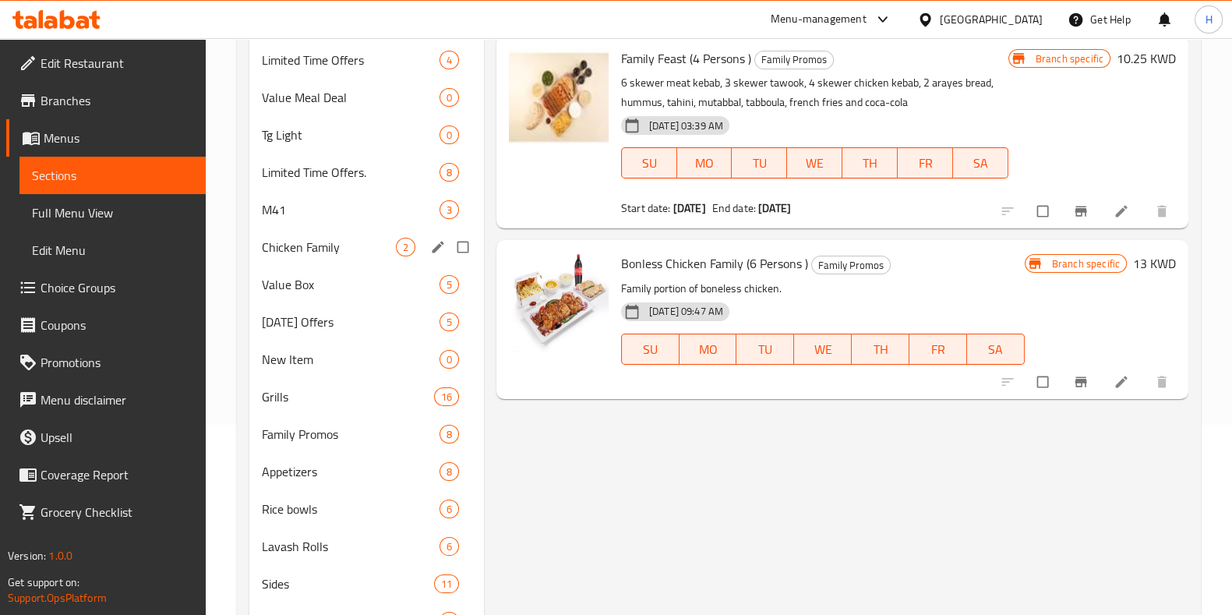
scroll to position [118, 0]
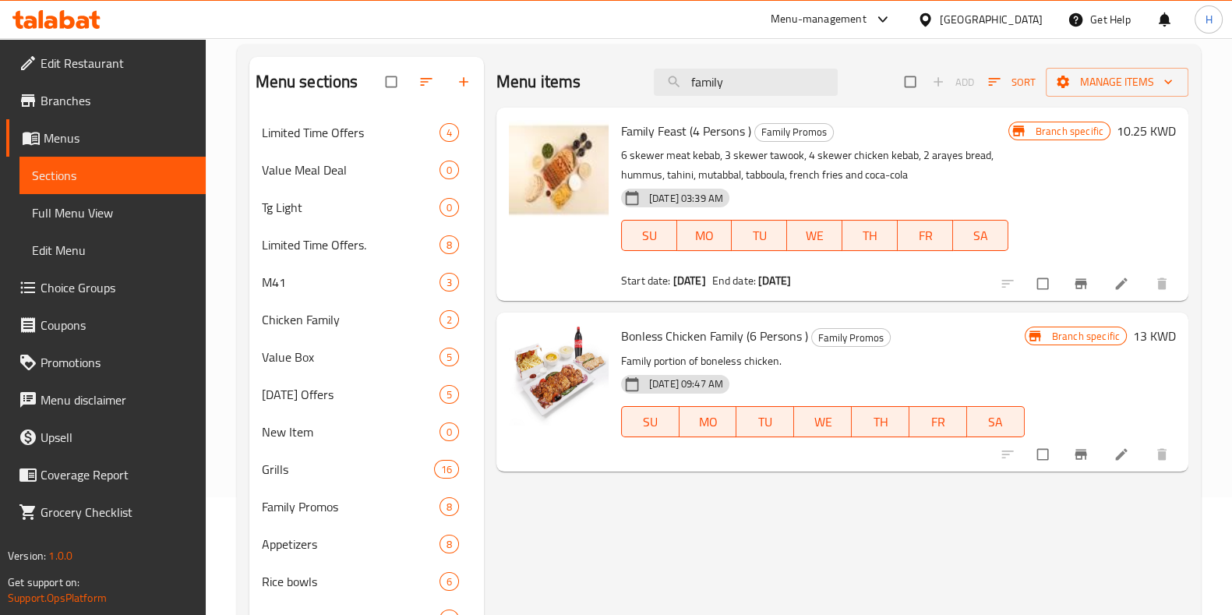
drag, startPoint x: 739, startPoint y: 86, endPoint x: 619, endPoint y: 86, distance: 120.0
click at [619, 86] on div "Menu items family Add Sort Manage items" at bounding box center [842, 82] width 692 height 51
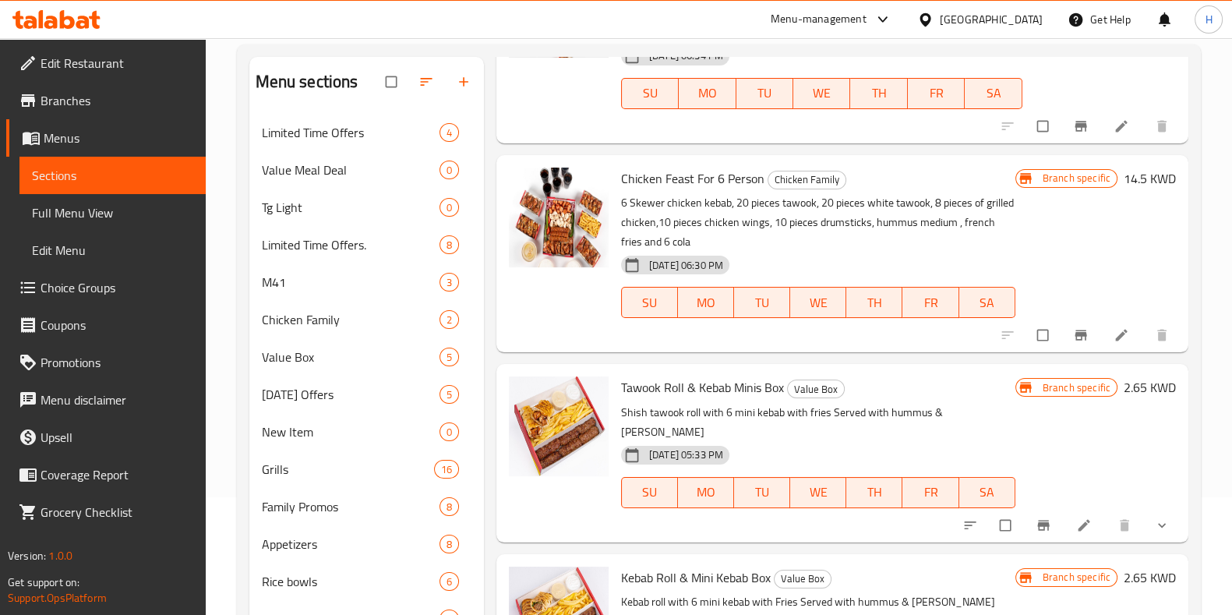
scroll to position [0, 0]
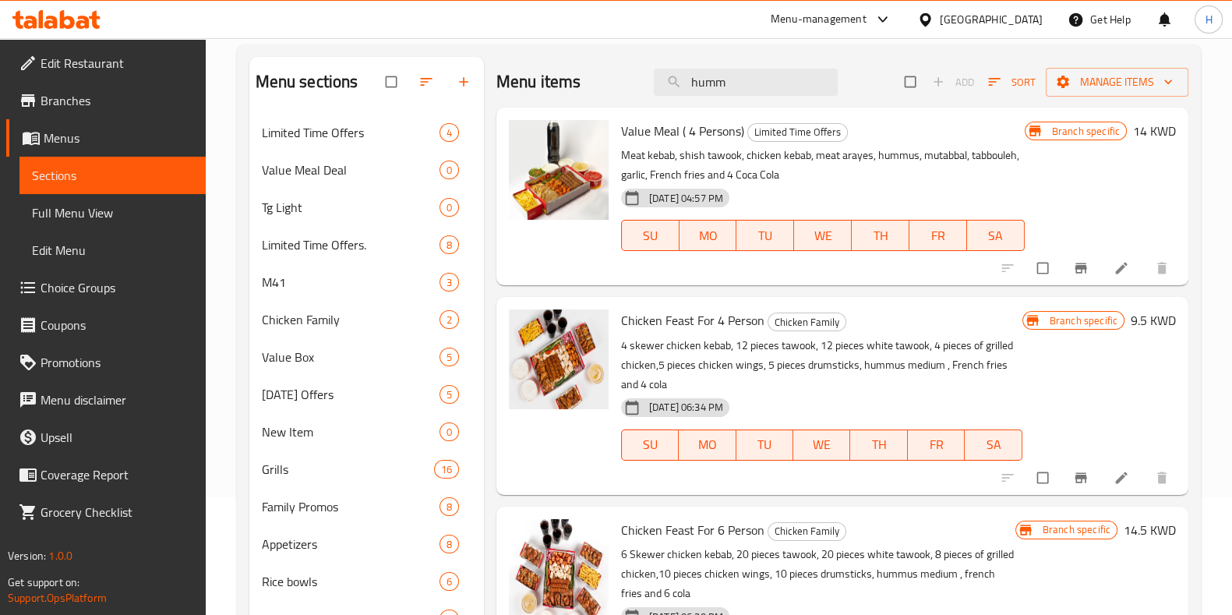
drag, startPoint x: 729, startPoint y: 81, endPoint x: 561, endPoint y: 86, distance: 168.4
click at [561, 86] on div "Menu items humm Add Sort Manage items" at bounding box center [842, 82] width 692 height 51
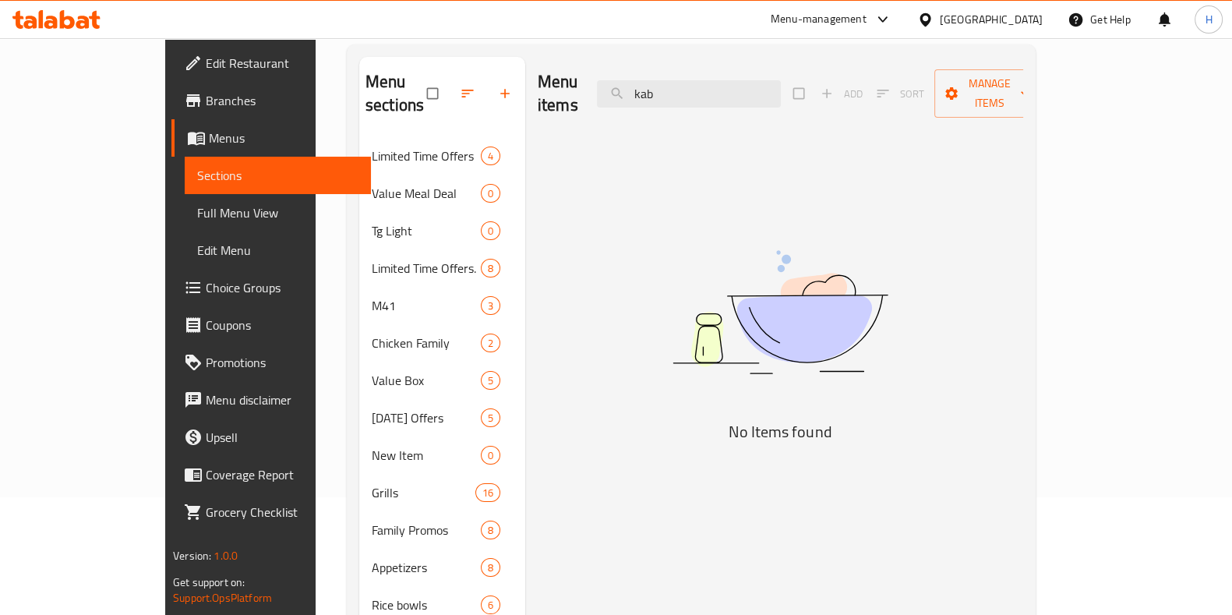
type input "kab"
drag, startPoint x: 654, startPoint y: 83, endPoint x: 629, endPoint y: 69, distance: 29.3
click at [629, 69] on div "Menu items kab Add Sort Manage items" at bounding box center [780, 94] width 485 height 74
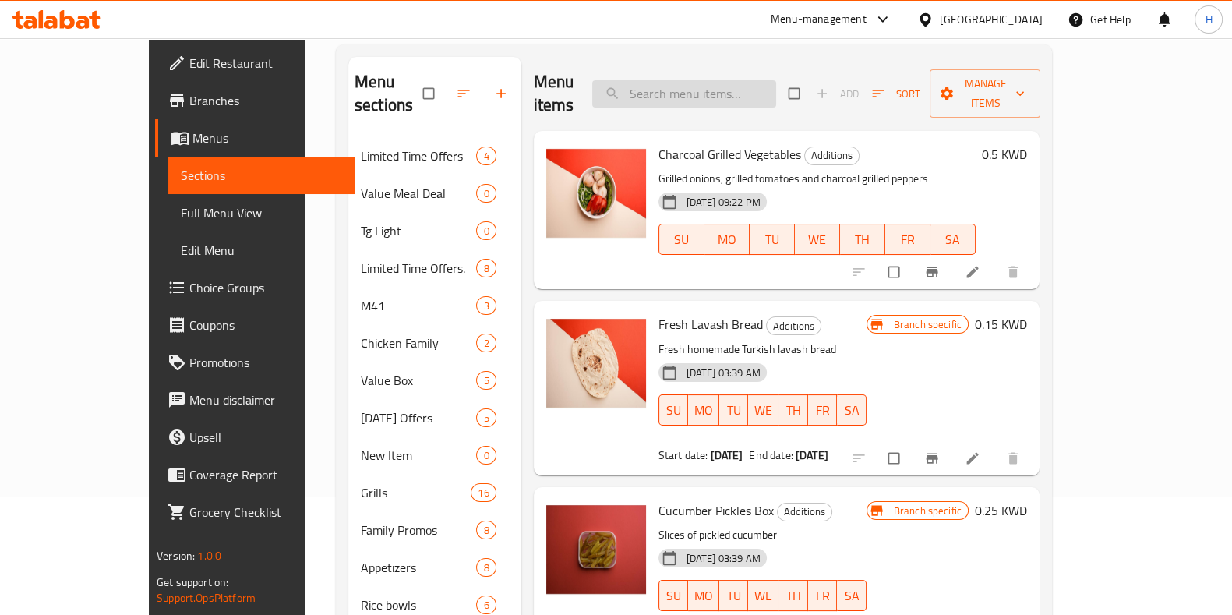
click at [706, 80] on input "search" at bounding box center [684, 93] width 184 height 27
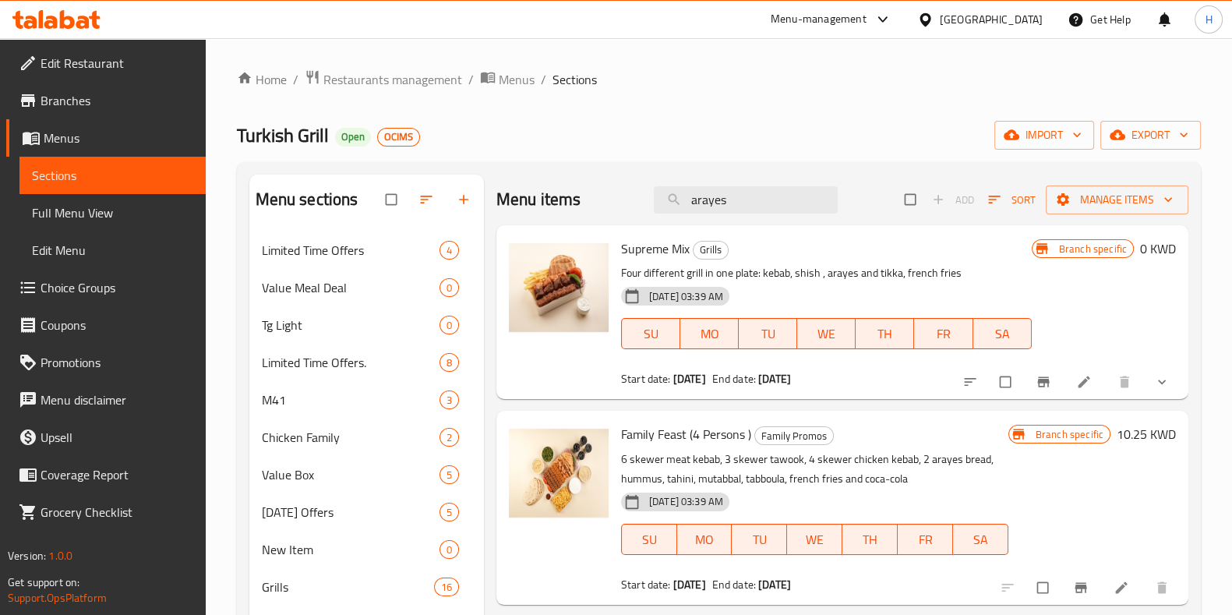
drag, startPoint x: 749, startPoint y: 204, endPoint x: 616, endPoint y: 204, distance: 132.5
click at [616, 204] on div "Menu items arayes Add Sort Manage items" at bounding box center [842, 200] width 692 height 51
click at [731, 210] on input "arayes" at bounding box center [746, 199] width 184 height 27
drag, startPoint x: 690, startPoint y: 202, endPoint x: 626, endPoint y: 191, distance: 64.8
click at [626, 191] on div "Menu items arayes Add Sort Manage items" at bounding box center [842, 200] width 692 height 51
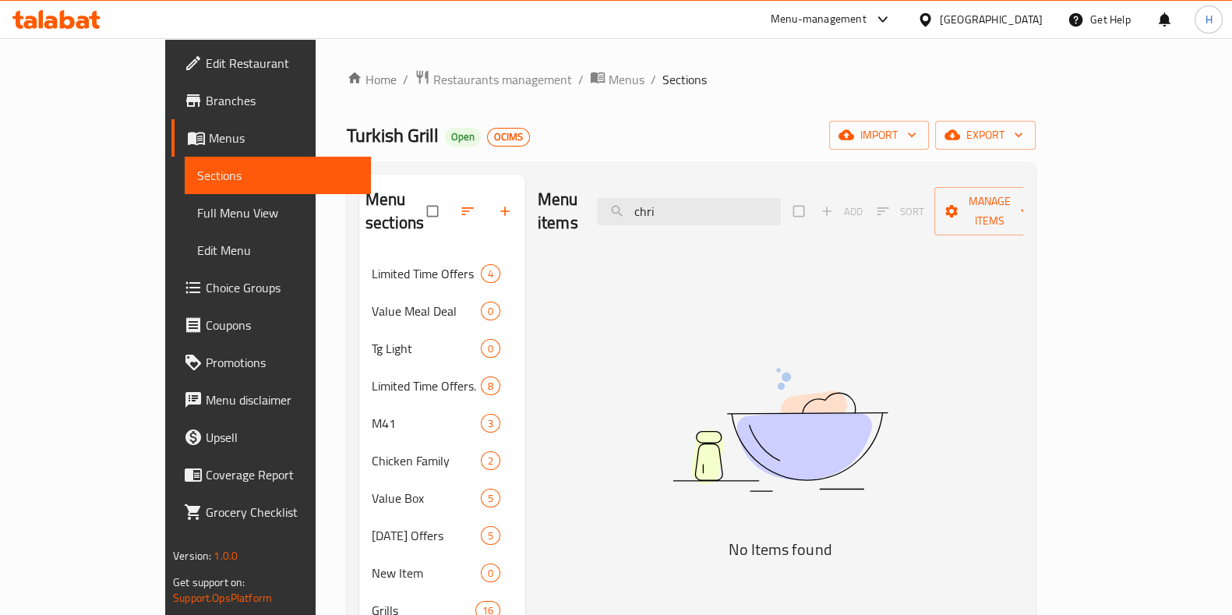
drag, startPoint x: 685, startPoint y: 208, endPoint x: 637, endPoint y: 210, distance: 47.6
click at [637, 210] on div "Menu items chri Add Sort Manage items" at bounding box center [780, 212] width 485 height 74
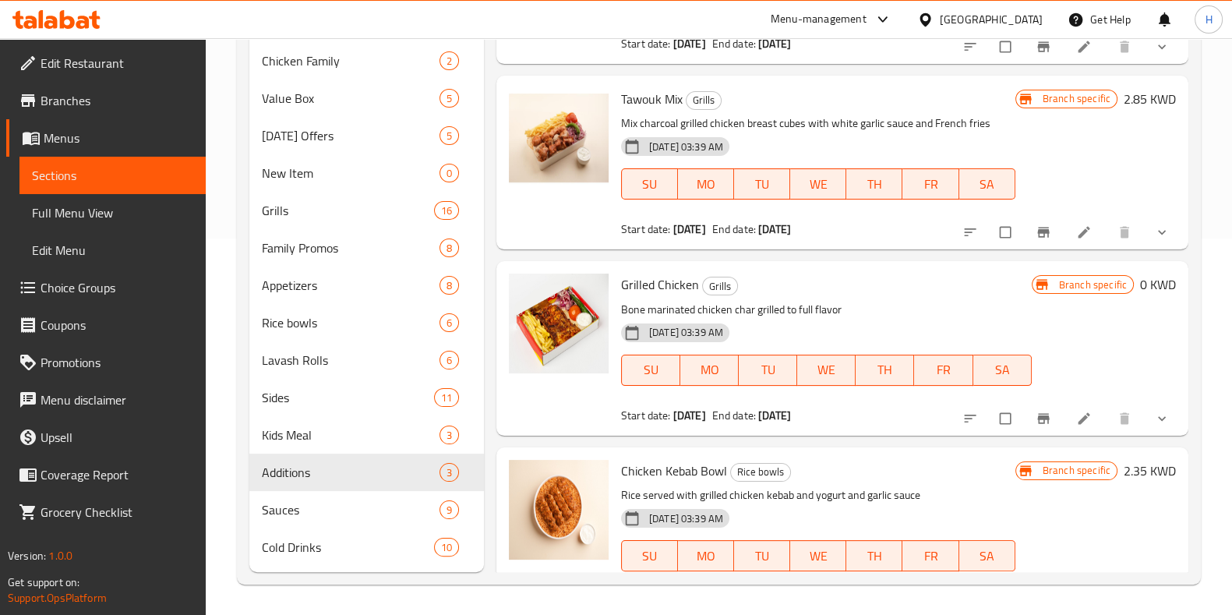
scroll to position [919, 0]
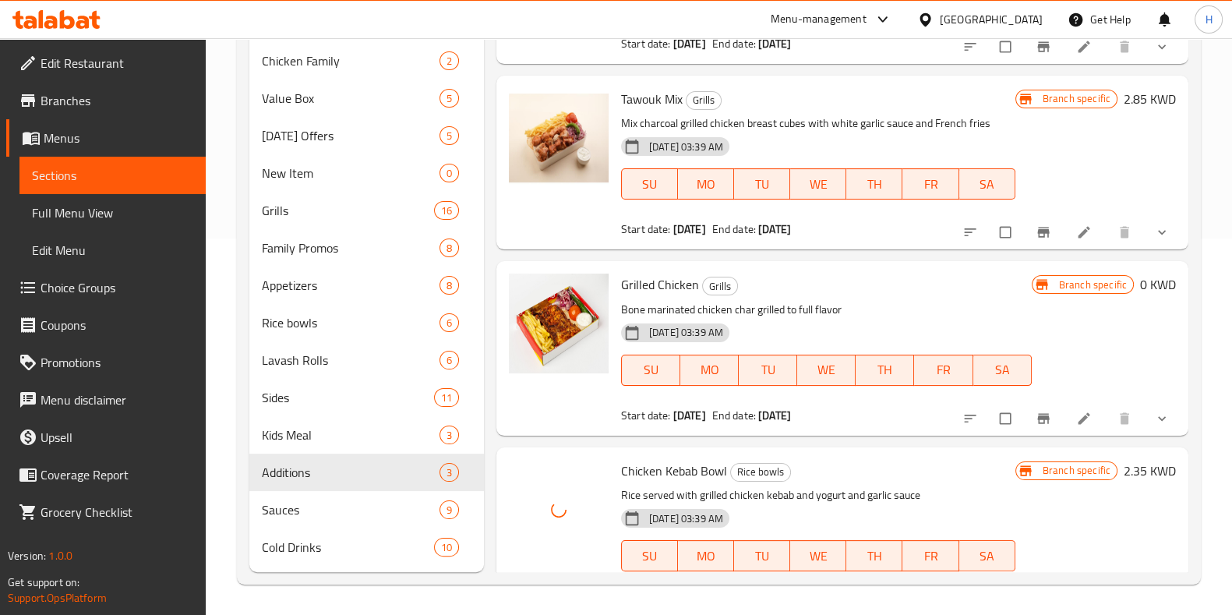
click at [677, 476] on span "Chicken Kebab Bowl" at bounding box center [674, 470] width 106 height 23
copy h6 "Chicken Kebab Bowl"
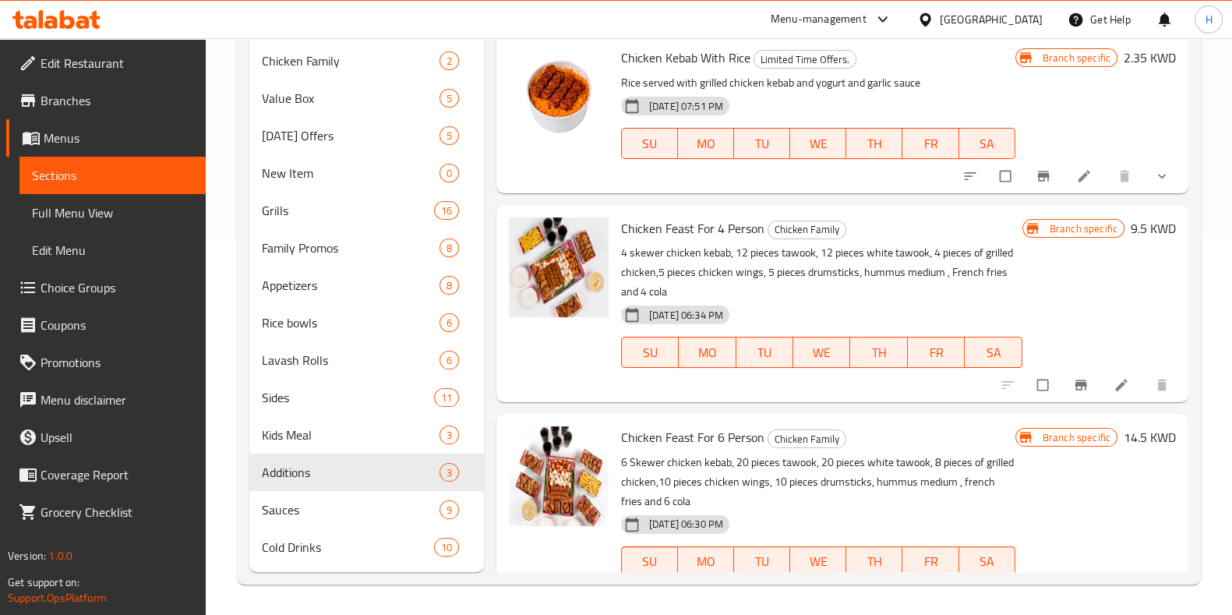
scroll to position [0, 0]
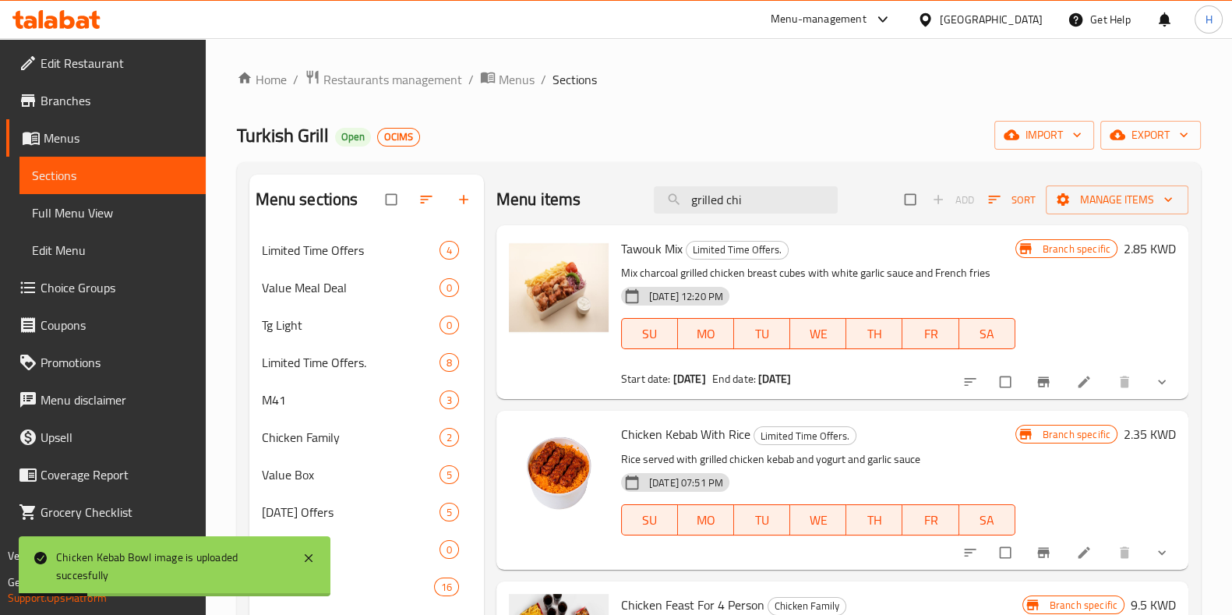
drag, startPoint x: 746, startPoint y: 205, endPoint x: 611, endPoint y: 220, distance: 135.6
click at [611, 220] on div "Menu items grilled chi Add Sort Manage items" at bounding box center [842, 200] width 692 height 51
paste input "Chicken Kebab Bowl"
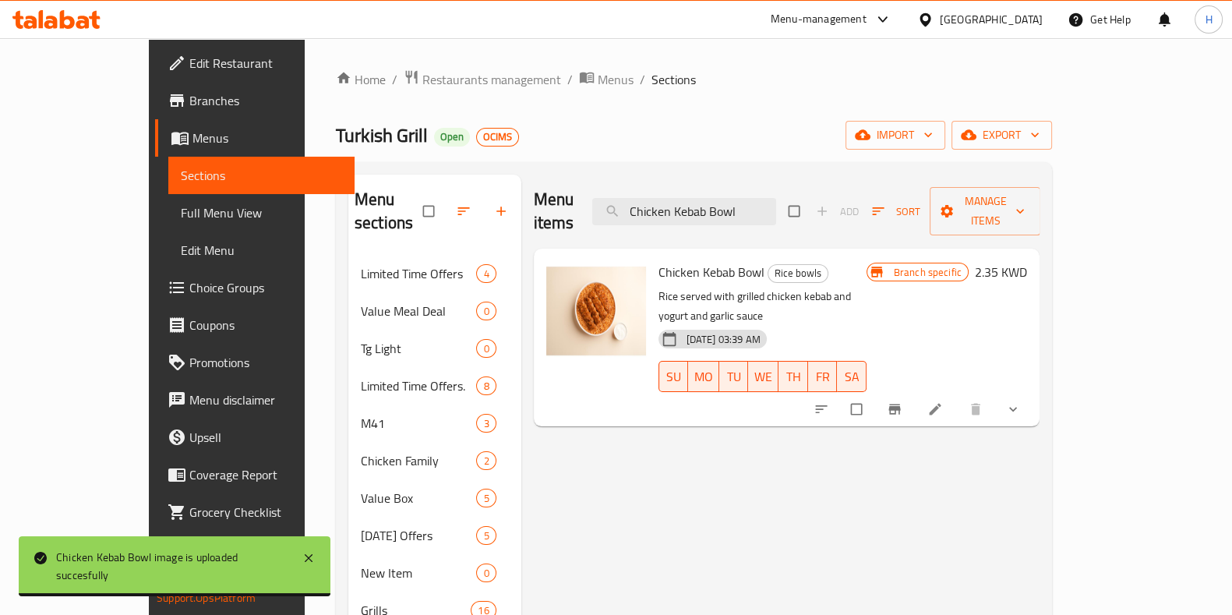
drag, startPoint x: 777, startPoint y: 199, endPoint x: 901, endPoint y: 193, distance: 124.8
click at [901, 193] on div "Menu items Chicken Kebab Bowl Add Sort Manage items" at bounding box center [787, 212] width 506 height 74
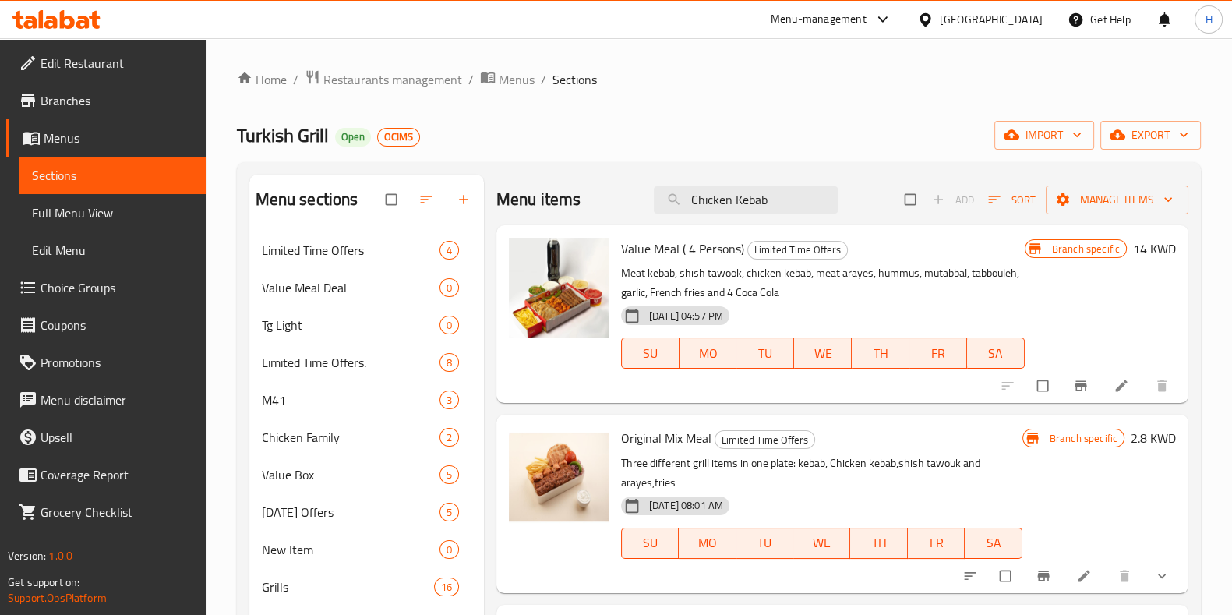
drag, startPoint x: 781, startPoint y: 201, endPoint x: 533, endPoint y: 203, distance: 248.6
click at [533, 203] on div "Menu items Chicken Kebab Add Sort Manage items" at bounding box center [842, 200] width 692 height 51
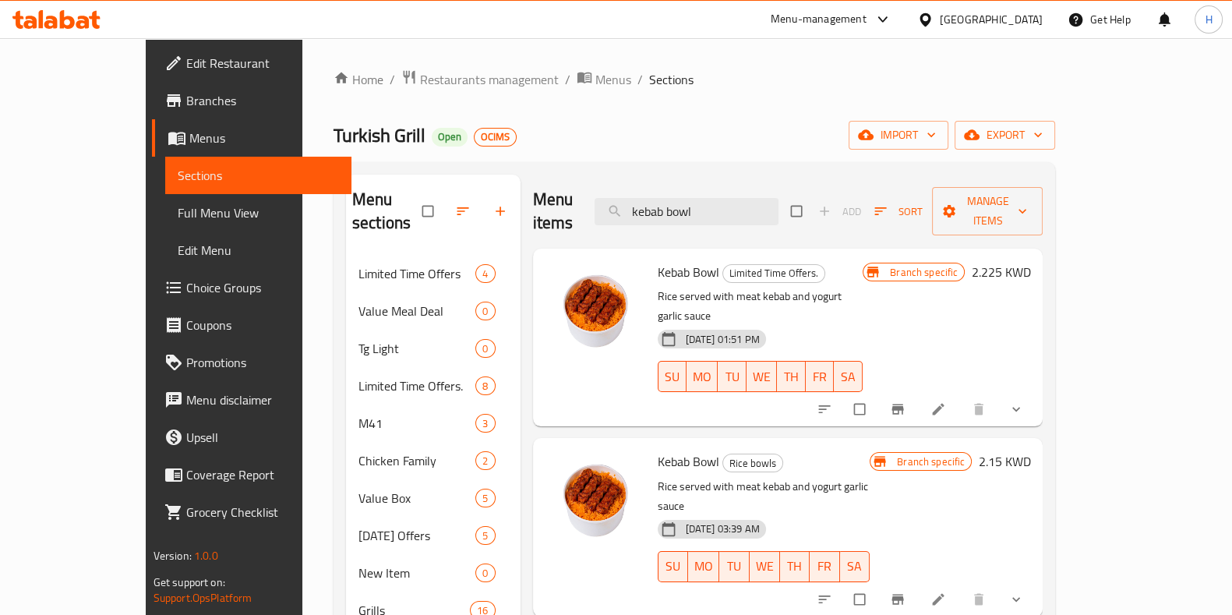
drag, startPoint x: 729, startPoint y: 196, endPoint x: 895, endPoint y: 191, distance: 166.0
click at [895, 191] on div "Menu items kebab bowl Add Sort Manage items" at bounding box center [788, 212] width 510 height 74
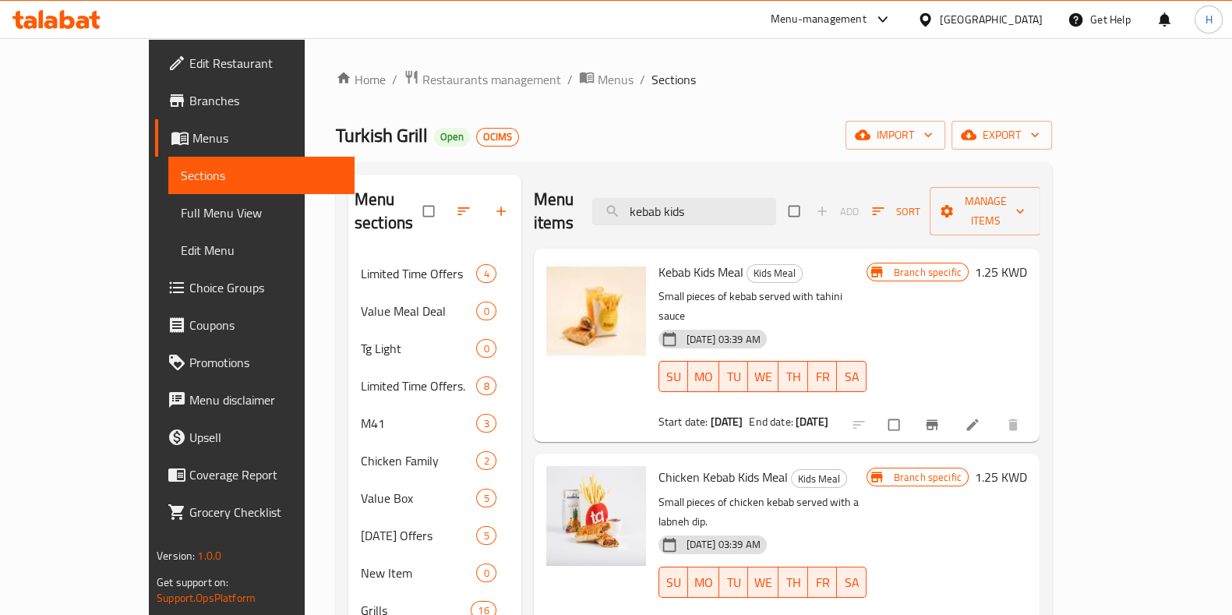
drag, startPoint x: 756, startPoint y: 208, endPoint x: 593, endPoint y: 210, distance: 162.9
click at [593, 210] on div "Menu items kebab kids Add Sort Manage items" at bounding box center [787, 212] width 506 height 74
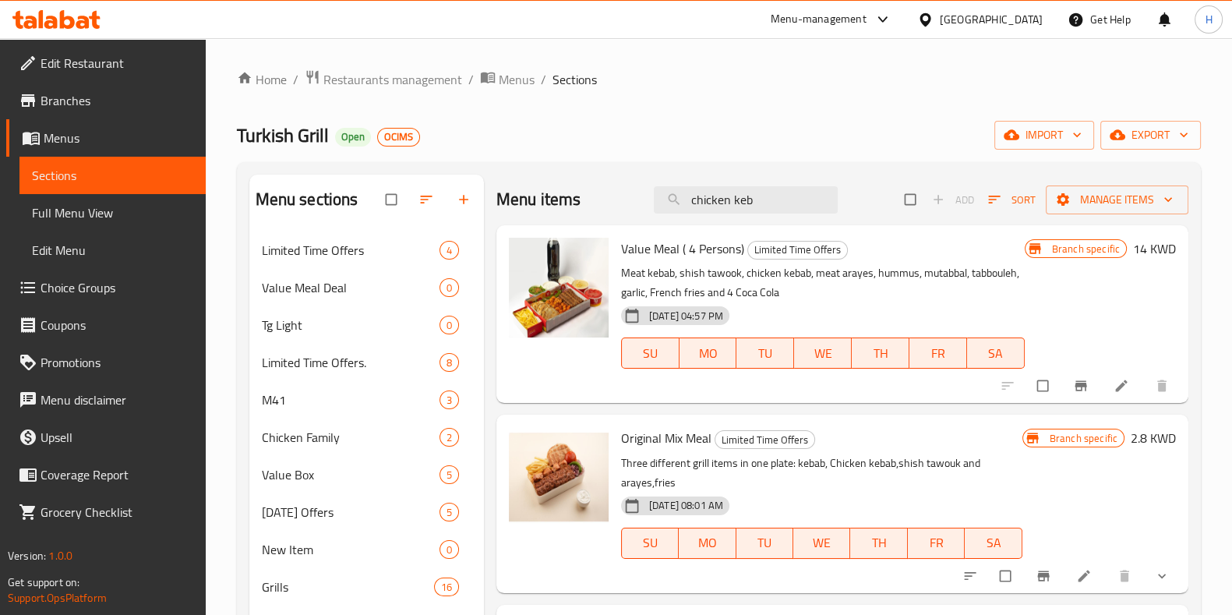
drag, startPoint x: 746, startPoint y: 200, endPoint x: 571, endPoint y: 203, distance: 175.3
click at [571, 203] on div "Menu items chicken keb Add Sort Manage items" at bounding box center [842, 200] width 692 height 51
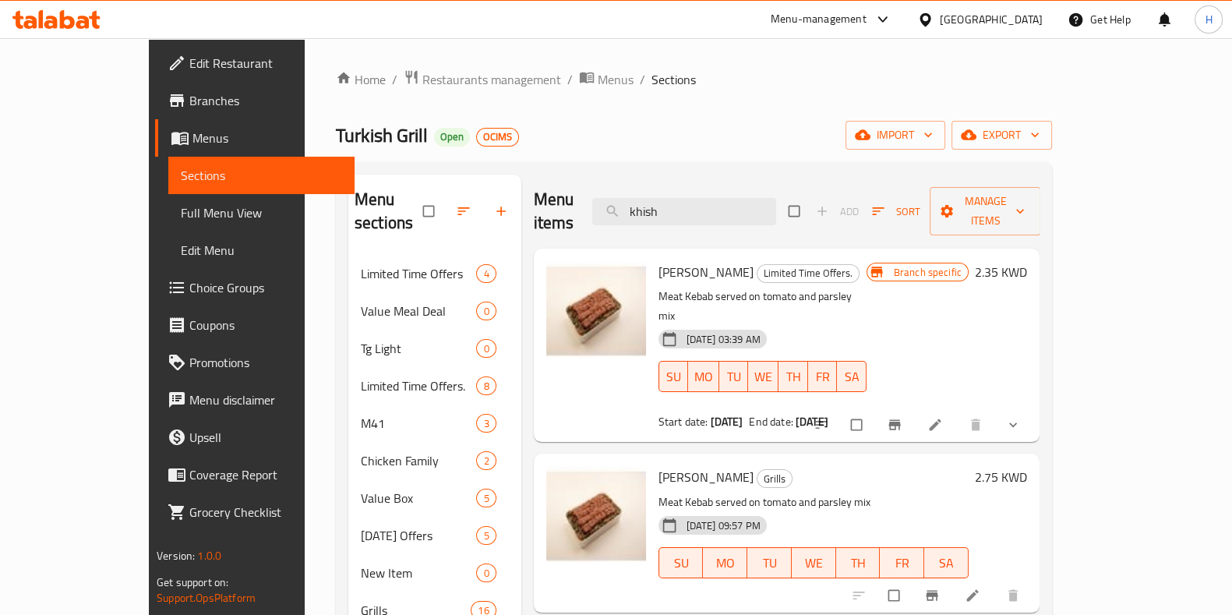
drag, startPoint x: 725, startPoint y: 207, endPoint x: 623, endPoint y: 192, distance: 102.4
click at [623, 192] on div "Menu items khish Add Sort Manage items" at bounding box center [787, 212] width 506 height 74
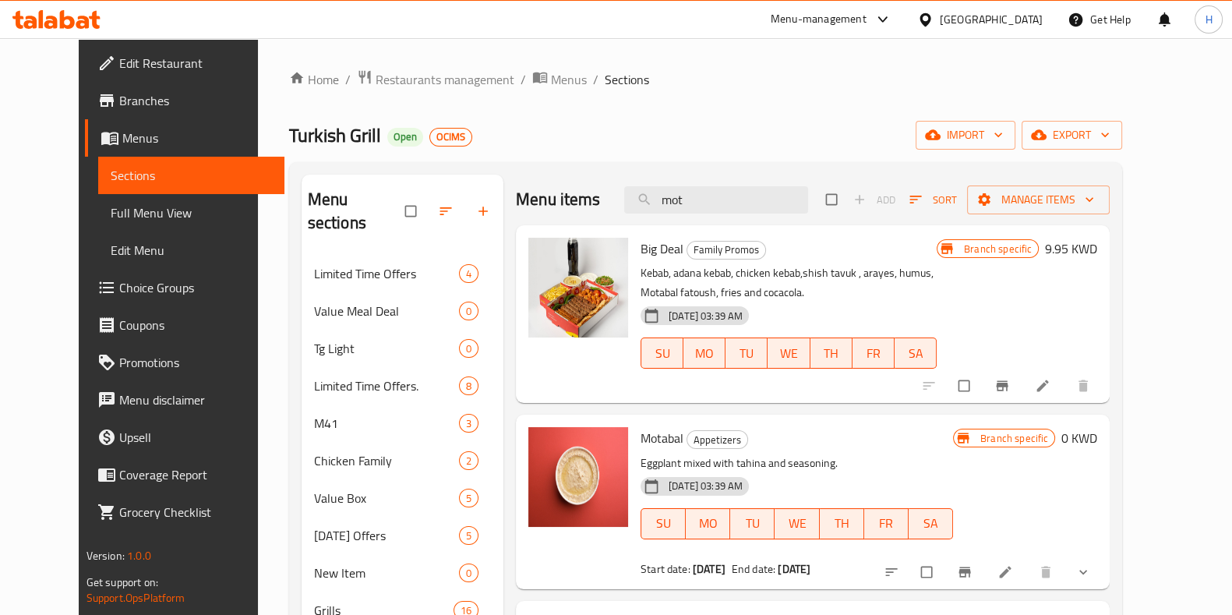
drag, startPoint x: 760, startPoint y: 197, endPoint x: 625, endPoint y: 196, distance: 134.8
click at [625, 196] on div "Menu items mot Add Sort Manage items" at bounding box center [813, 200] width 594 height 51
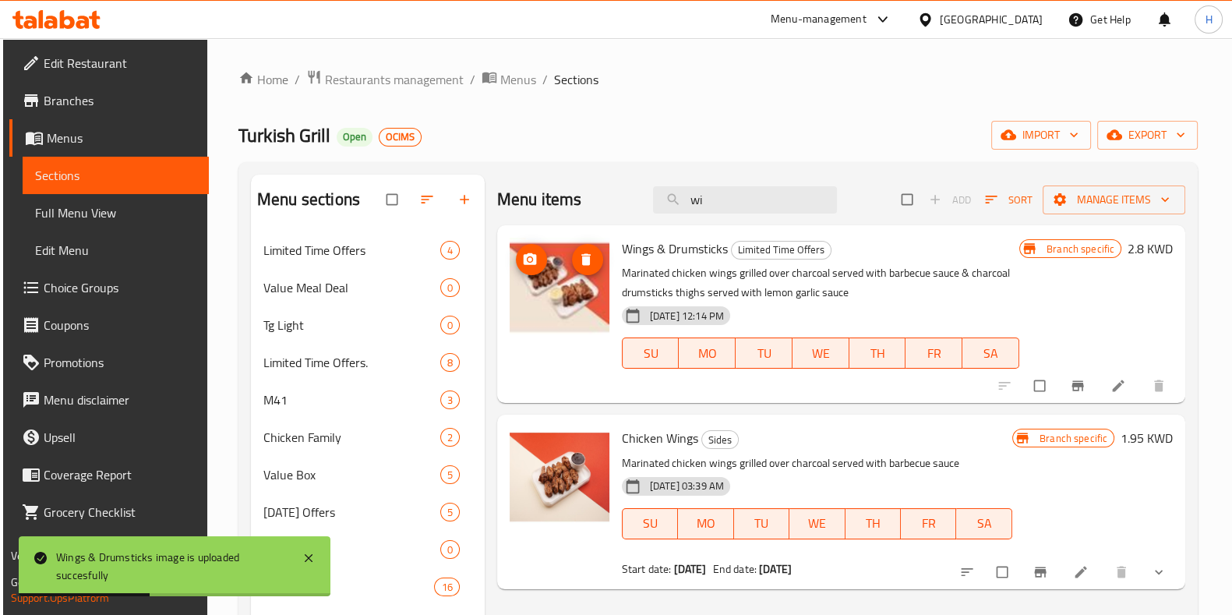
type input "w"
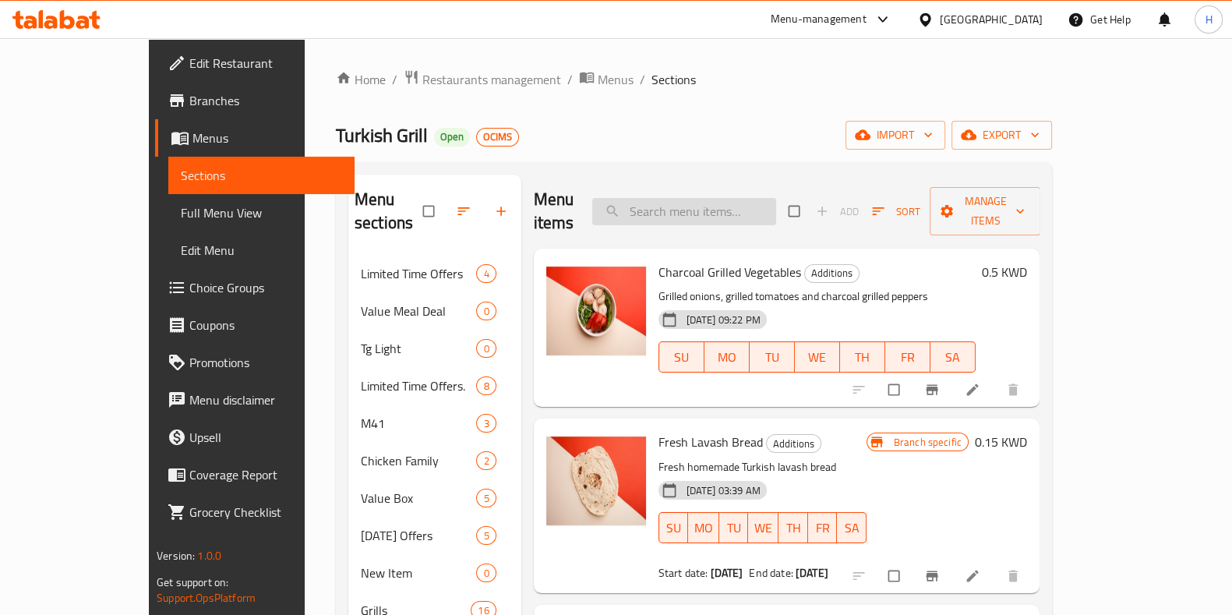
click at [752, 203] on input "search" at bounding box center [684, 211] width 184 height 27
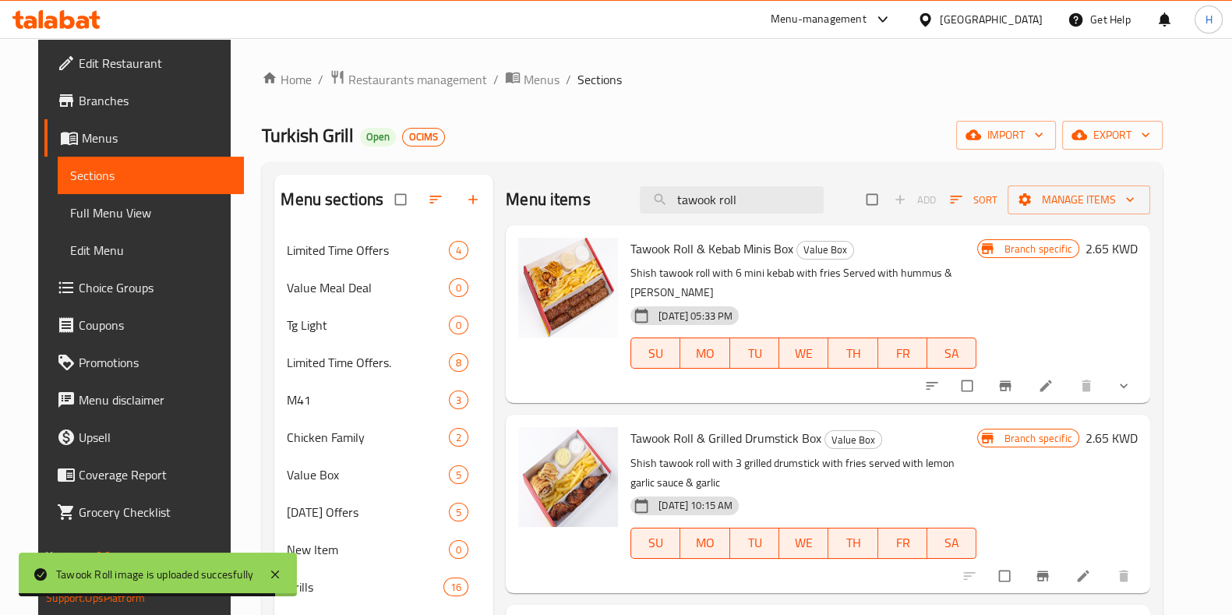
drag, startPoint x: 736, startPoint y: 201, endPoint x: 924, endPoint y: 204, distance: 188.6
click at [924, 204] on div "Menu items tawook roll Add Sort Manage items" at bounding box center [828, 200] width 644 height 51
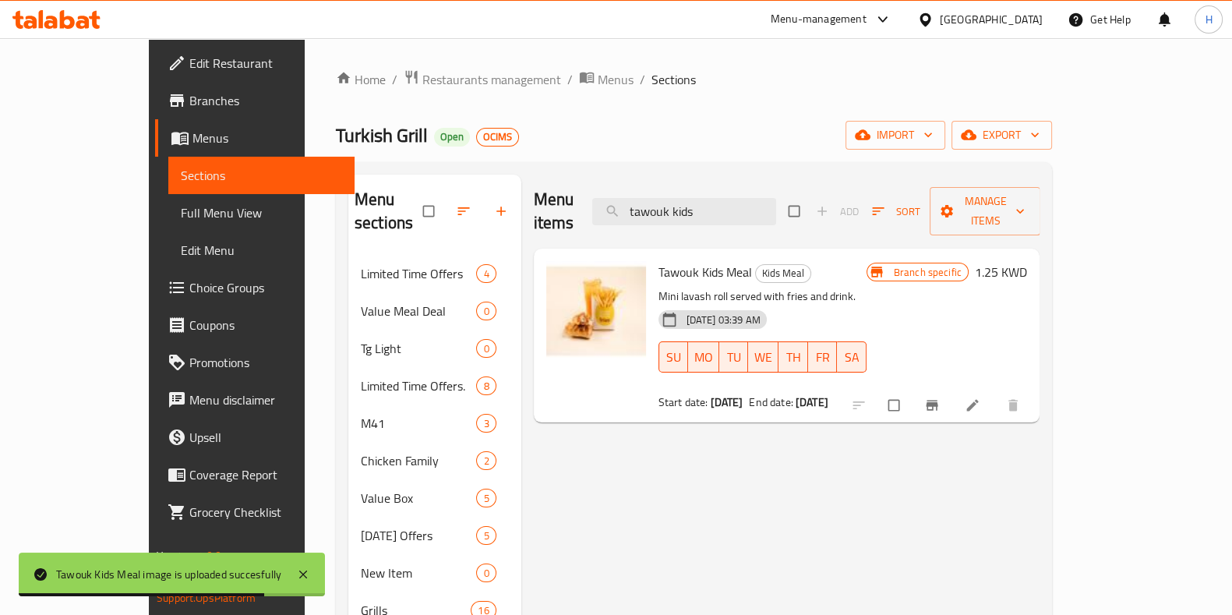
drag, startPoint x: 628, startPoint y: 199, endPoint x: 566, endPoint y: 196, distance: 62.5
click at [566, 196] on div "Menu items tawouk kids Add Sort Manage items" at bounding box center [787, 212] width 506 height 74
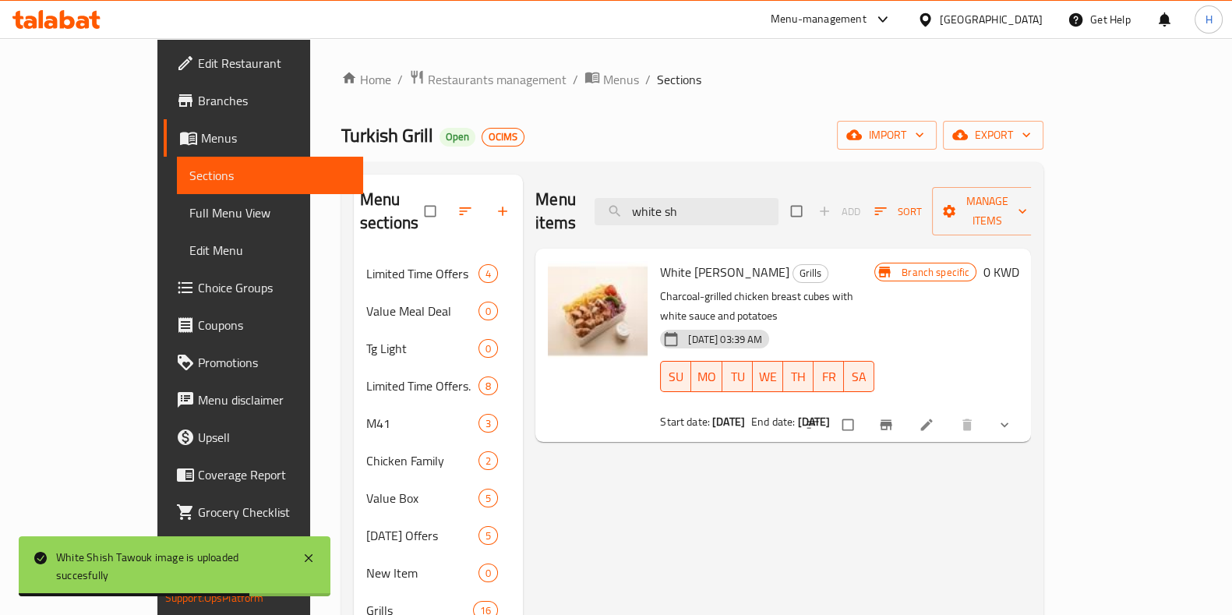
drag, startPoint x: 719, startPoint y: 210, endPoint x: 637, endPoint y: 210, distance: 81.8
click at [637, 210] on div "Menu items white sh Add Sort Manage items" at bounding box center [783, 212] width 496 height 74
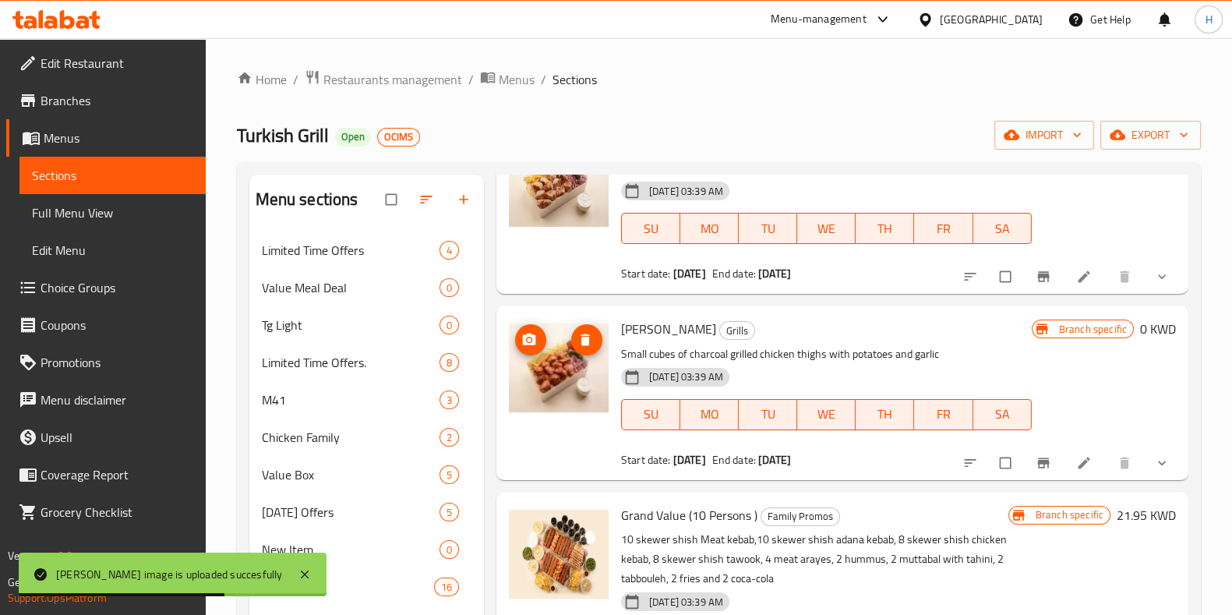
scroll to position [2570, 0]
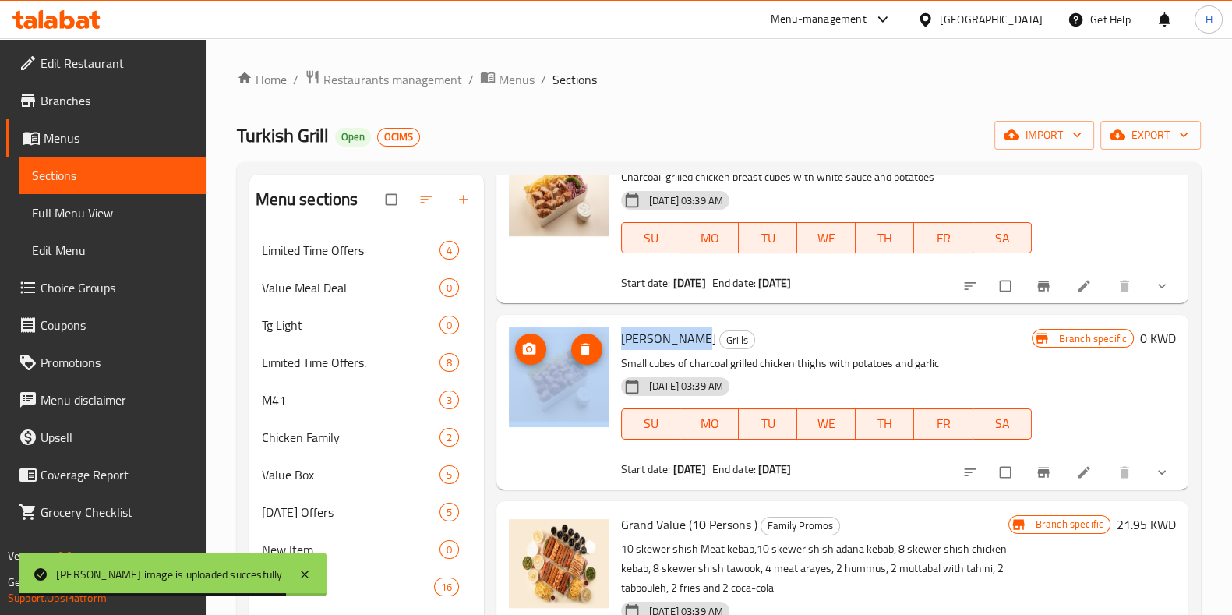
drag, startPoint x: 691, startPoint y: 316, endPoint x: 570, endPoint y: 319, distance: 121.6
click at [570, 321] on div "Shish Tawouk Grills Small cubes of charcoal grilled chicken thighs with potatoe…" at bounding box center [842, 401] width 679 height 161
copy div "[PERSON_NAME]"
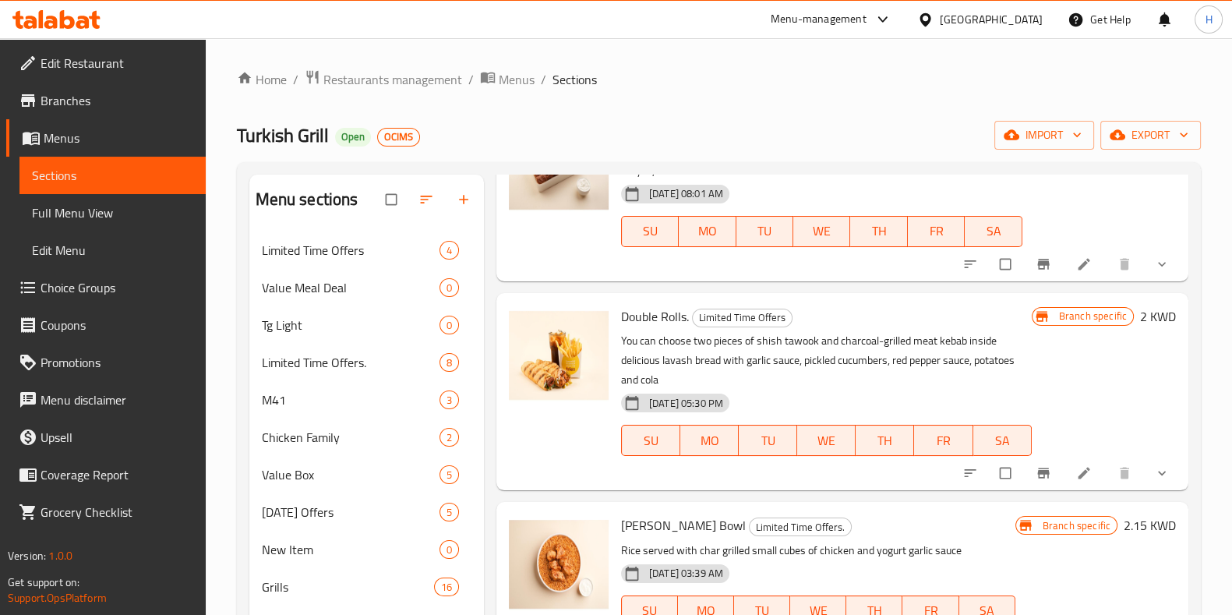
scroll to position [0, 0]
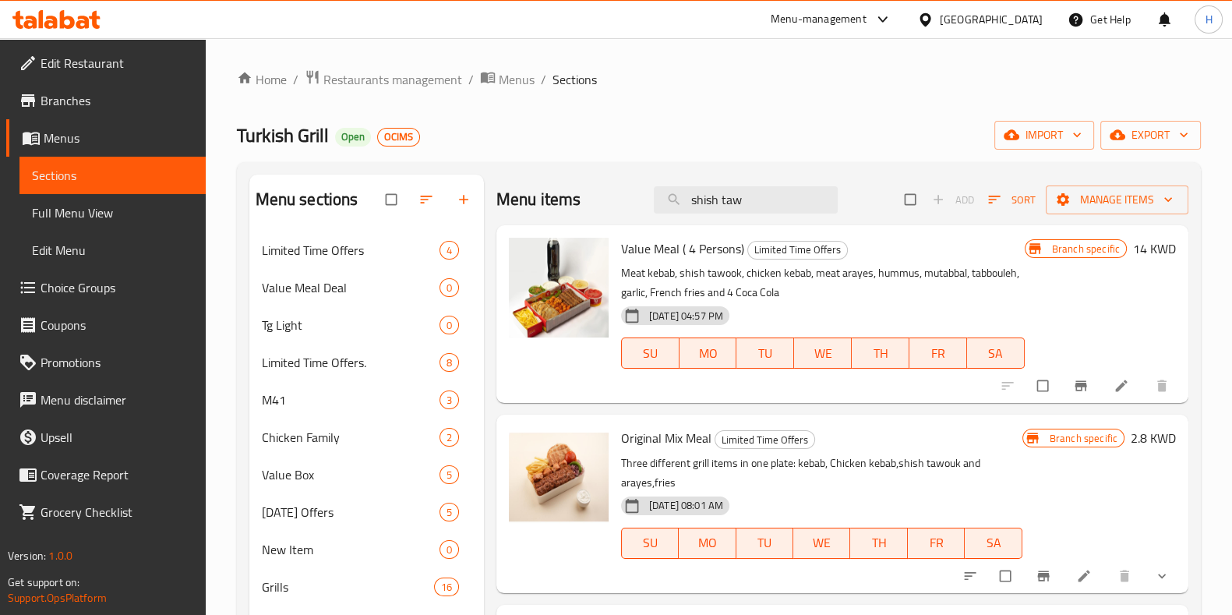
drag, startPoint x: 725, startPoint y: 208, endPoint x: 589, endPoint y: 212, distance: 135.6
click at [589, 212] on div "Menu items shish taw Add Sort Manage items" at bounding box center [842, 200] width 692 height 51
paste input "[PERSON_NAME]"
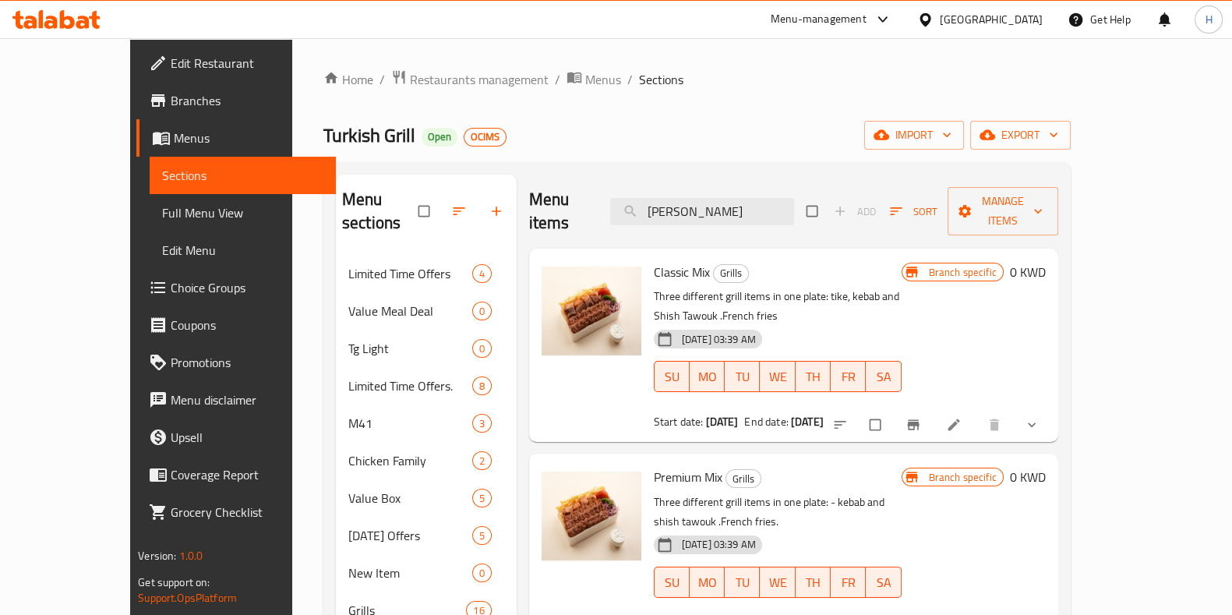
drag, startPoint x: 785, startPoint y: 199, endPoint x: 596, endPoint y: 194, distance: 189.4
click at [596, 194] on div "Menu items Shish Tawouk Add Sort Manage items" at bounding box center [793, 212] width 529 height 74
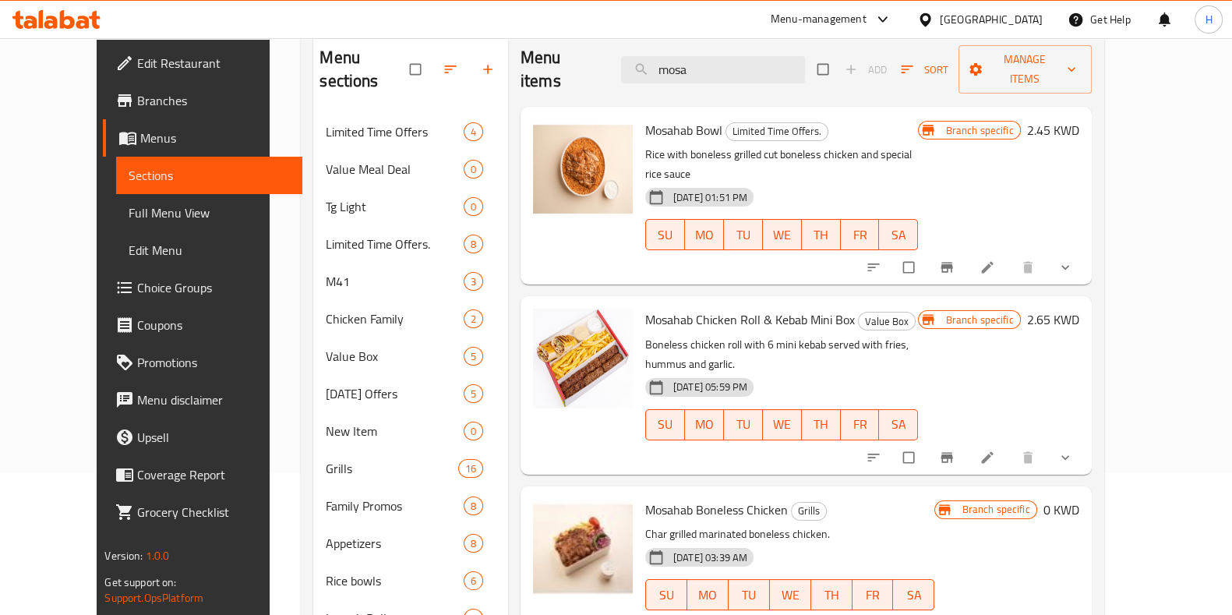
scroll to position [127, 0]
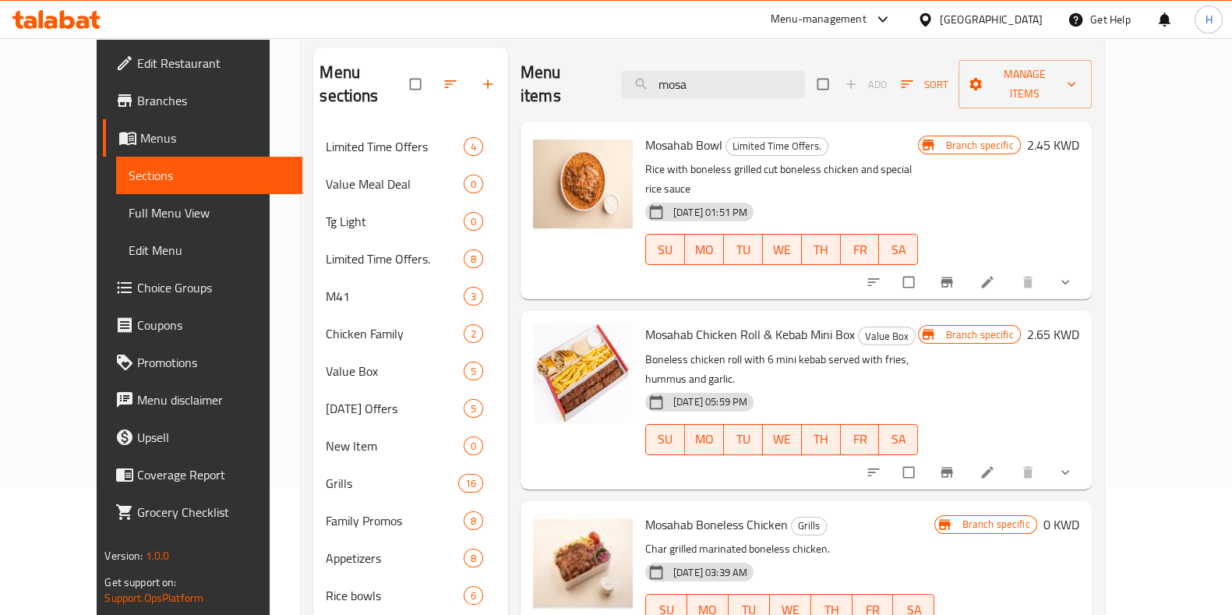
click at [729, 238] on div "Mosahab Bowl Limited Time Offers. Rice with boneless grilled cut boneless chick…" at bounding box center [781, 210] width 285 height 165
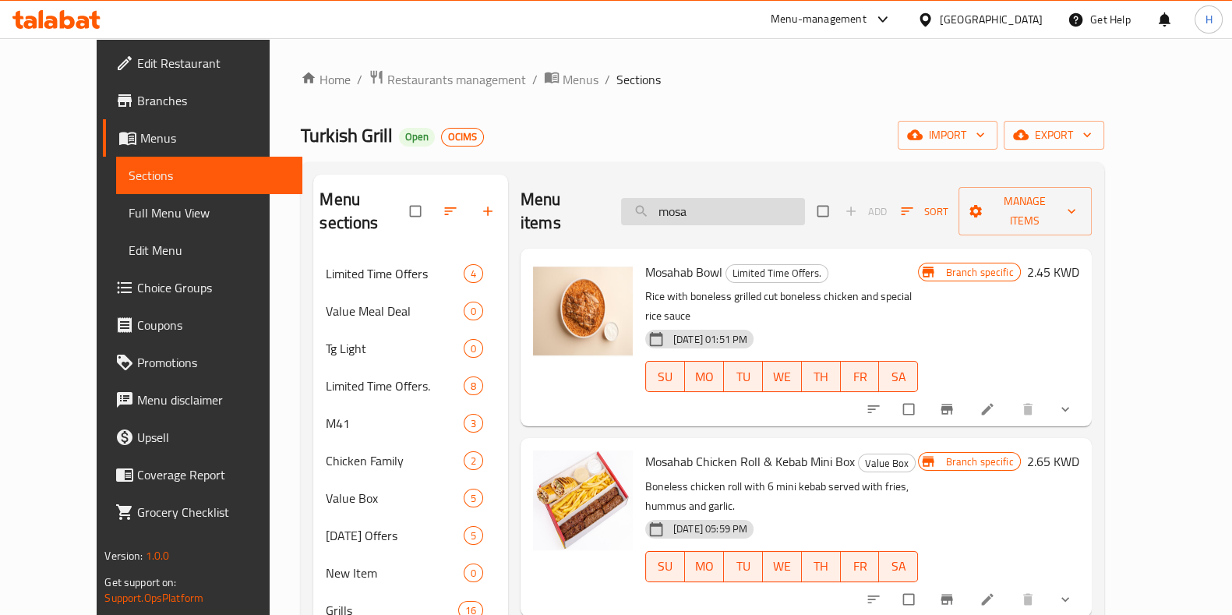
click at [744, 198] on input "mosa" at bounding box center [713, 211] width 184 height 27
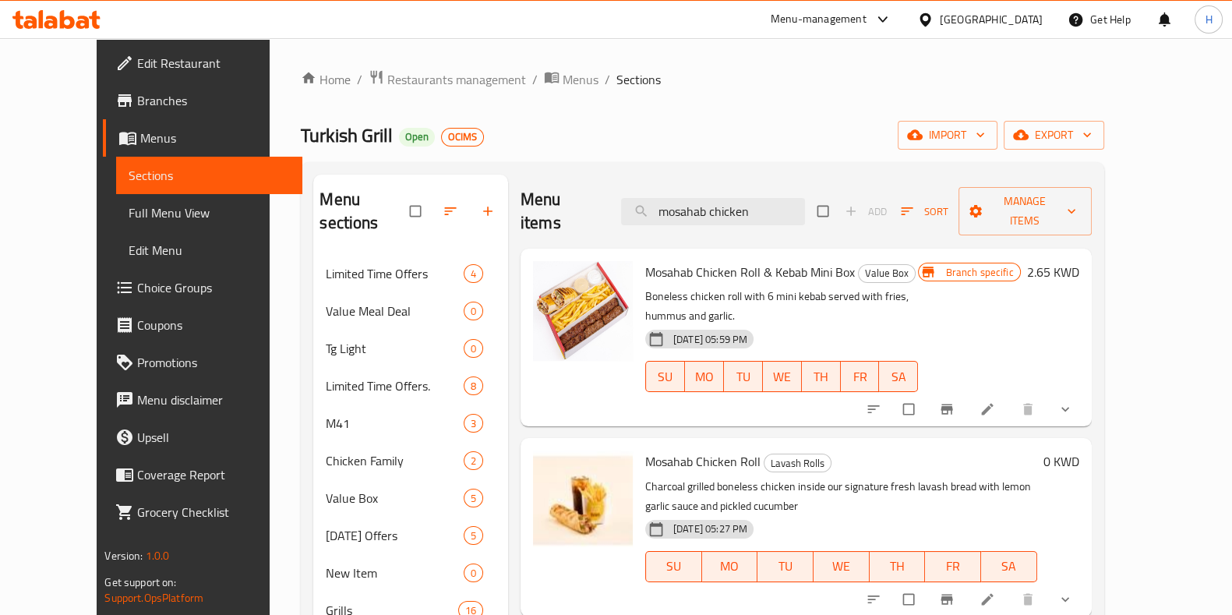
drag, startPoint x: 744, startPoint y: 204, endPoint x: 577, endPoint y: 218, distance: 167.3
click at [577, 218] on div "Menu items mosahab chicken Add Sort Manage items" at bounding box center [805, 212] width 571 height 74
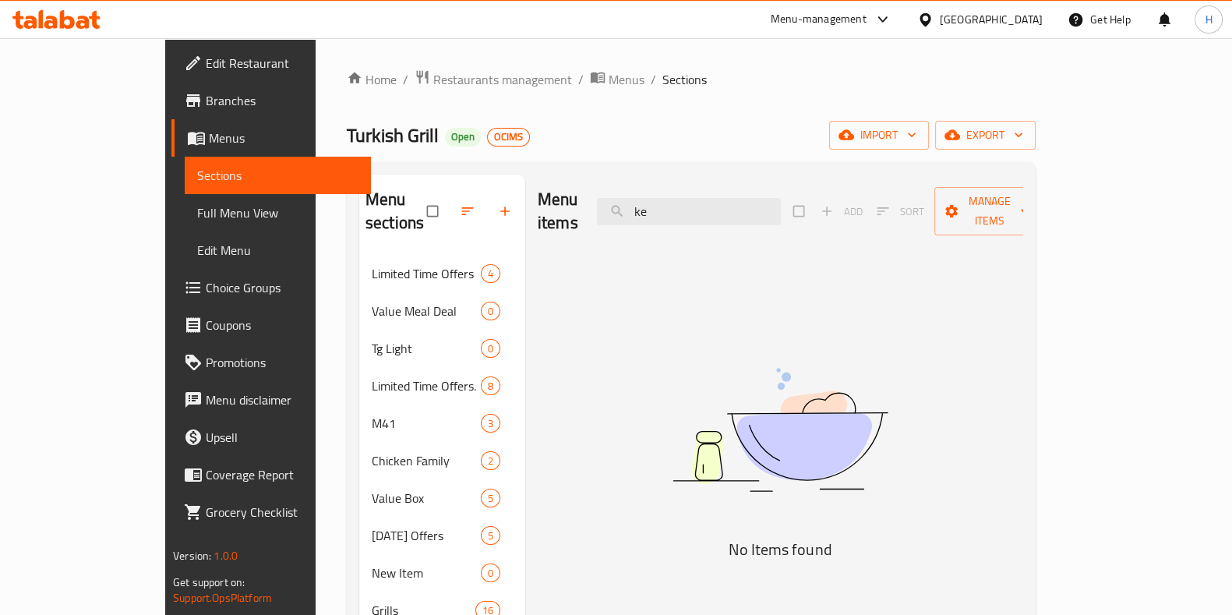
type input "k"
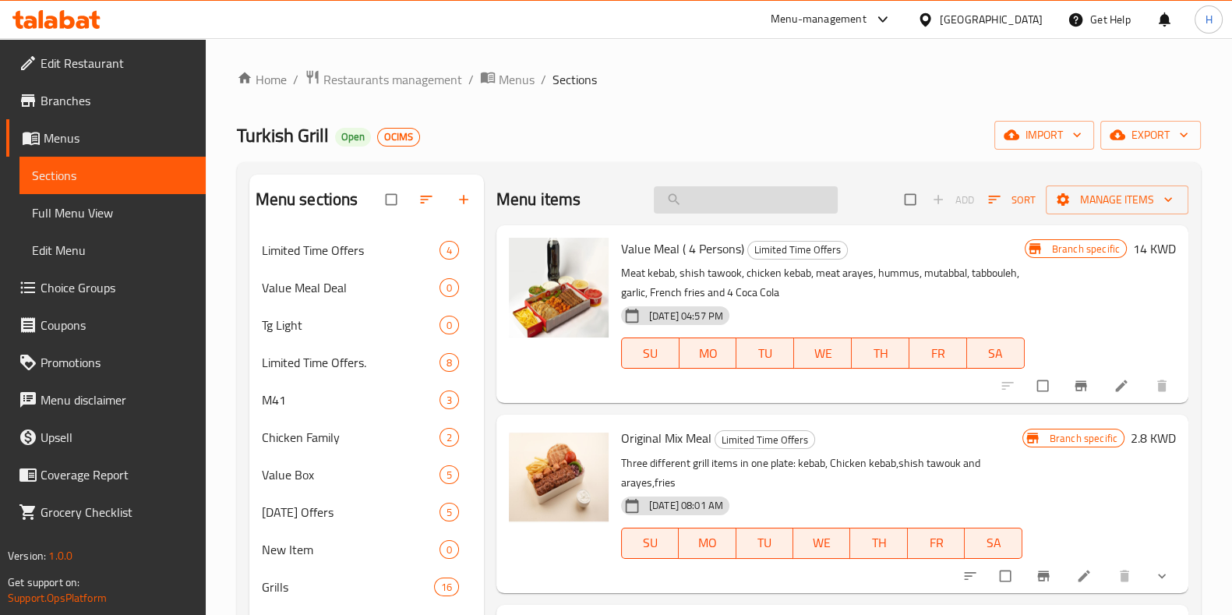
click at [704, 212] on input "search" at bounding box center [746, 199] width 184 height 27
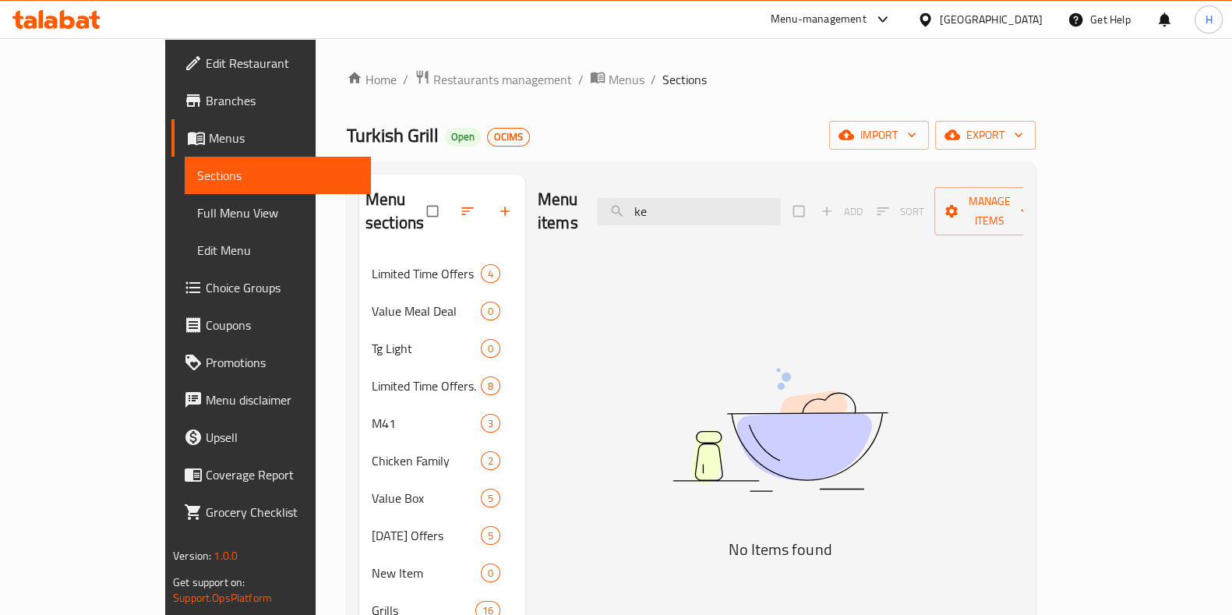
type input "k"
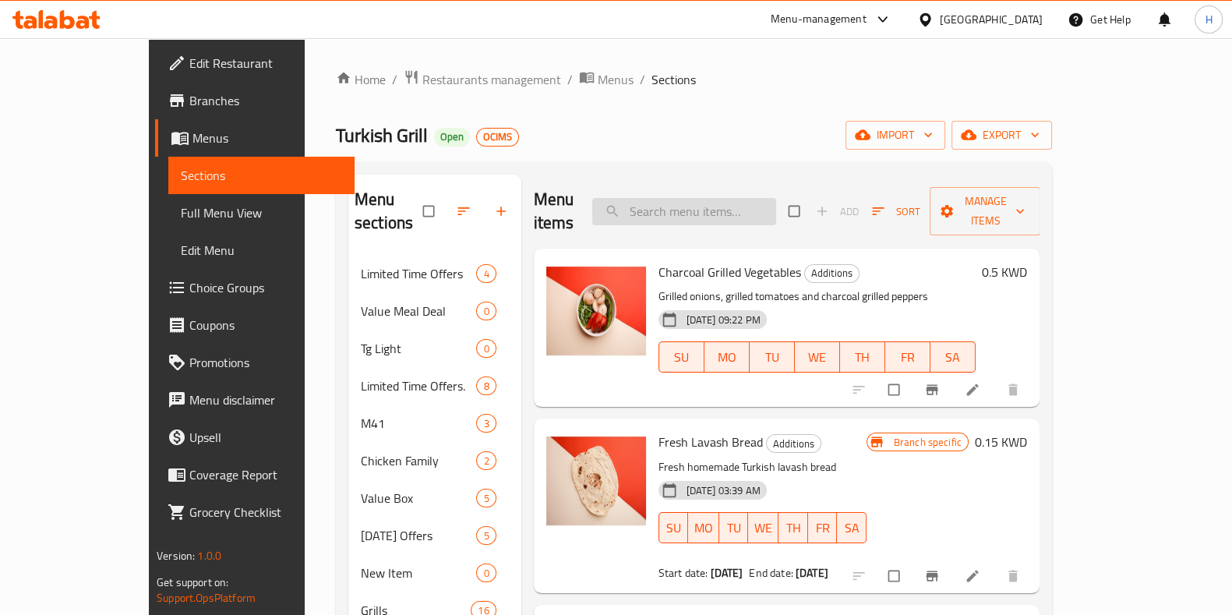
click at [736, 198] on input "search" at bounding box center [684, 211] width 184 height 27
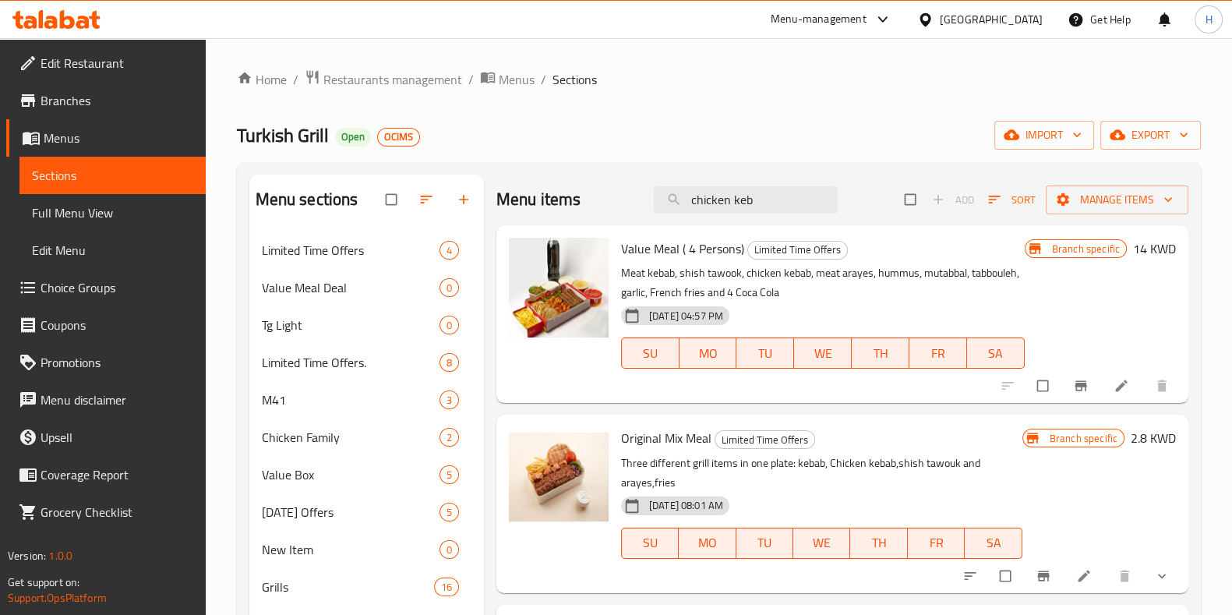
drag, startPoint x: 764, startPoint y: 203, endPoint x: 627, endPoint y: 203, distance: 136.4
click at [627, 203] on div "Menu items chicken keb Add Sort Manage items" at bounding box center [842, 200] width 692 height 51
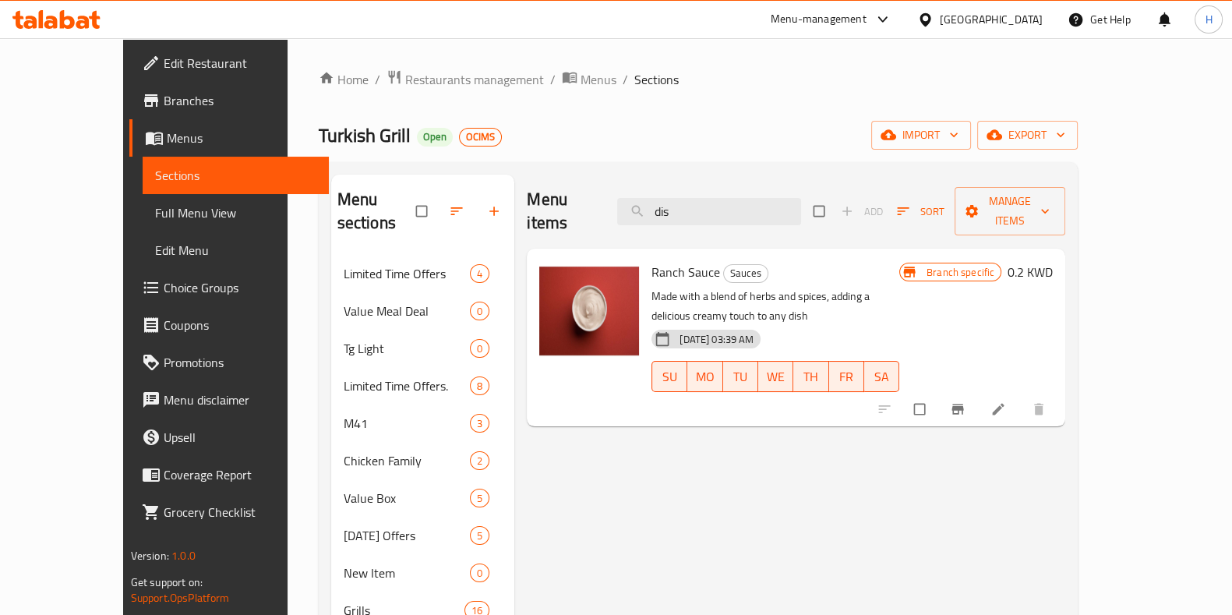
drag, startPoint x: 760, startPoint y: 198, endPoint x: 647, endPoint y: 205, distance: 112.4
click at [647, 205] on div "Menu items dis Add Sort Manage items" at bounding box center [796, 212] width 538 height 74
type input "f"
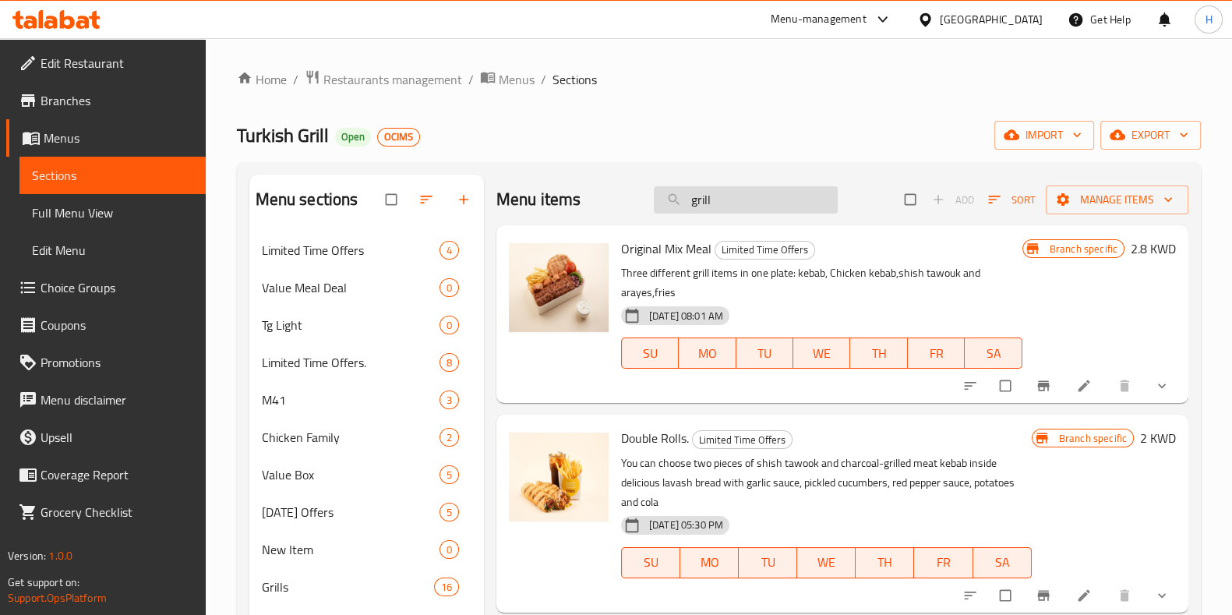
type input "grille"
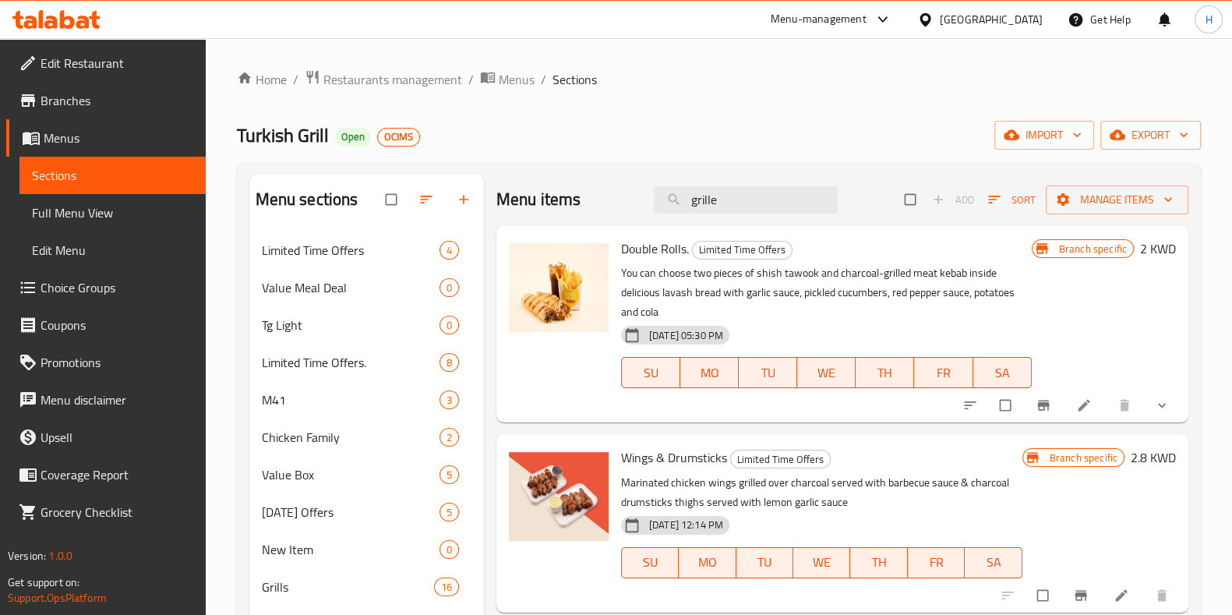
drag, startPoint x: 725, startPoint y: 202, endPoint x: 616, endPoint y: 201, distance: 109.9
click at [616, 201] on div "Menu items grille Add Sort Manage items" at bounding box center [842, 200] width 692 height 51
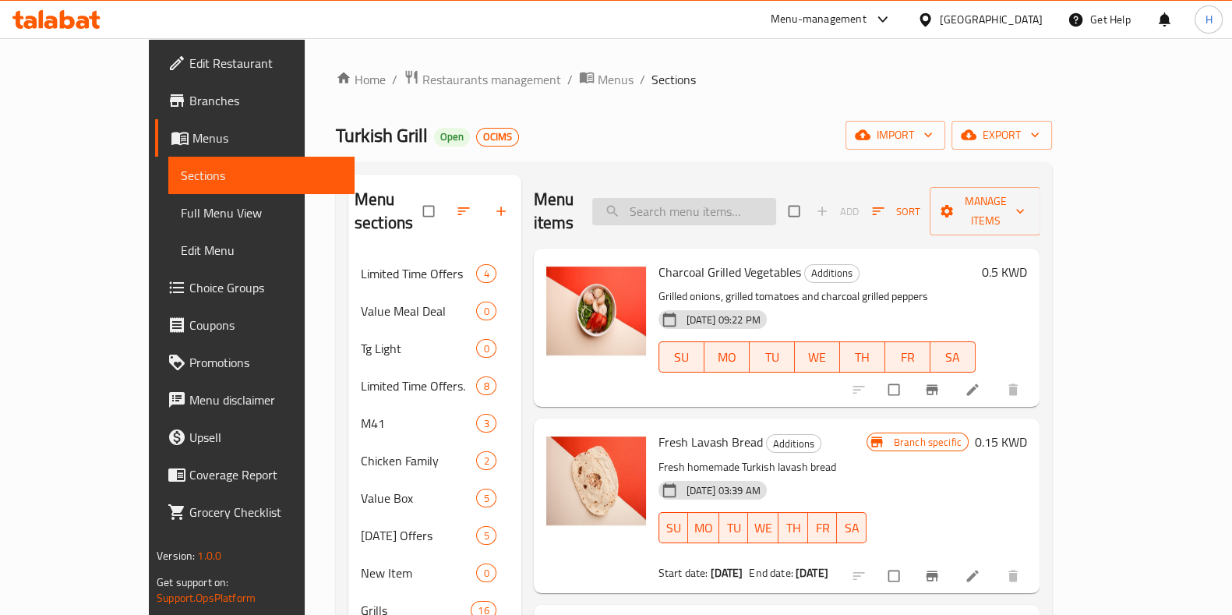
click at [718, 201] on input "search" at bounding box center [684, 211] width 184 height 27
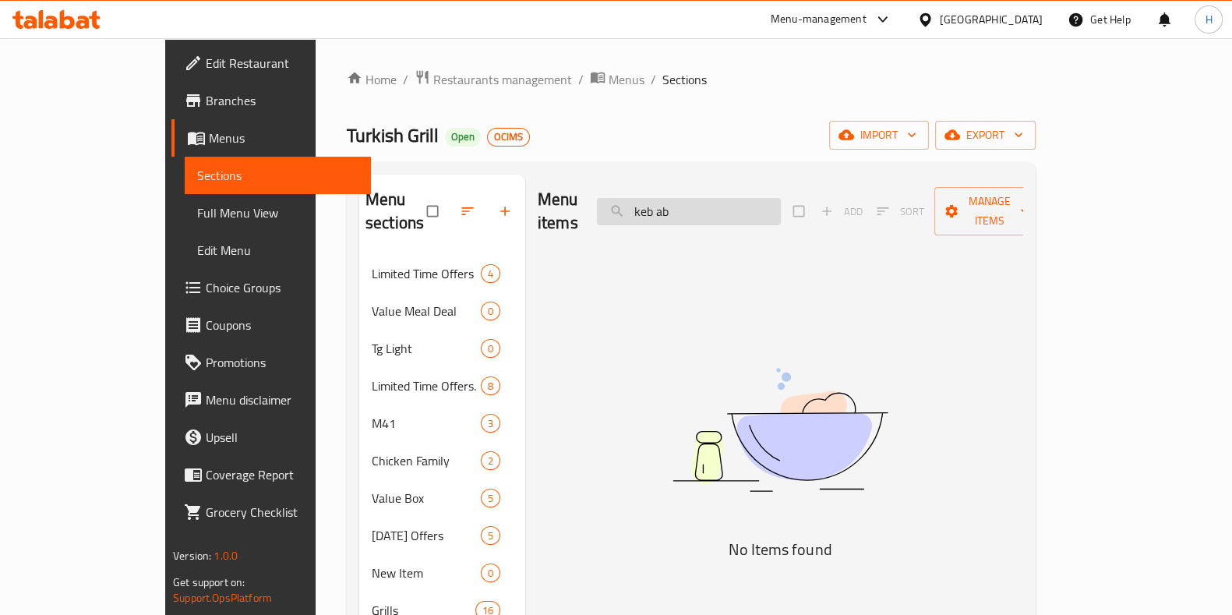
click at [714, 200] on input "keb ab" at bounding box center [689, 211] width 184 height 27
click at [768, 211] on input "kebab" at bounding box center [689, 211] width 184 height 27
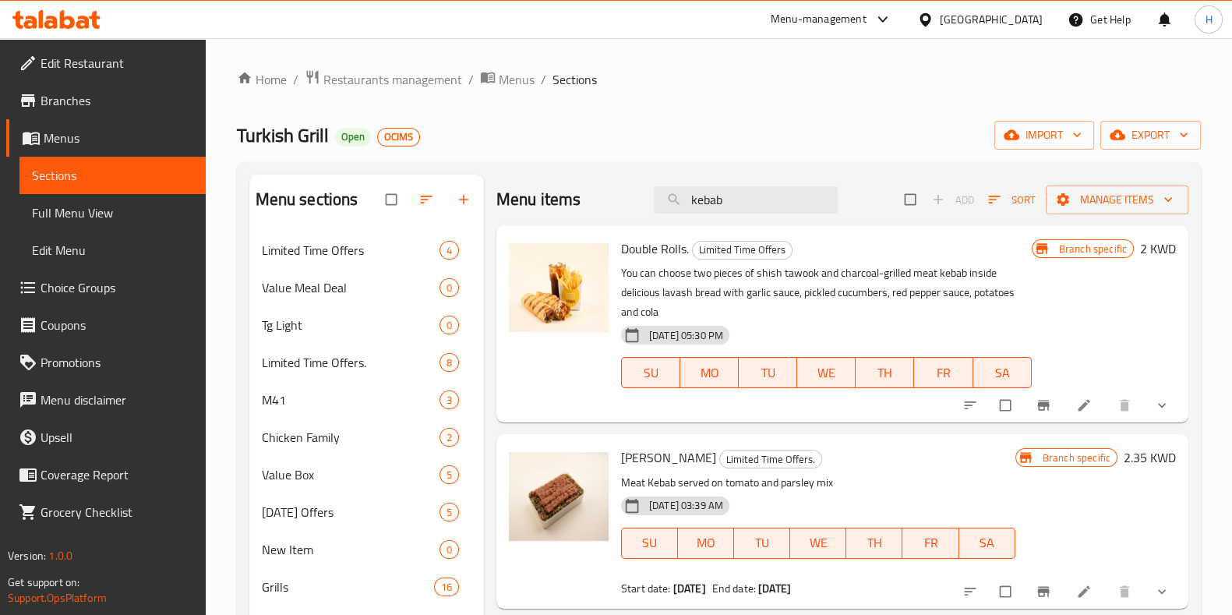
drag, startPoint x: 732, startPoint y: 204, endPoint x: 615, endPoint y: 202, distance: 117.7
click at [615, 202] on div "Menu items kebab Add Sort Manage items" at bounding box center [842, 200] width 692 height 51
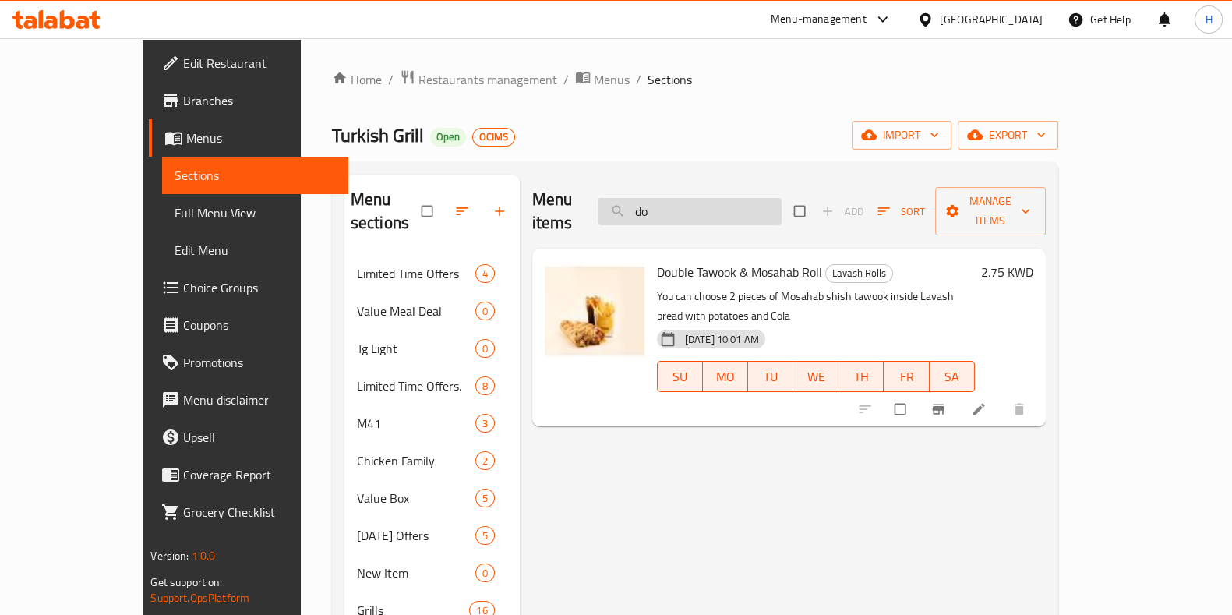
type input "d"
type input "f"
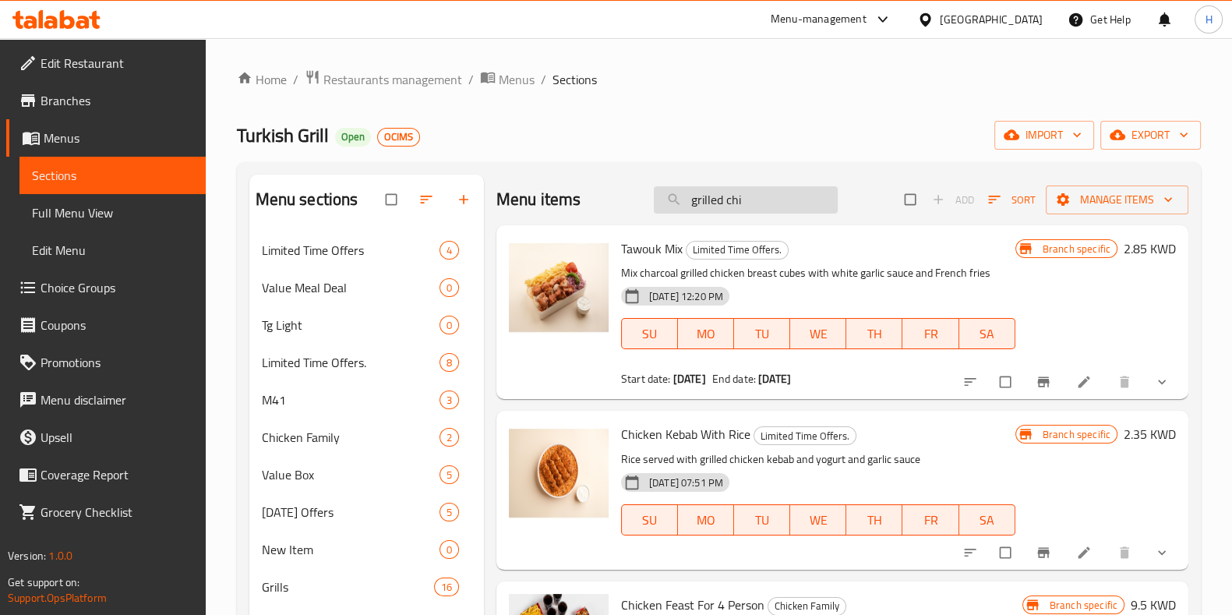
click at [751, 199] on input "grilled chi" at bounding box center [746, 199] width 184 height 27
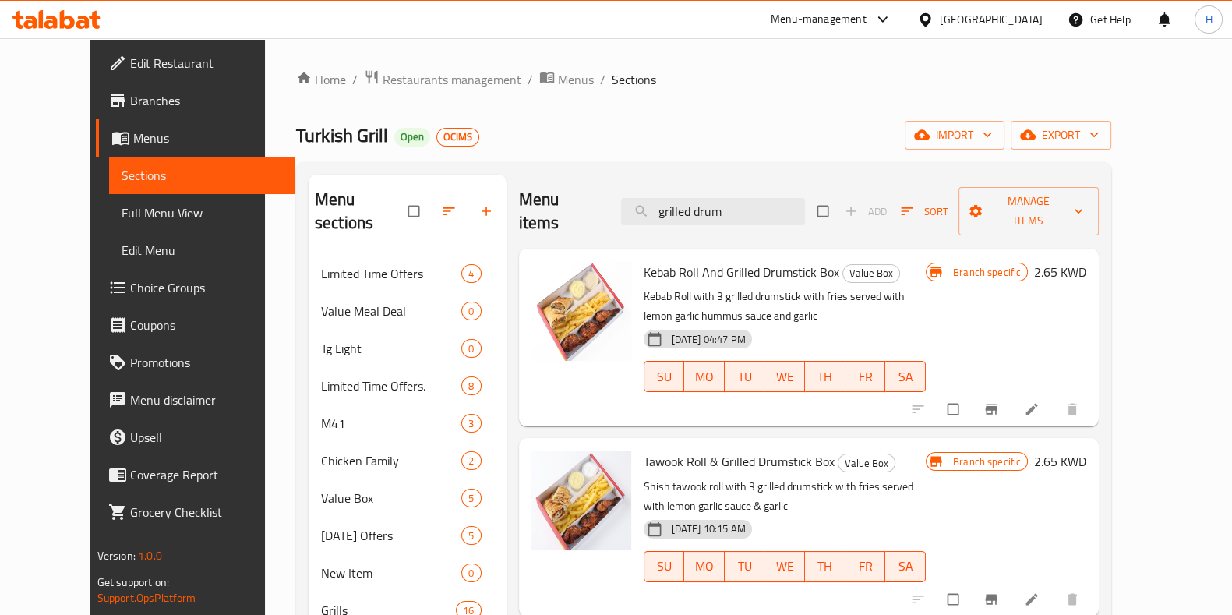
drag, startPoint x: 772, startPoint y: 204, endPoint x: 647, endPoint y: 208, distance: 125.5
click at [647, 208] on div "Menu items grilled drum Add Sort Manage items" at bounding box center [809, 212] width 580 height 74
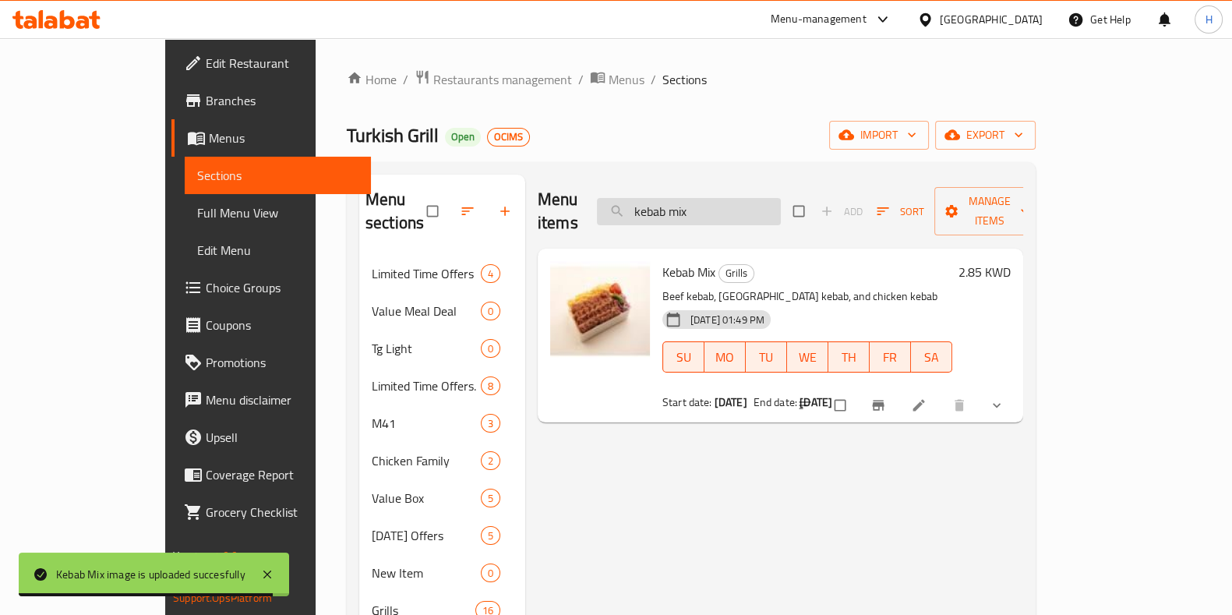
drag, startPoint x: 771, startPoint y: 203, endPoint x: 665, endPoint y: 204, distance: 105.2
click at [665, 204] on input "kebab mix" at bounding box center [689, 211] width 184 height 27
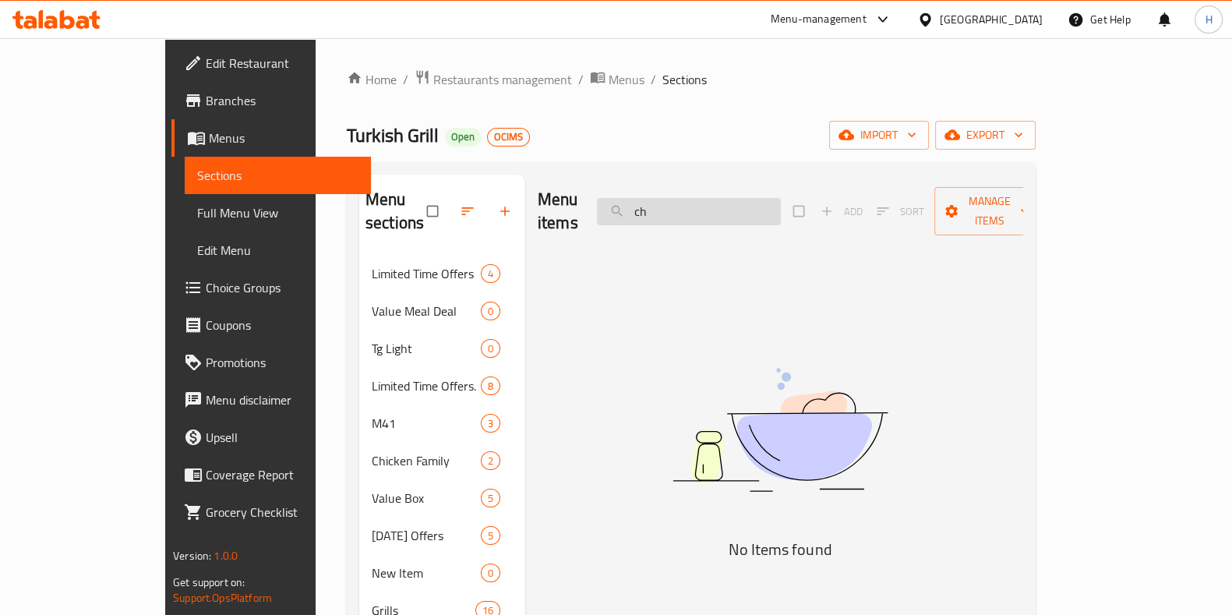
type input "c"
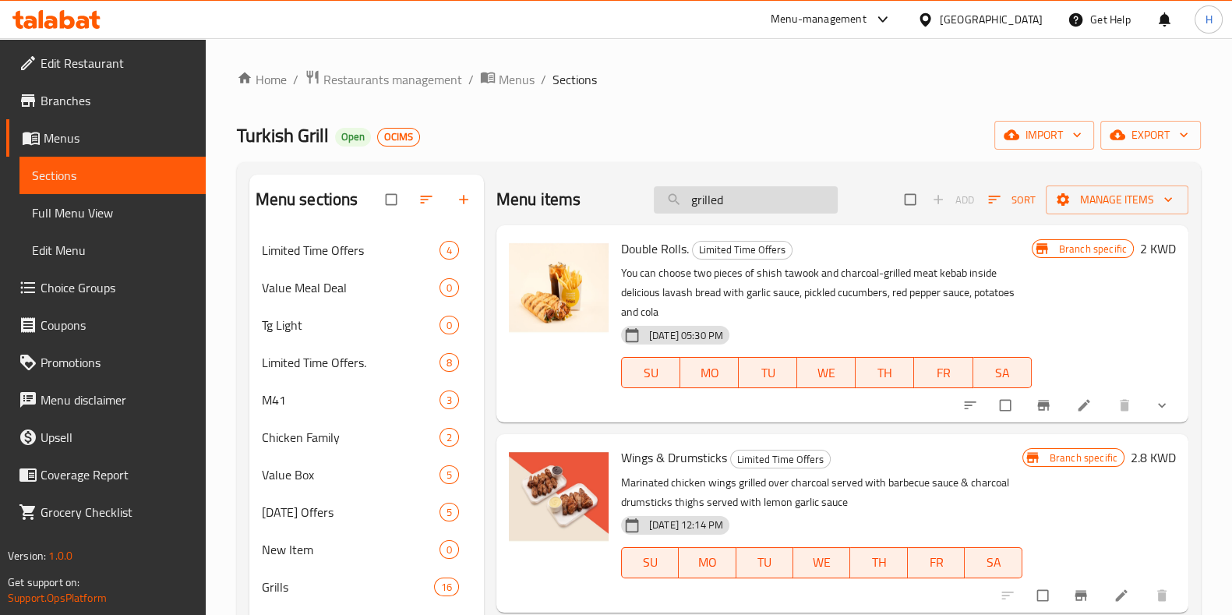
click at [781, 212] on input "grilled" at bounding box center [746, 199] width 184 height 27
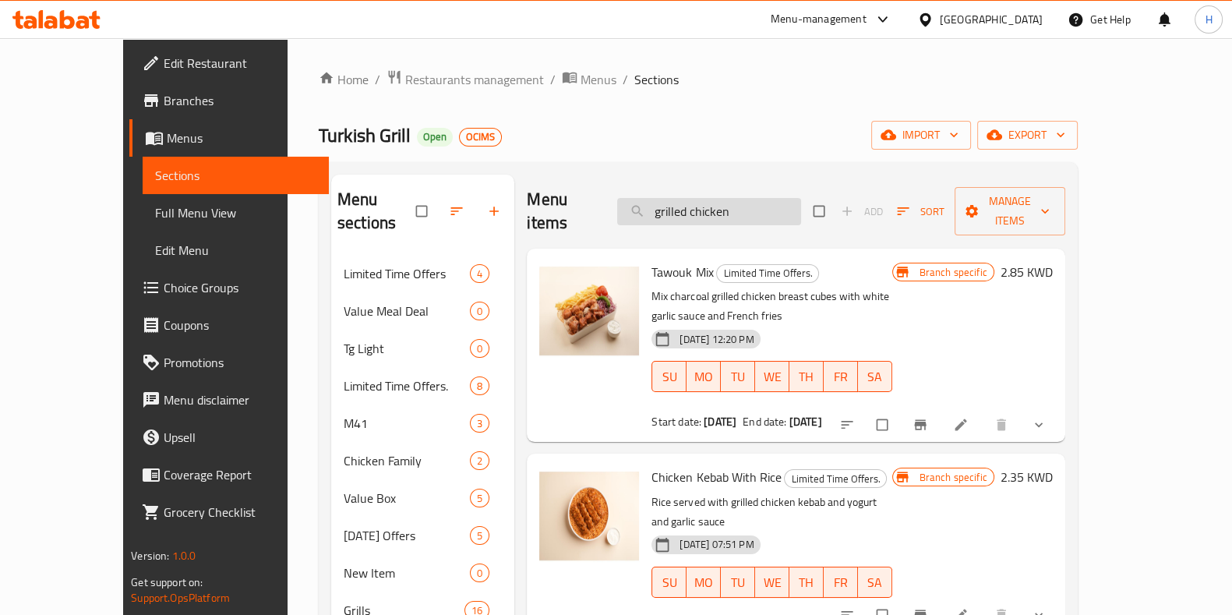
click at [710, 204] on input "grilled chicken" at bounding box center [709, 211] width 184 height 27
click at [770, 207] on input "grilled chicken" at bounding box center [709, 211] width 184 height 27
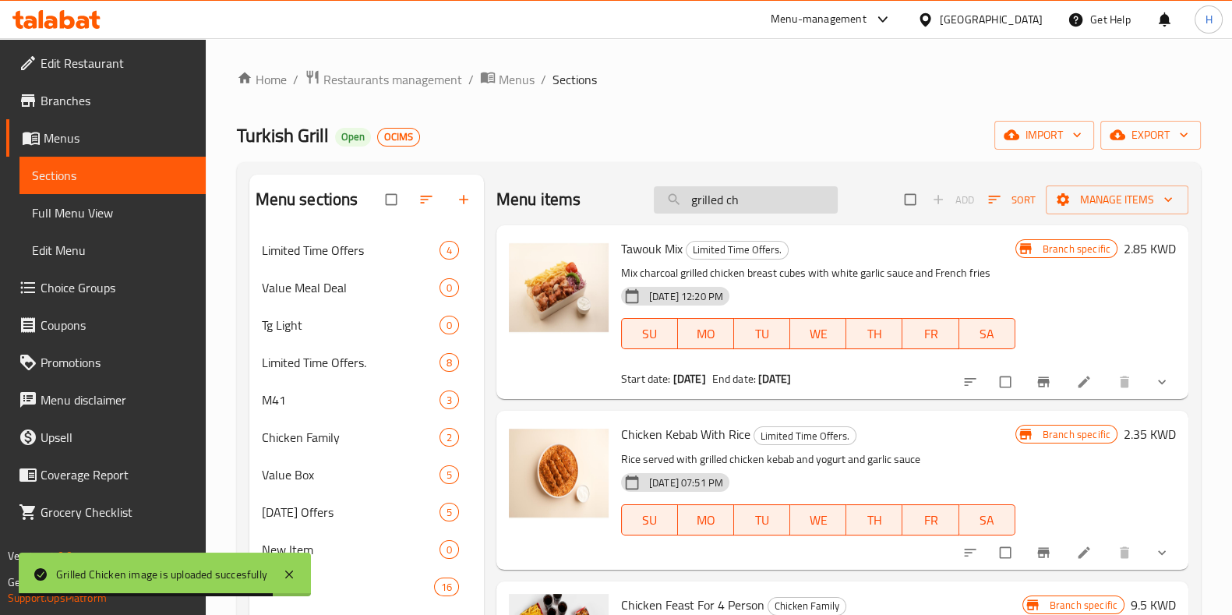
drag, startPoint x: 755, startPoint y: 206, endPoint x: 654, endPoint y: 208, distance: 100.5
click at [654, 208] on input "grilled ch" at bounding box center [746, 199] width 184 height 27
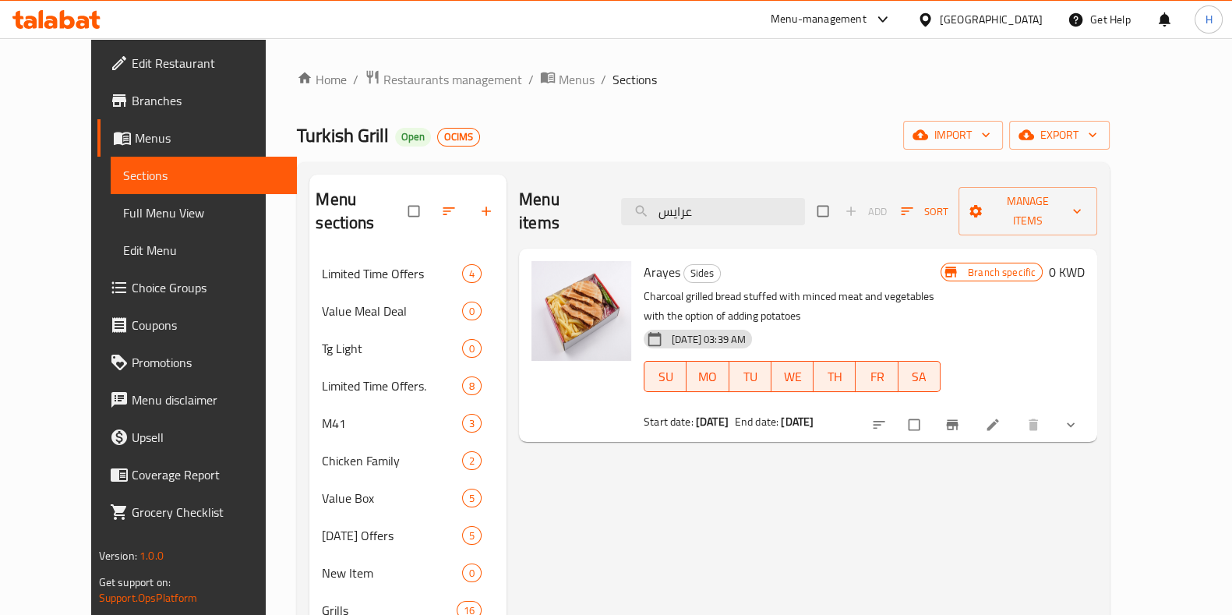
type input "عرايس"
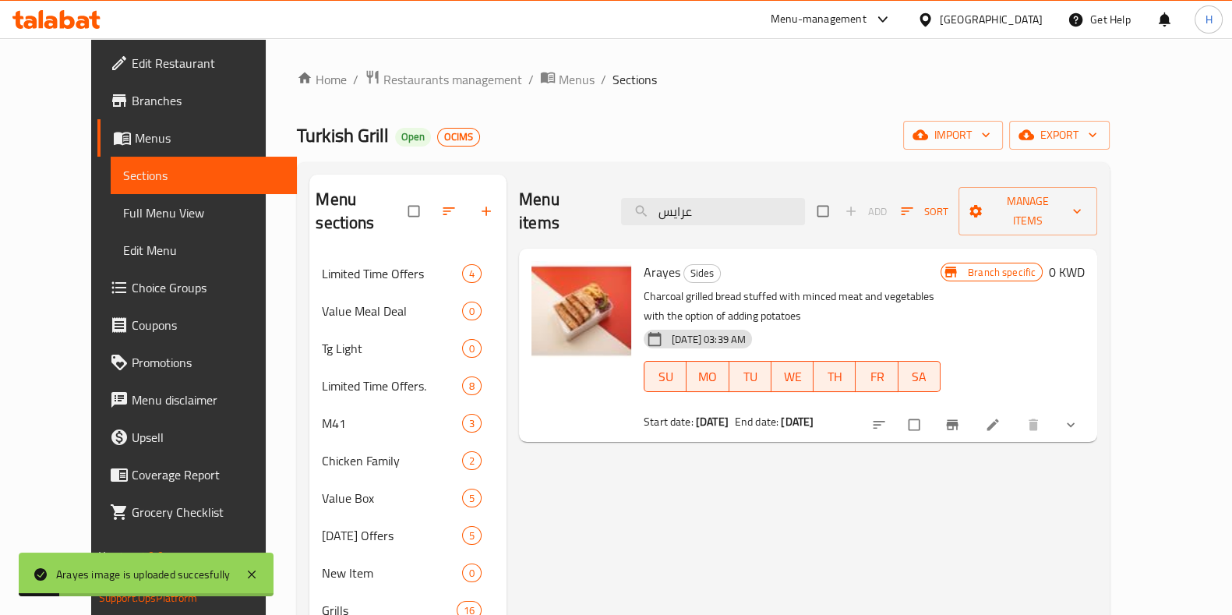
drag, startPoint x: 750, startPoint y: 203, endPoint x: 605, endPoint y: 206, distance: 145.8
click at [605, 206] on div "Menu items عرايس Add Sort Manage items" at bounding box center [808, 212] width 578 height 74
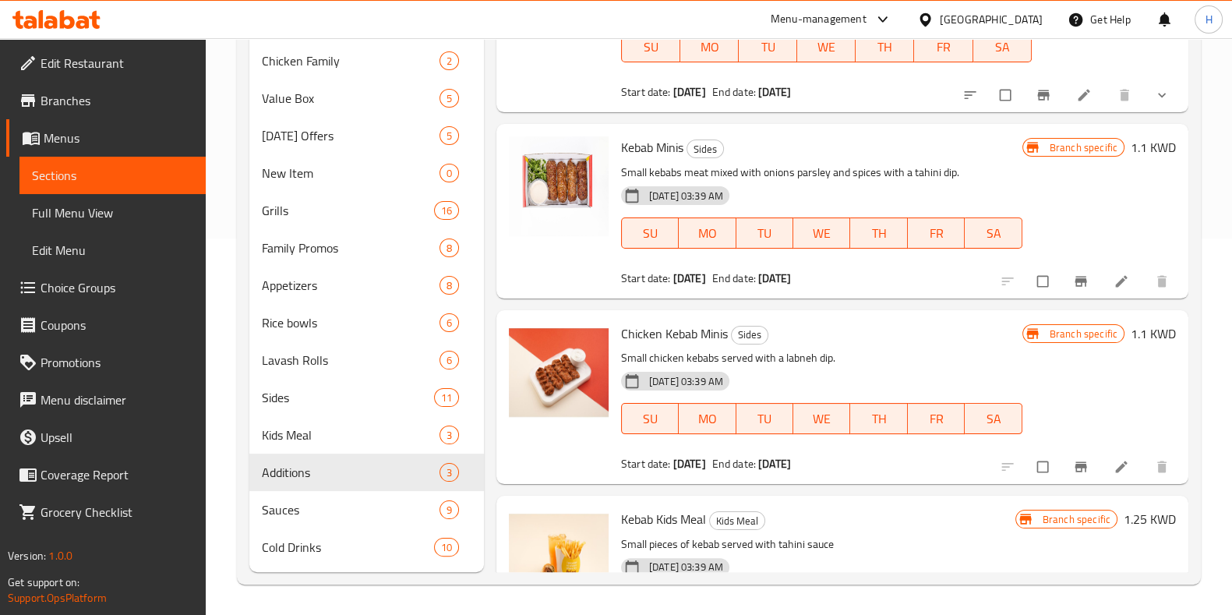
scroll to position [2598, 0]
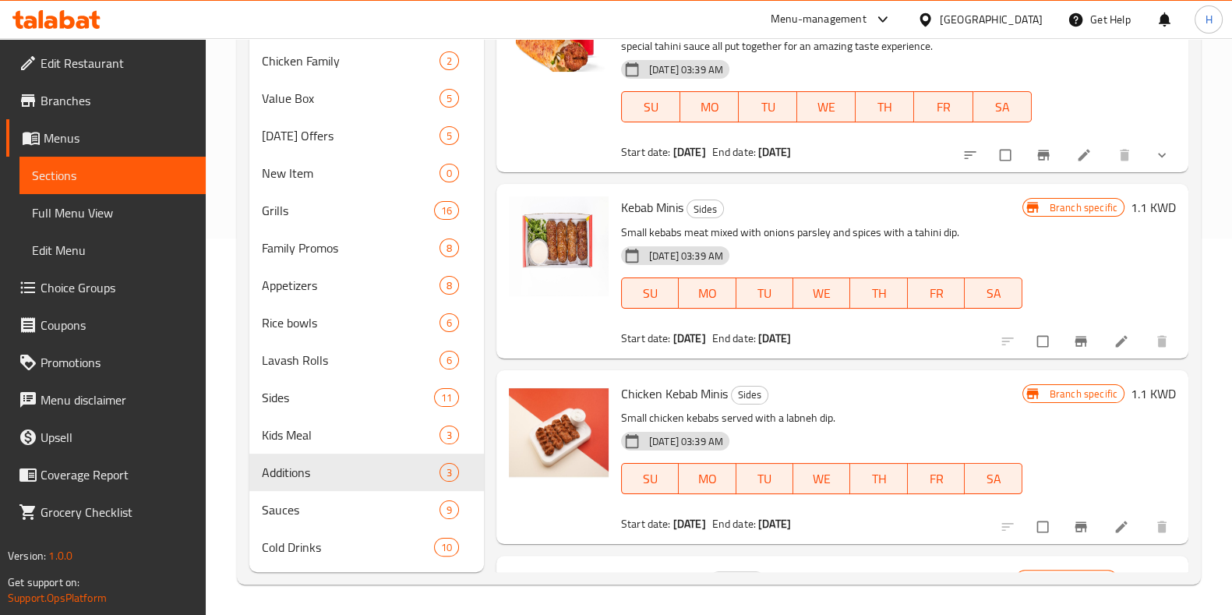
type input "كباب"
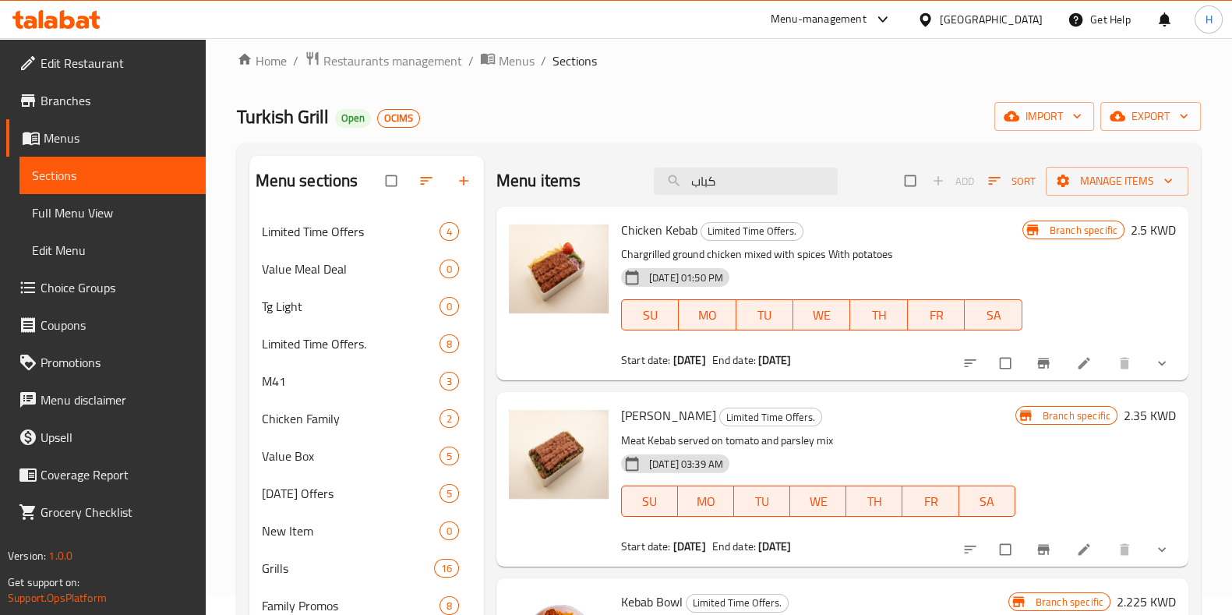
scroll to position [0, 0]
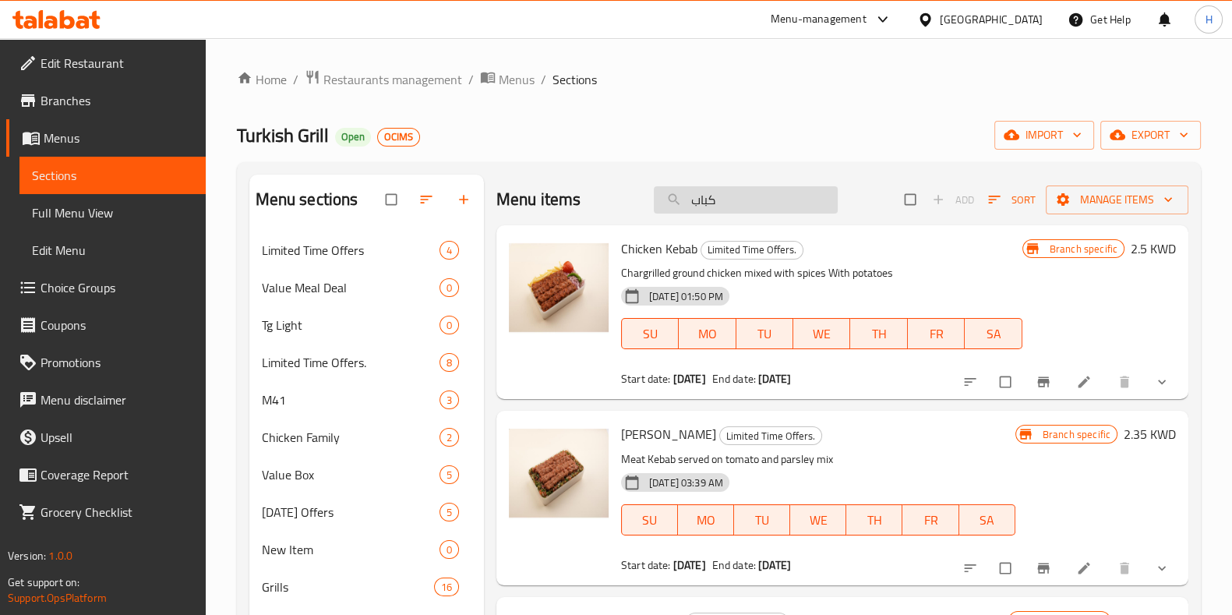
drag, startPoint x: 712, startPoint y: 208, endPoint x: 655, endPoint y: 205, distance: 57.0
click at [655, 205] on input "كباب" at bounding box center [746, 199] width 184 height 27
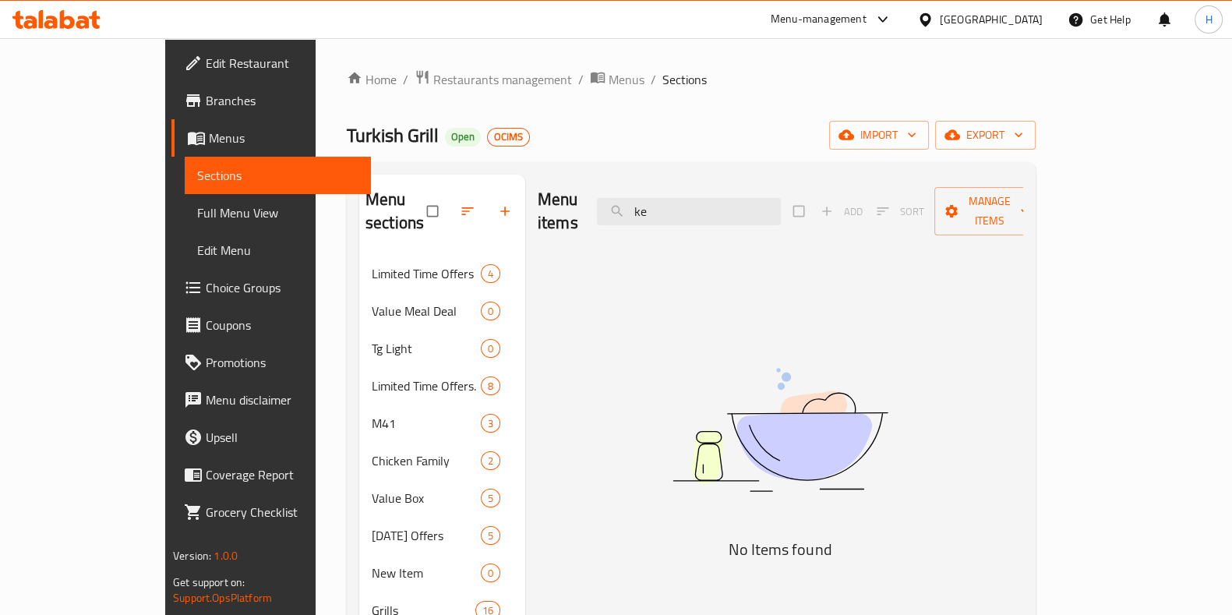
type input "k"
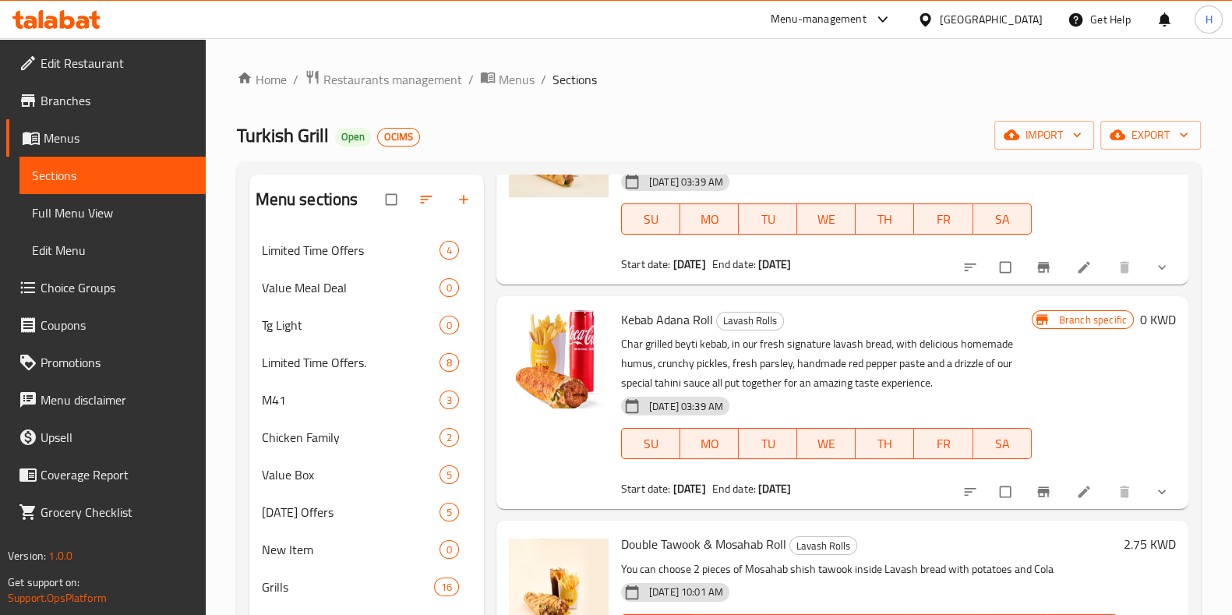
scroll to position [2073, 0]
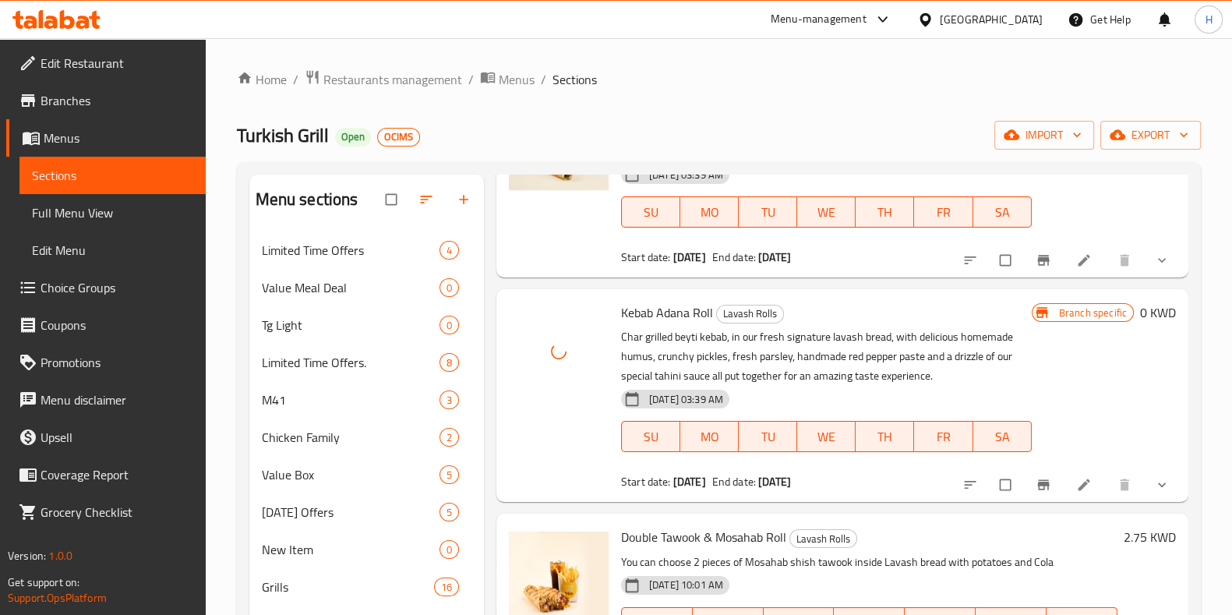
click at [681, 301] on span "Kebab Adana Roll" at bounding box center [667, 312] width 92 height 23
copy h6 "Kebab Adana Roll"
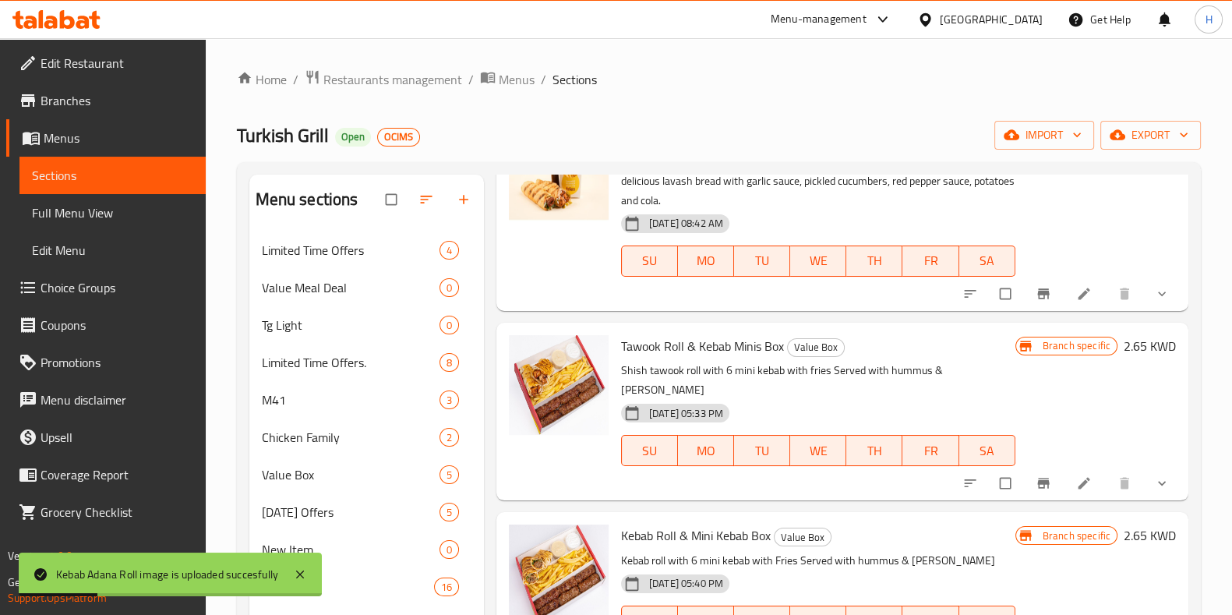
scroll to position [0, 0]
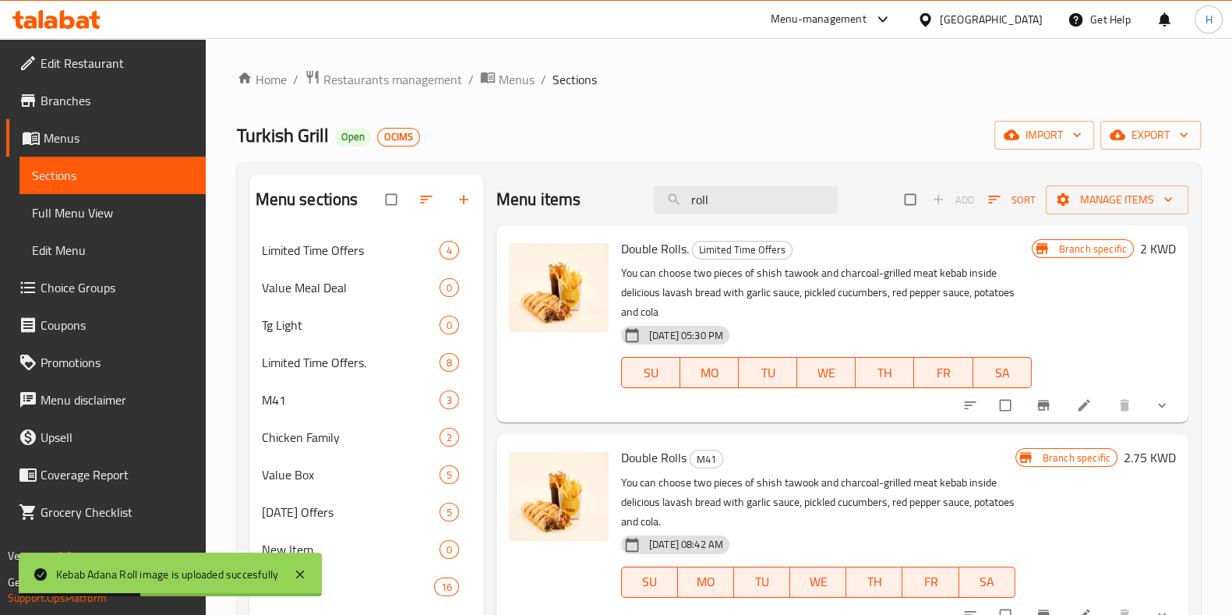
drag, startPoint x: 743, startPoint y: 194, endPoint x: 603, endPoint y: 206, distance: 140.0
click at [603, 206] on div "Menu items roll Add Sort Manage items" at bounding box center [842, 200] width 692 height 51
paste input "Kebab Adana Roll"
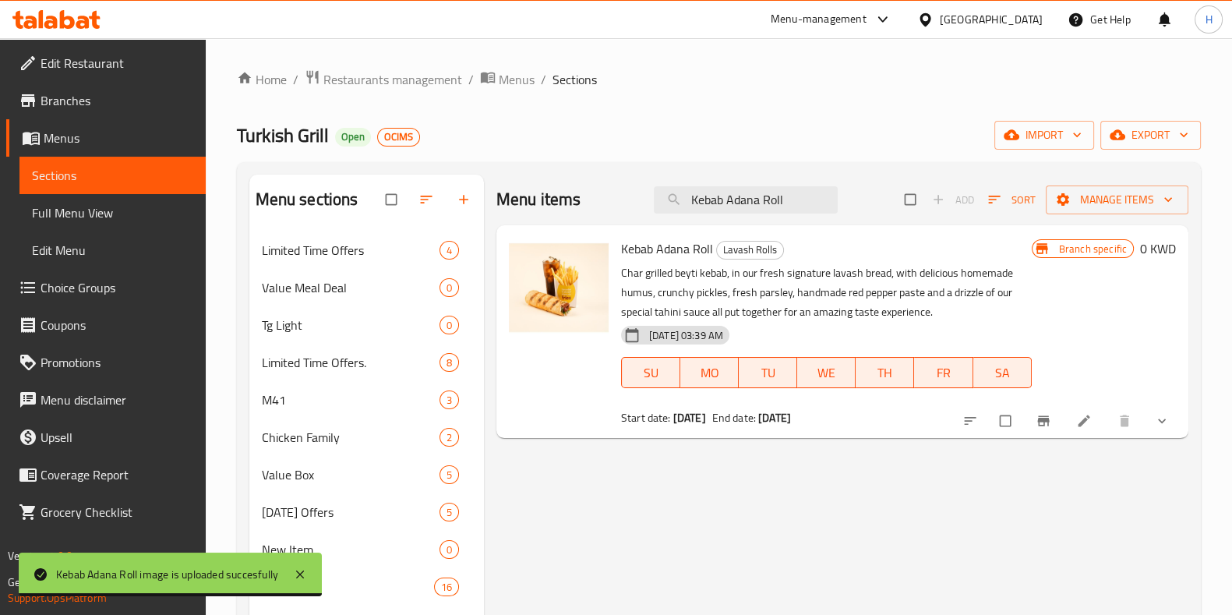
type input "Kebab Adana Roll"
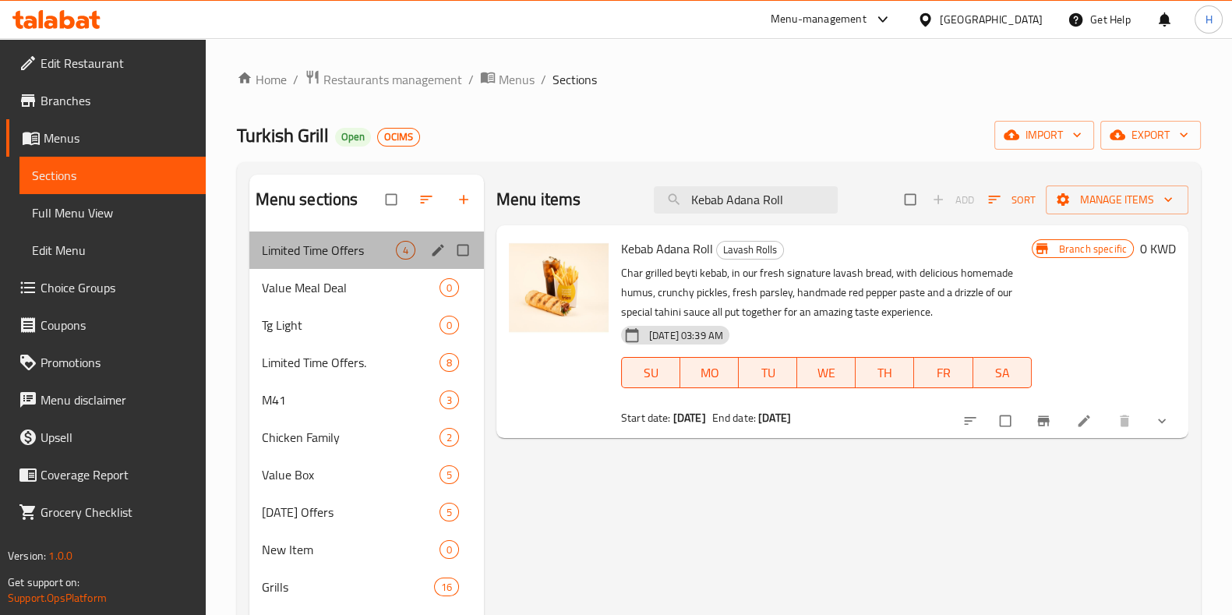
click at [333, 261] on div "Limited Time Offers 4" at bounding box center [366, 249] width 235 height 37
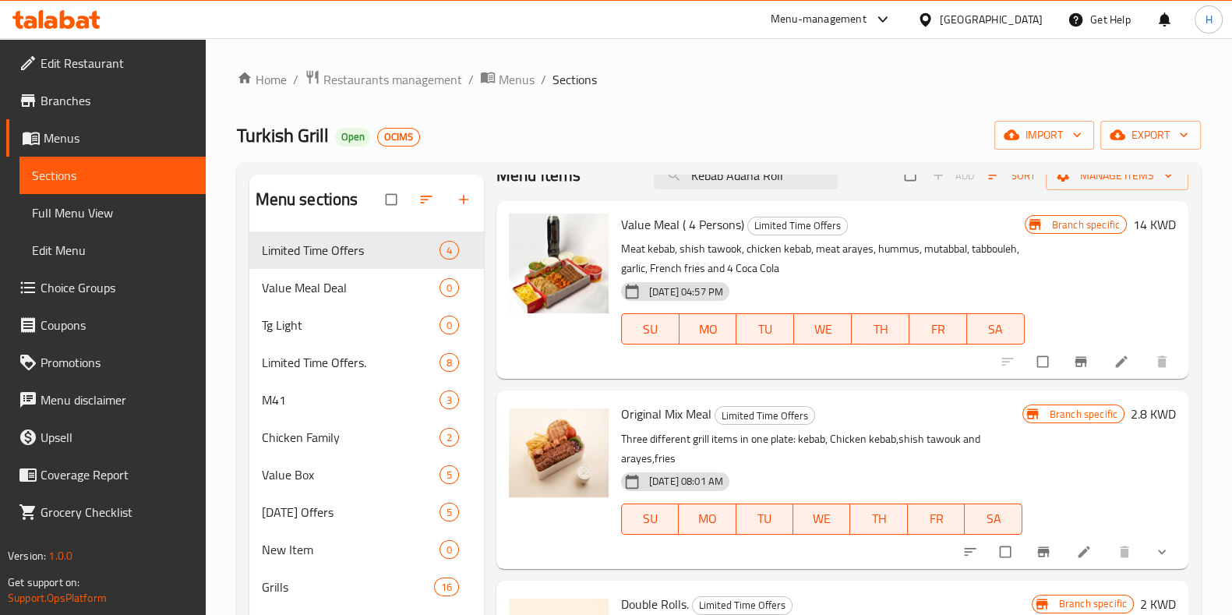
scroll to position [23, 0]
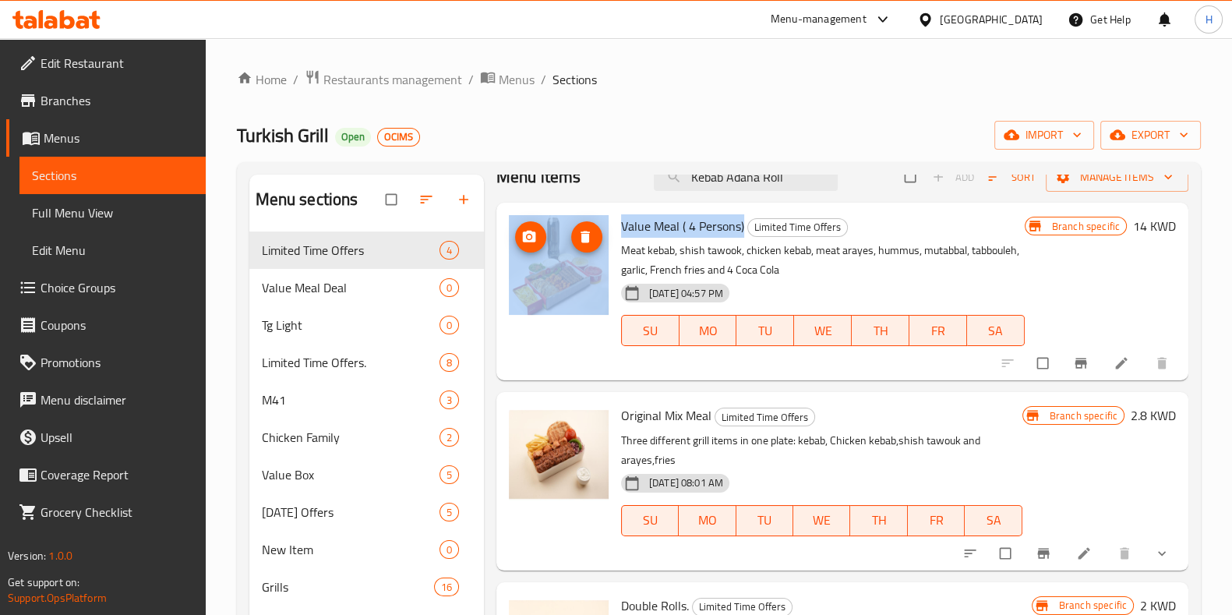
drag, startPoint x: 742, startPoint y: 225, endPoint x: 589, endPoint y: 224, distance: 152.7
click at [589, 224] on div "Value Meal ( 4 Persons) Limited Time Offers Meat kebab, shish tawook, chicken k…" at bounding box center [842, 291] width 679 height 165
copy div "Value Meal ( 4 Persons)"
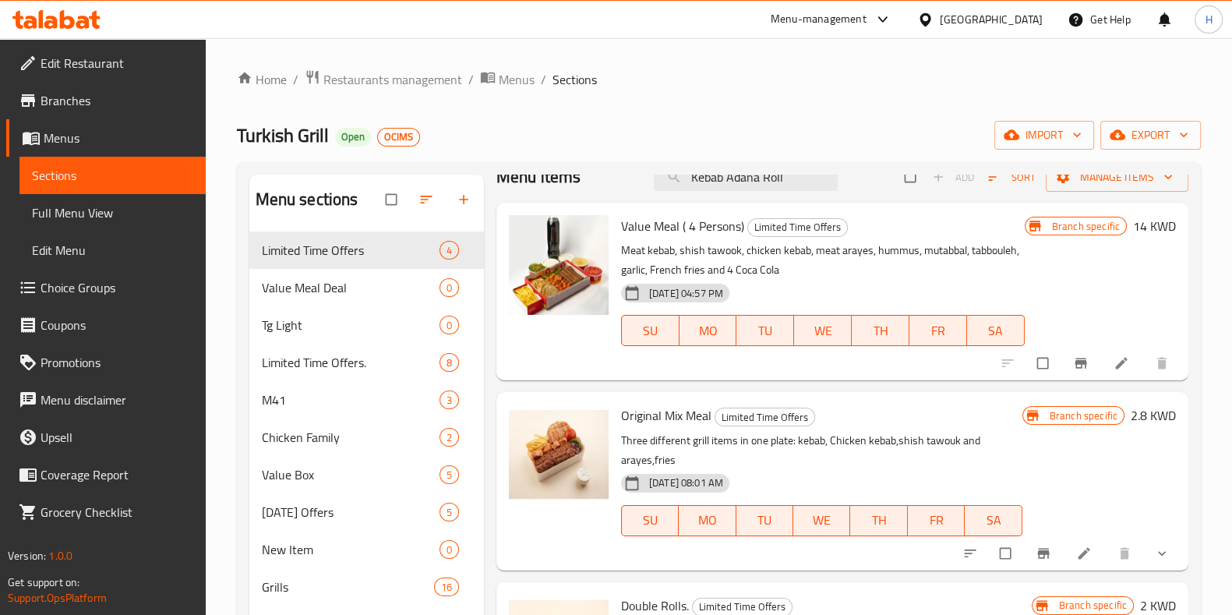
click at [729, 237] on div "Value Meal ( 4 Persons) Limited Time Offers Meat kebab, shish tawook, chicken k…" at bounding box center [823, 291] width 416 height 165
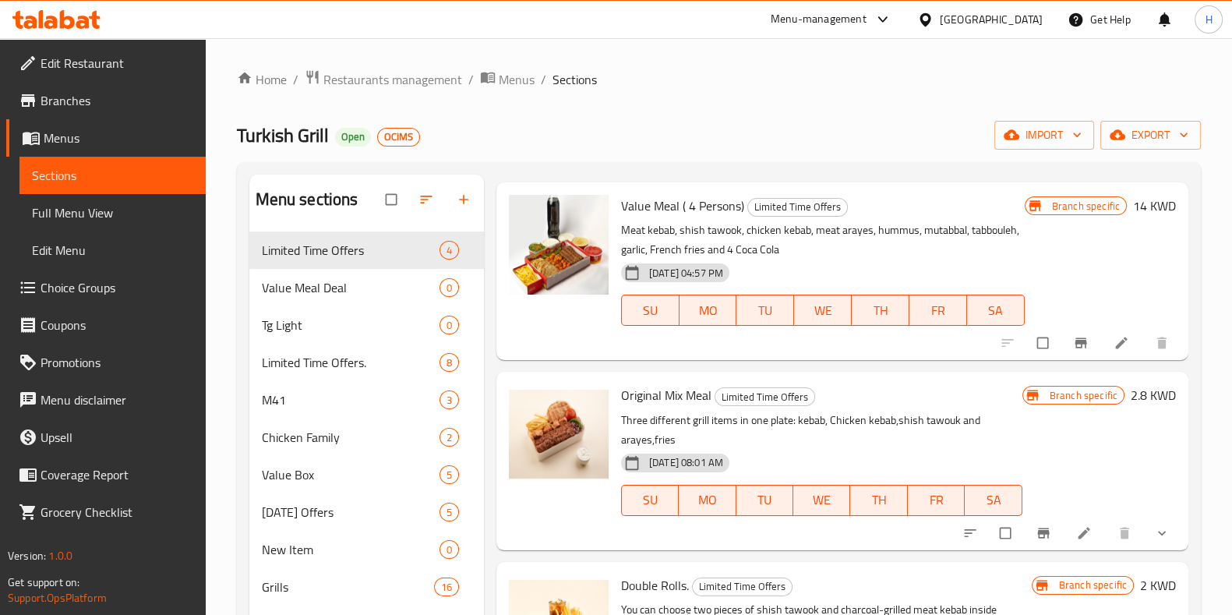
scroll to position [376, 0]
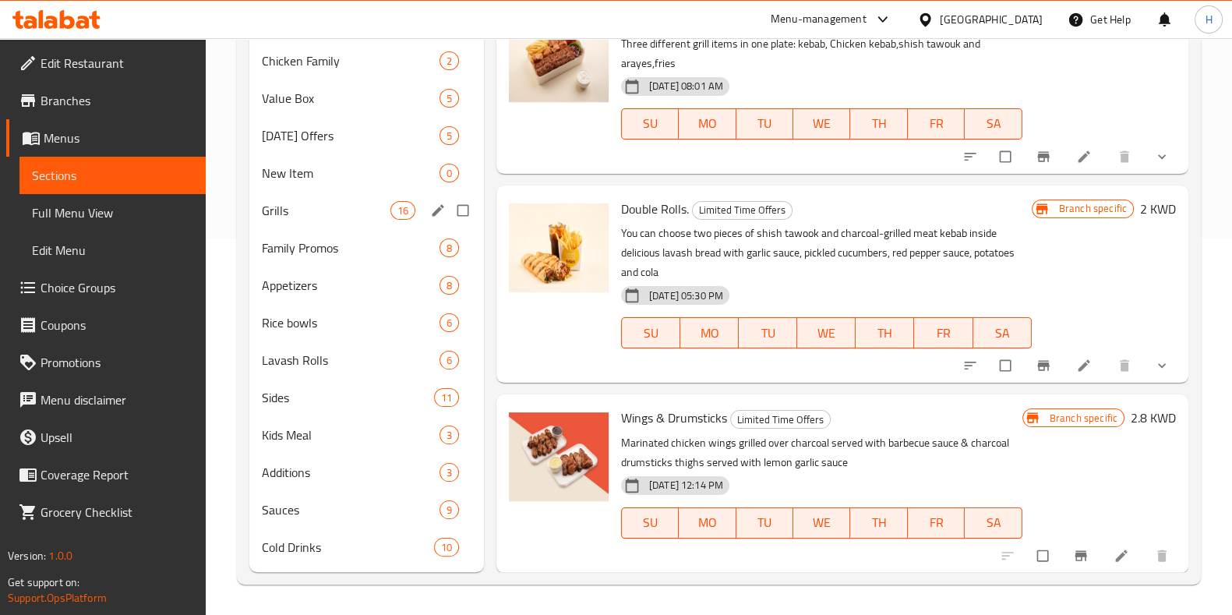
click at [301, 195] on div "Grills 16" at bounding box center [366, 210] width 235 height 37
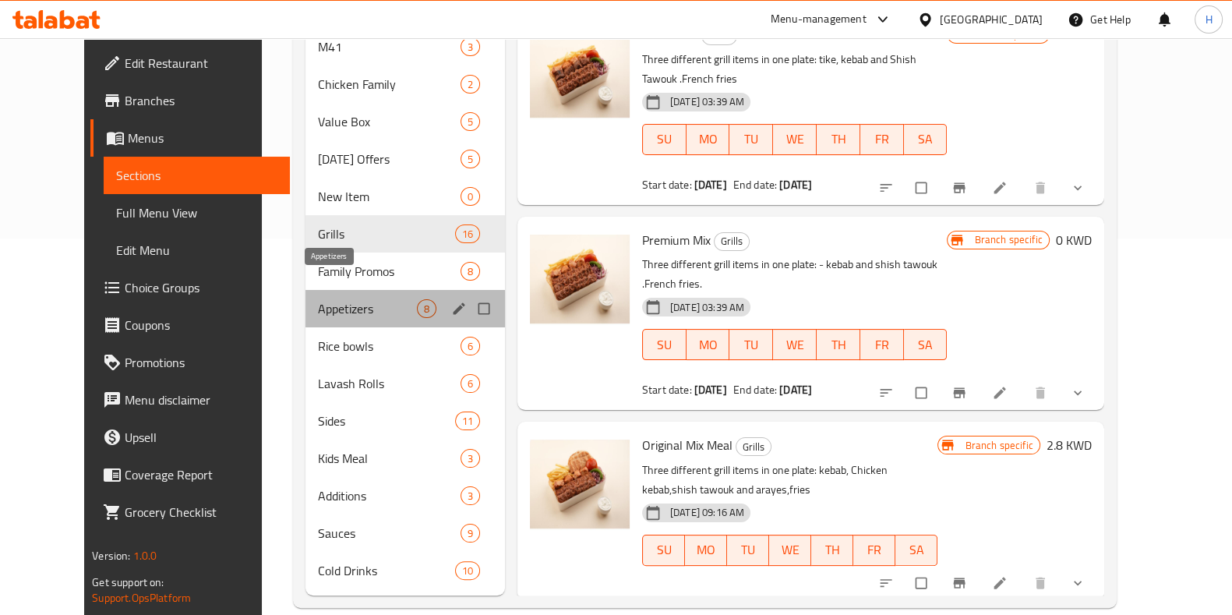
click at [318, 299] on span "Appetizers" at bounding box center [367, 308] width 99 height 19
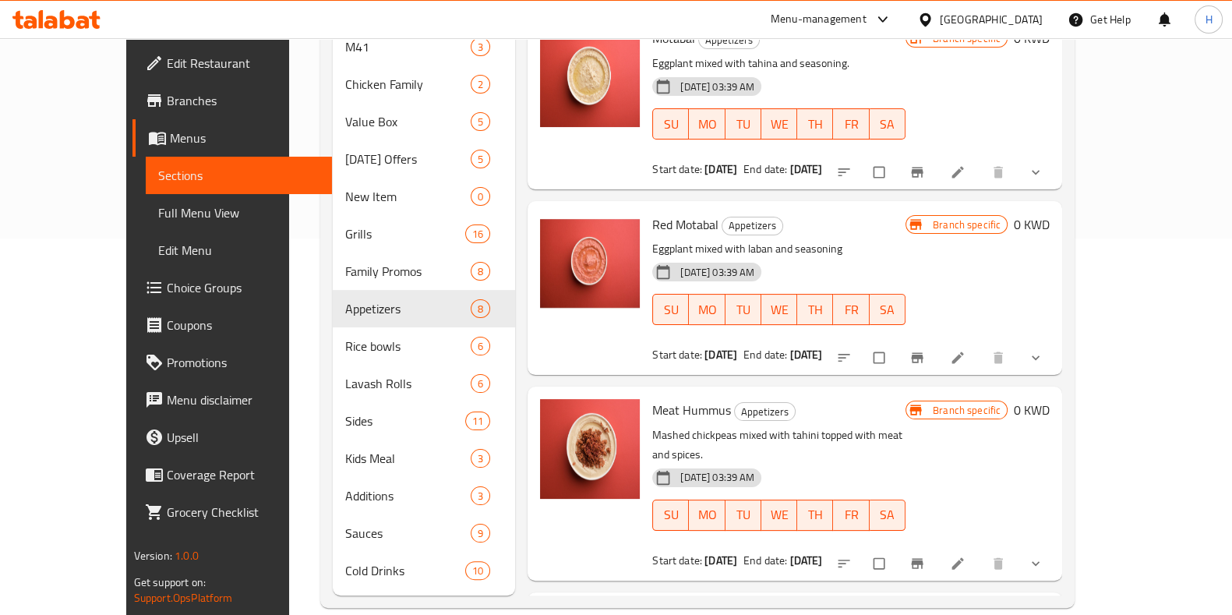
click at [333, 570] on nav "Limited Time Offers 4 Value Meal Deal 0 Tg Light 0 Limited Time Offers. 8 M41 3…" at bounding box center [424, 233] width 182 height 723
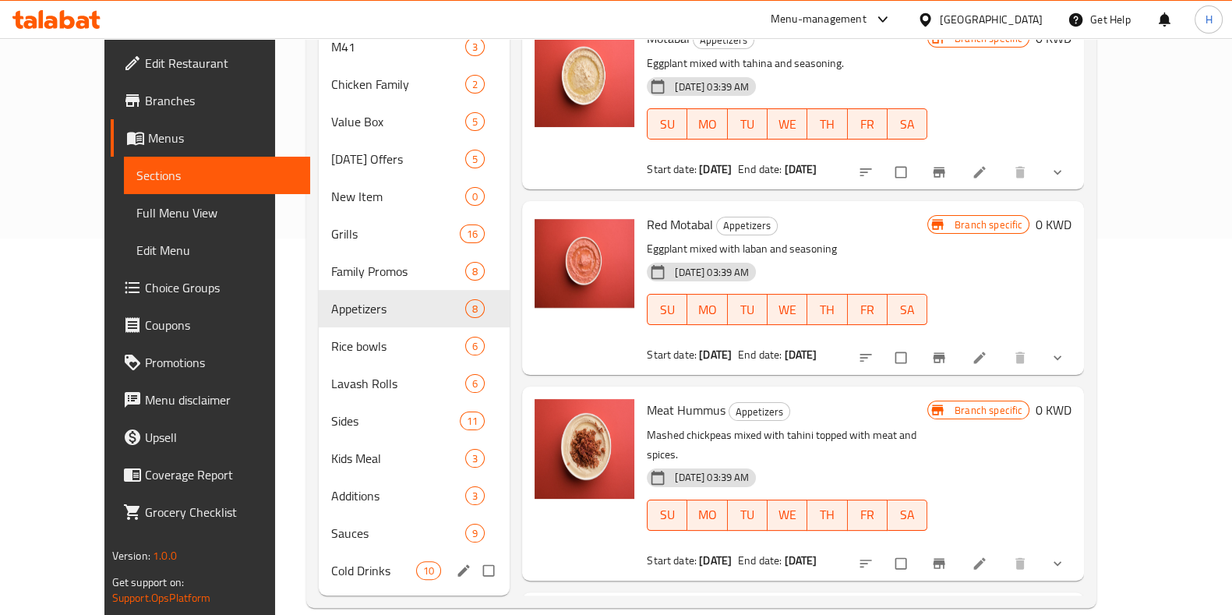
click at [331, 561] on span "Cold Drinks" at bounding box center [373, 570] width 85 height 19
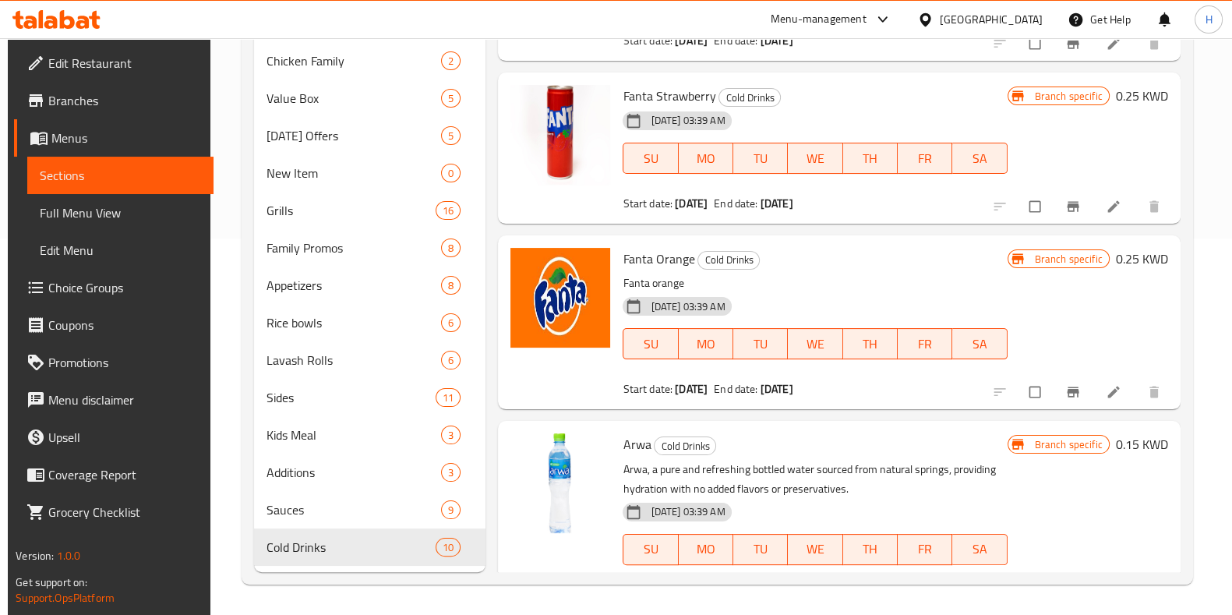
scroll to position [1072, 0]
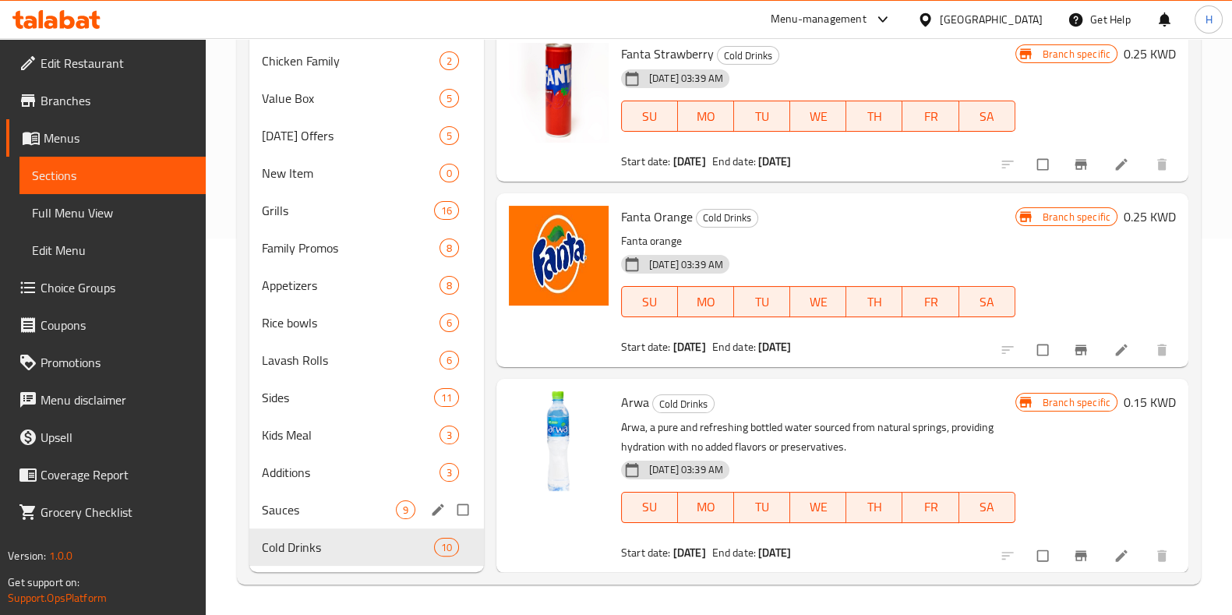
click at [284, 523] on div "Sauces 9" at bounding box center [366, 509] width 235 height 37
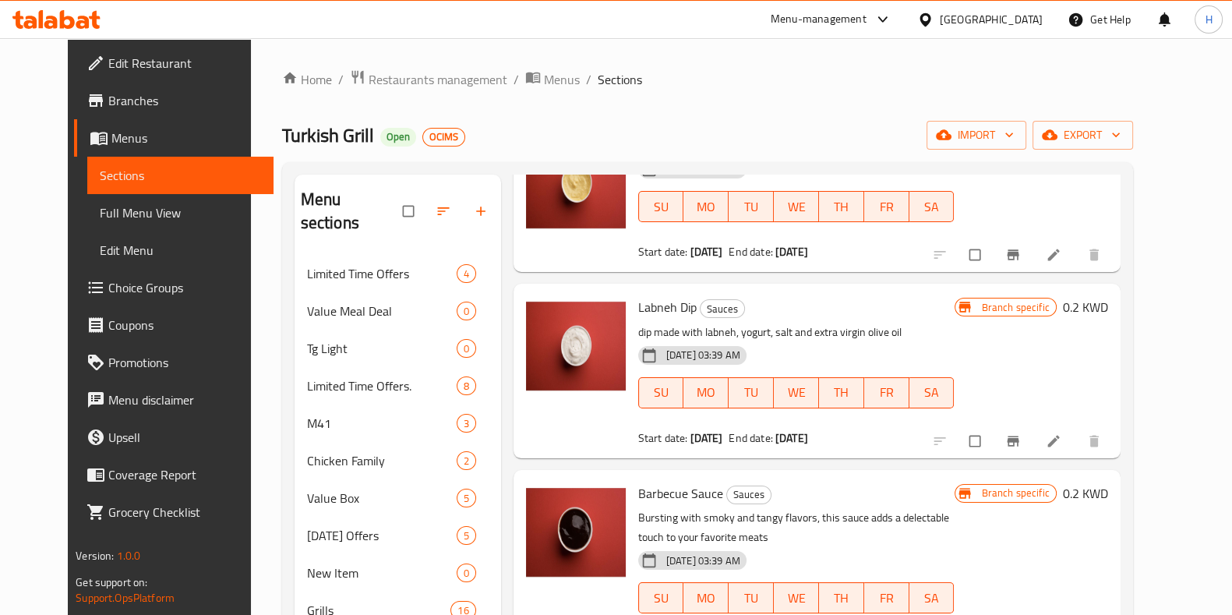
scroll to position [376, 0]
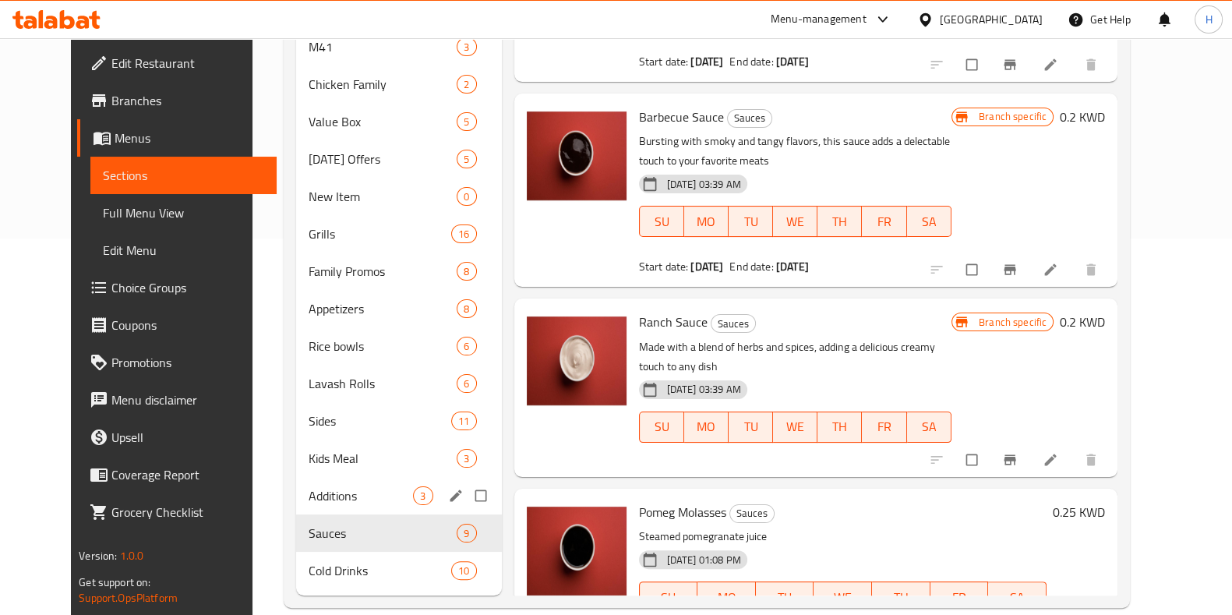
click at [344, 477] on div "Additions 3" at bounding box center [399, 495] width 206 height 37
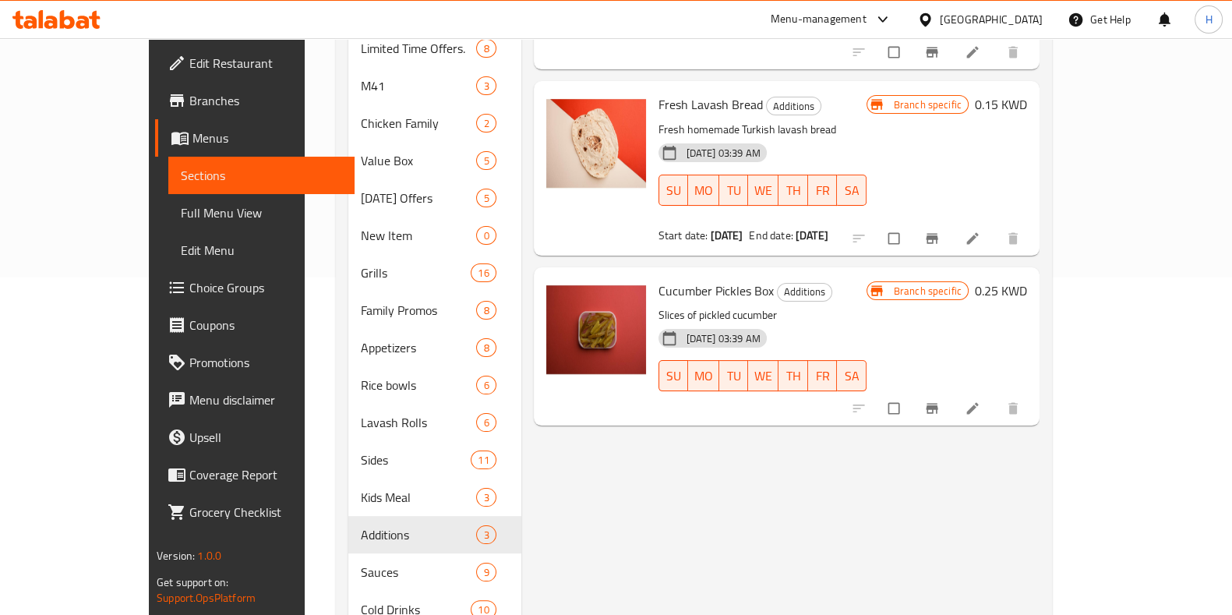
scroll to position [339, 0]
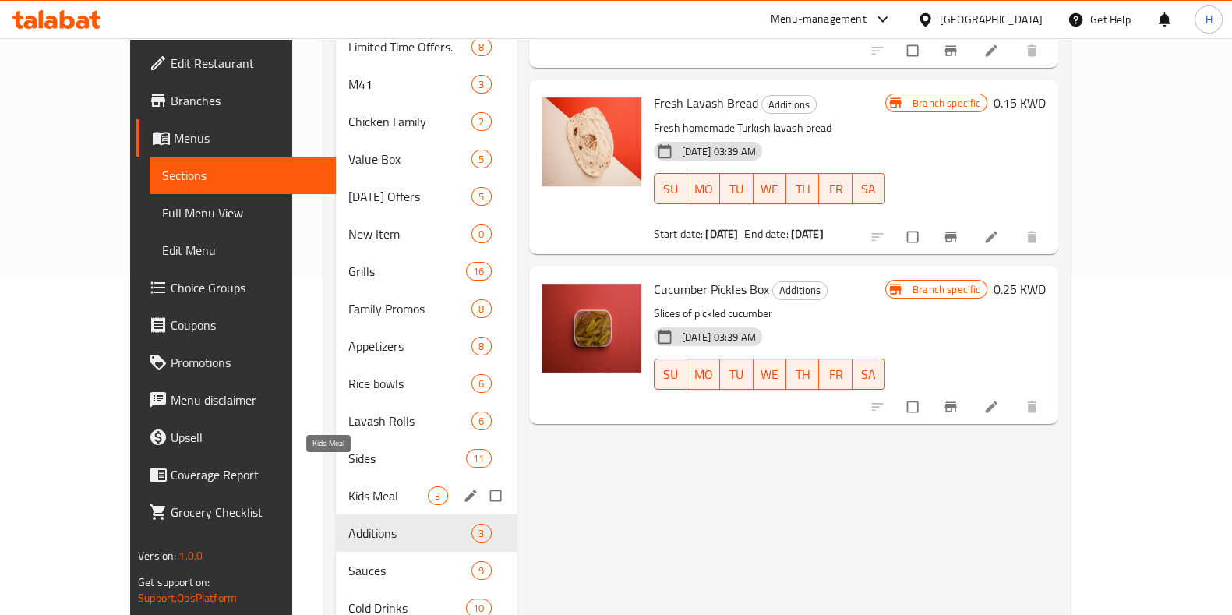
click at [348, 486] on span "Kids Meal" at bounding box center [388, 495] width 80 height 19
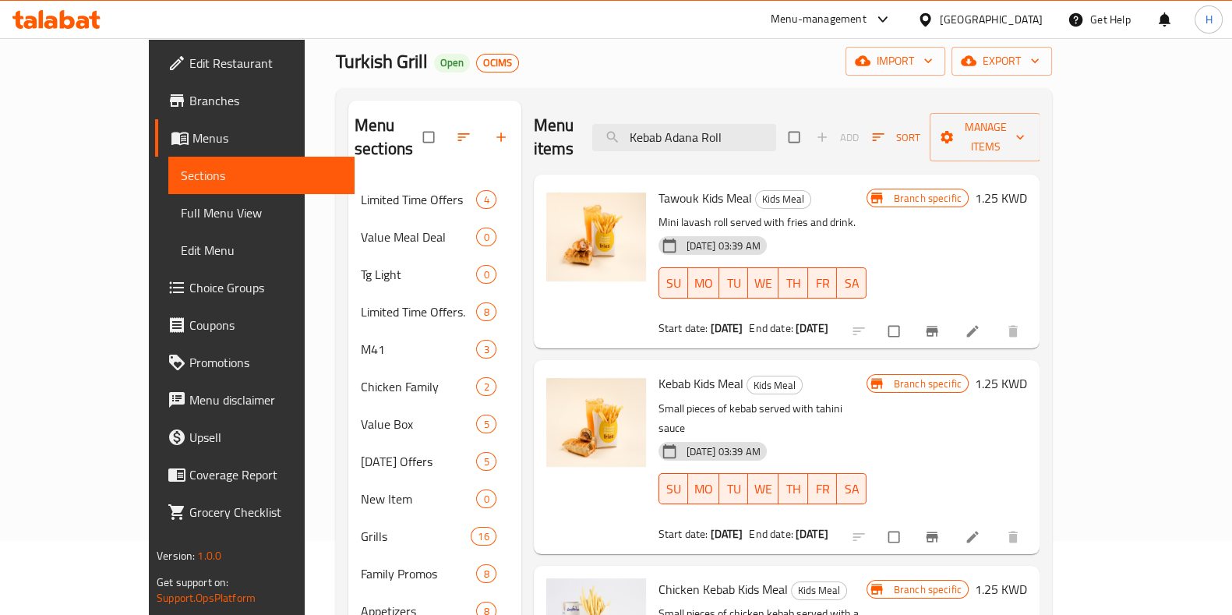
scroll to position [296, 0]
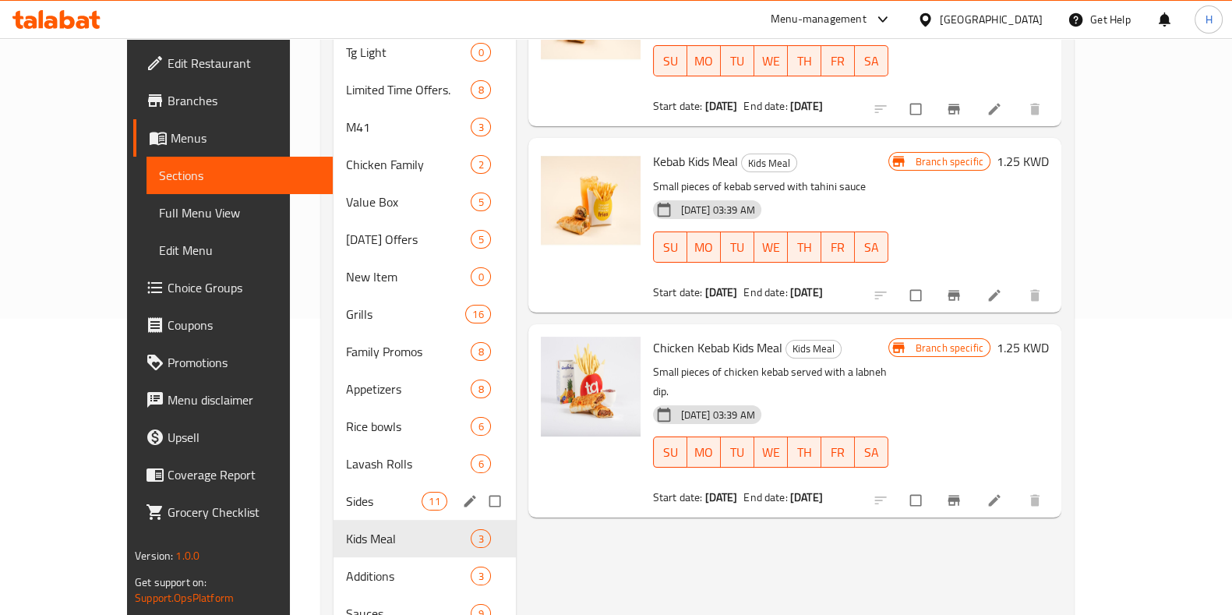
click at [346, 492] on span "Sides" at bounding box center [384, 501] width 76 height 19
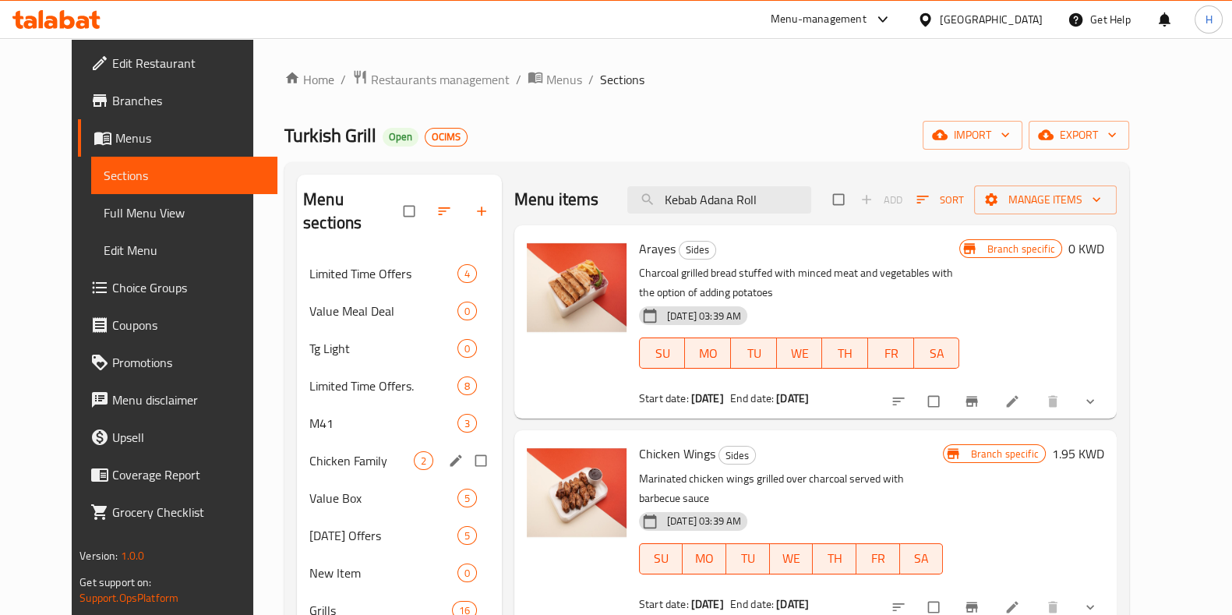
scroll to position [149, 0]
